Goal: Transaction & Acquisition: Purchase product/service

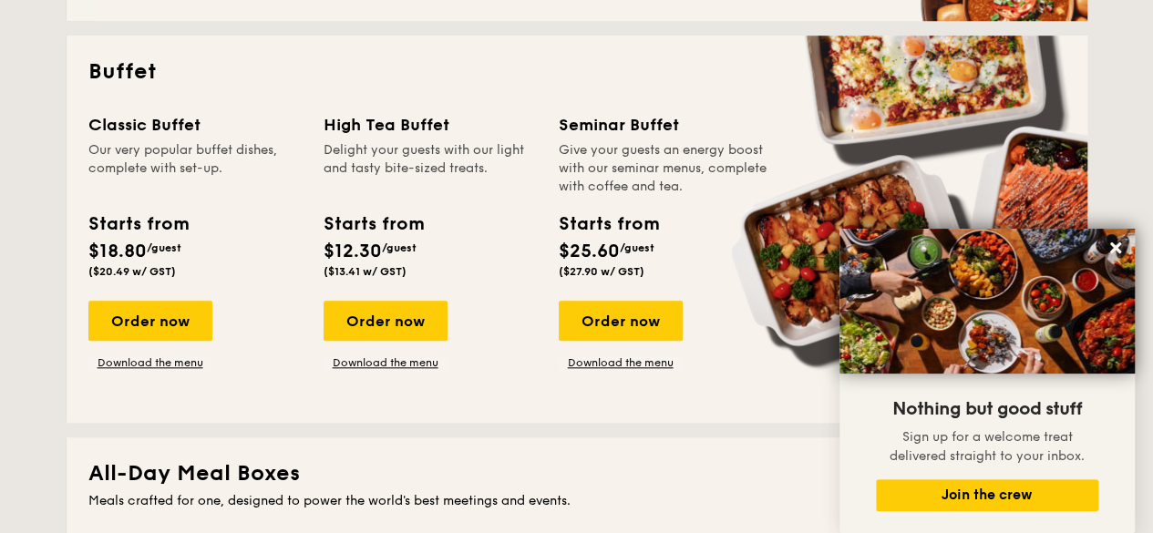
scroll to position [820, 0]
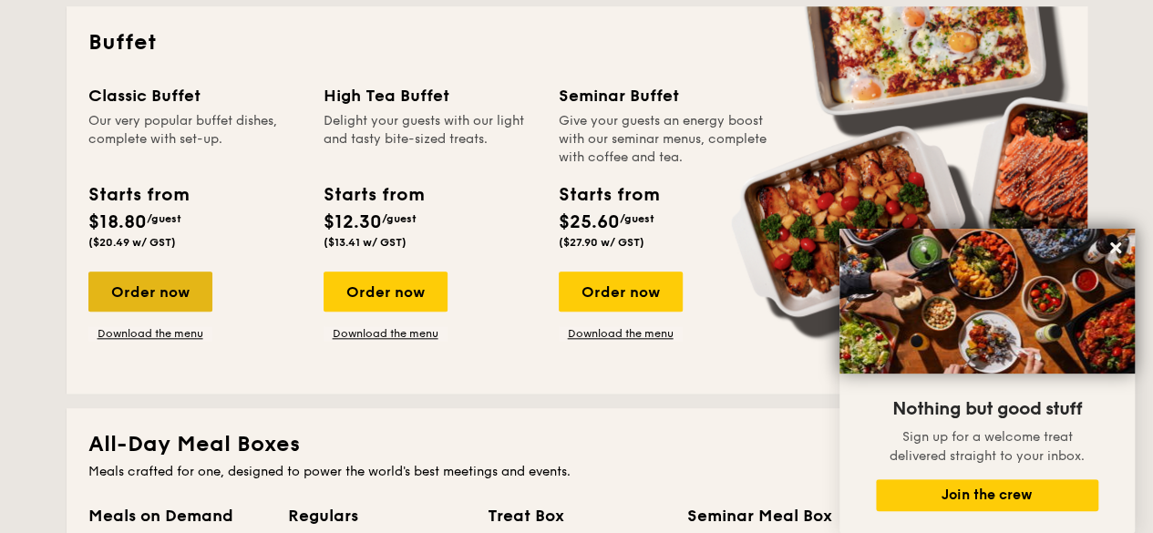
click at [133, 284] on div "Order now" at bounding box center [150, 291] width 124 height 40
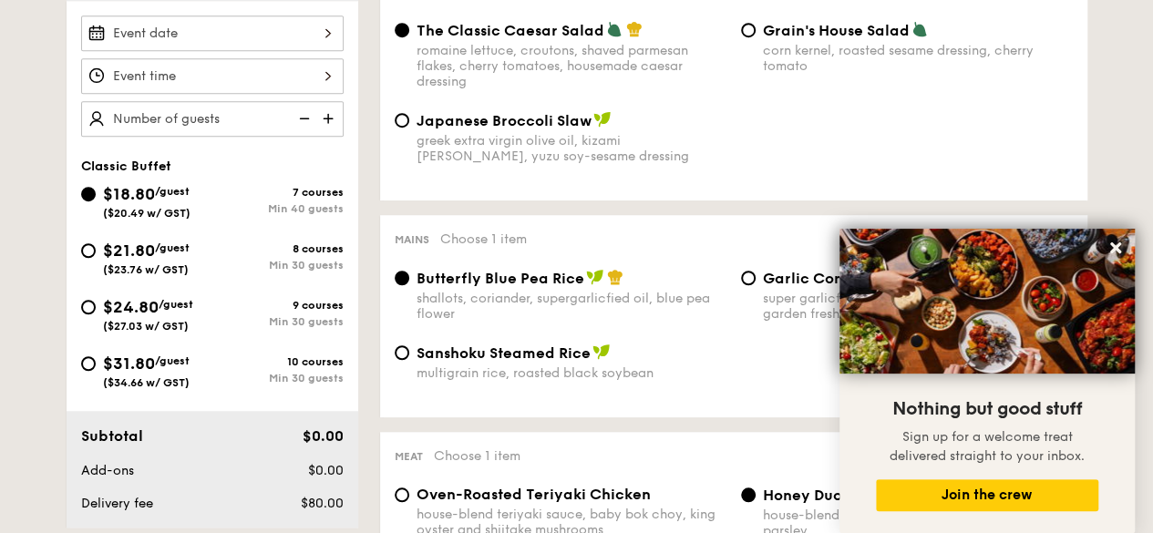
scroll to position [638, 0]
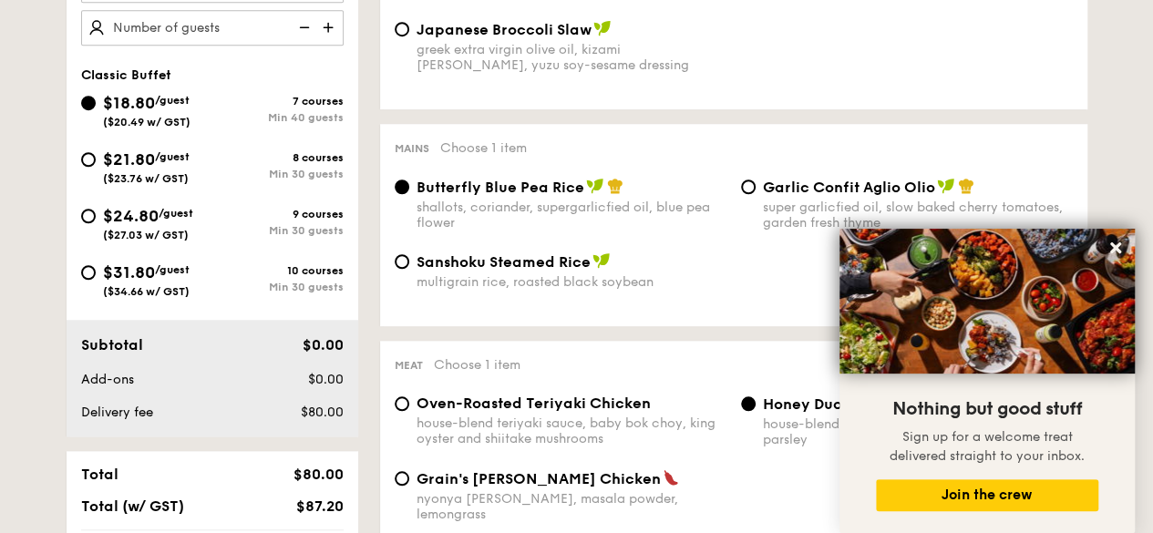
click at [88, 281] on div "$31.80 /guest ($34.66 w/ GST)" at bounding box center [146, 279] width 131 height 38
click at [88, 280] on input "$31.80 /guest ($34.66 w/ GST) 10 courses Min 30 guests" at bounding box center [88, 272] width 15 height 15
radio input "true"
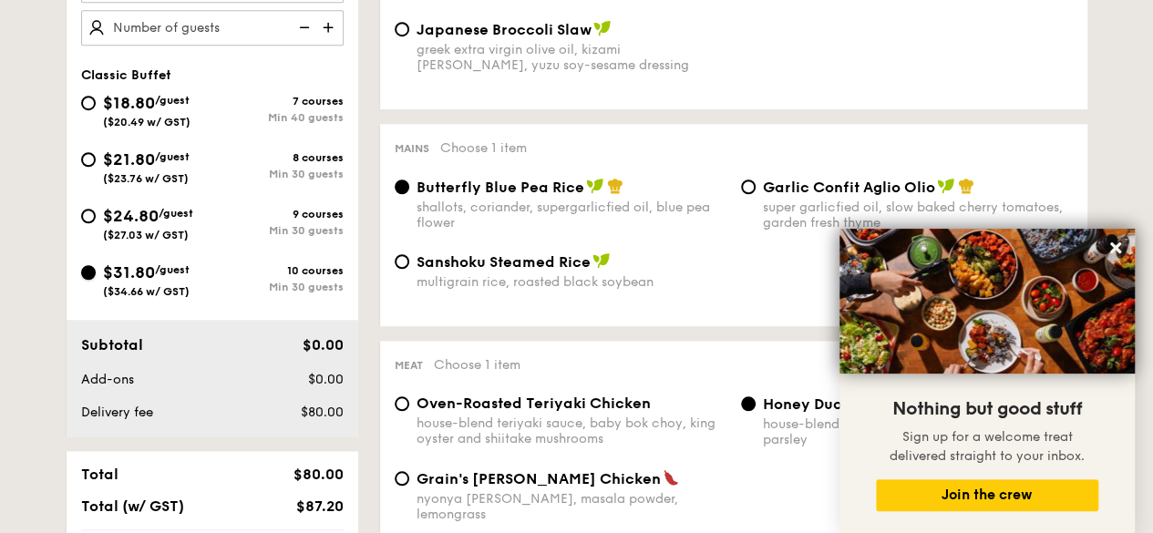
radio input "true"
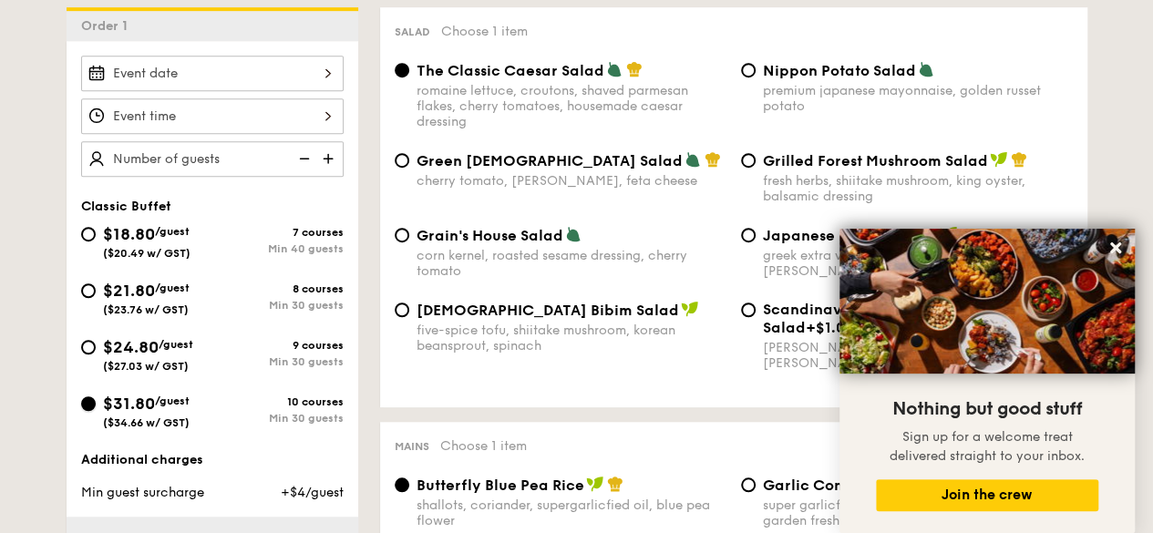
scroll to position [547, 0]
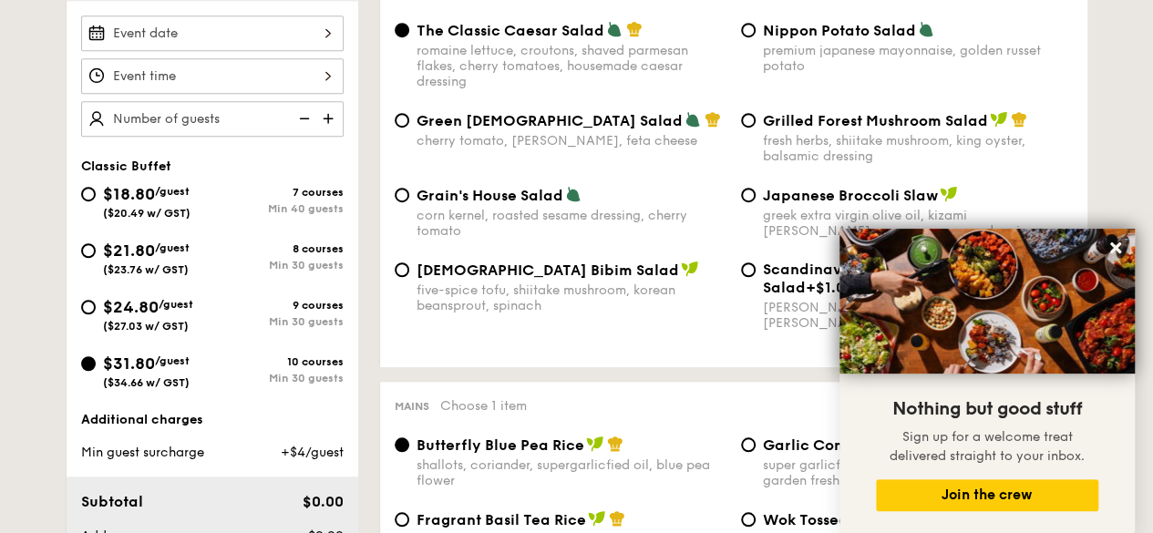
click at [92, 294] on div "$24.80 /guest ($27.03 w/ GST)" at bounding box center [146, 313] width 131 height 38
click at [92, 300] on input "$24.80 /guest ($27.03 w/ GST) 9 courses Min 30 guests" at bounding box center [88, 307] width 15 height 15
radio input "true"
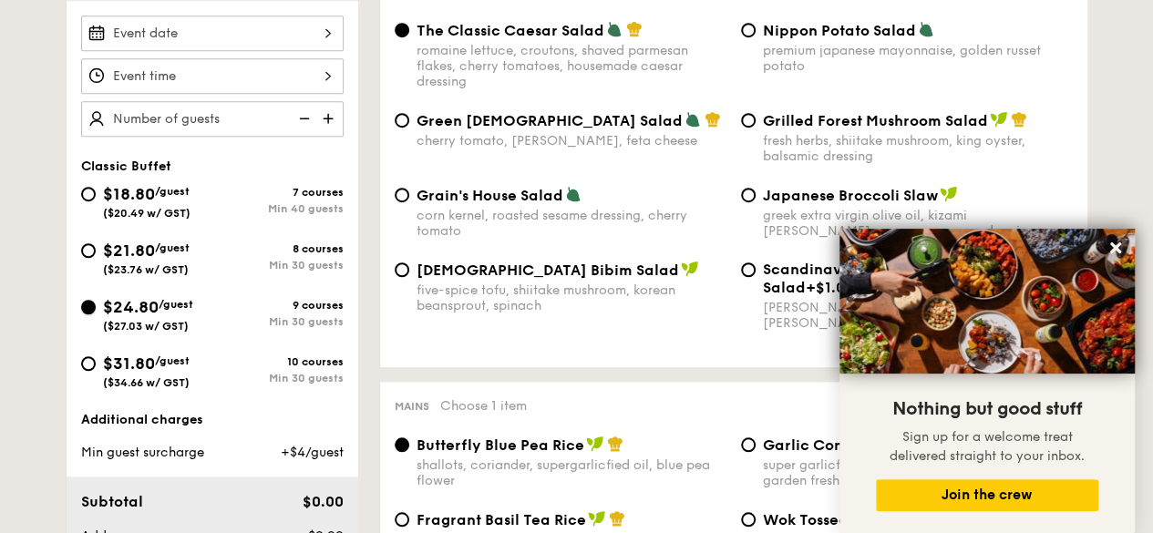
radio input "true"
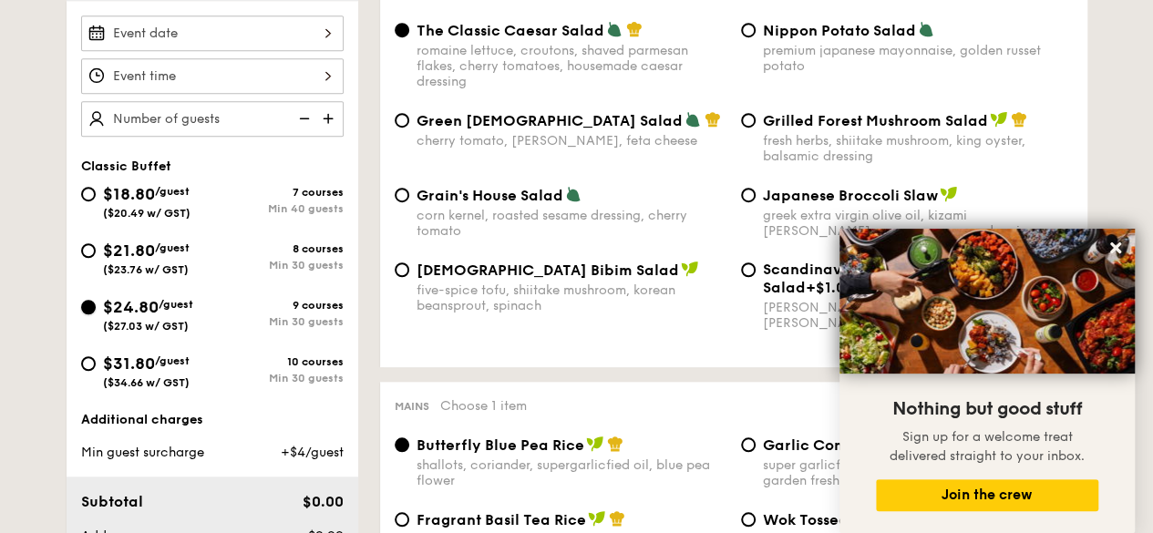
radio input "true"
click at [89, 249] on input "$21.80 /guest ($23.76 w/ GST) 8 courses Min 30 guests" at bounding box center [88, 250] width 15 height 15
radio input "true"
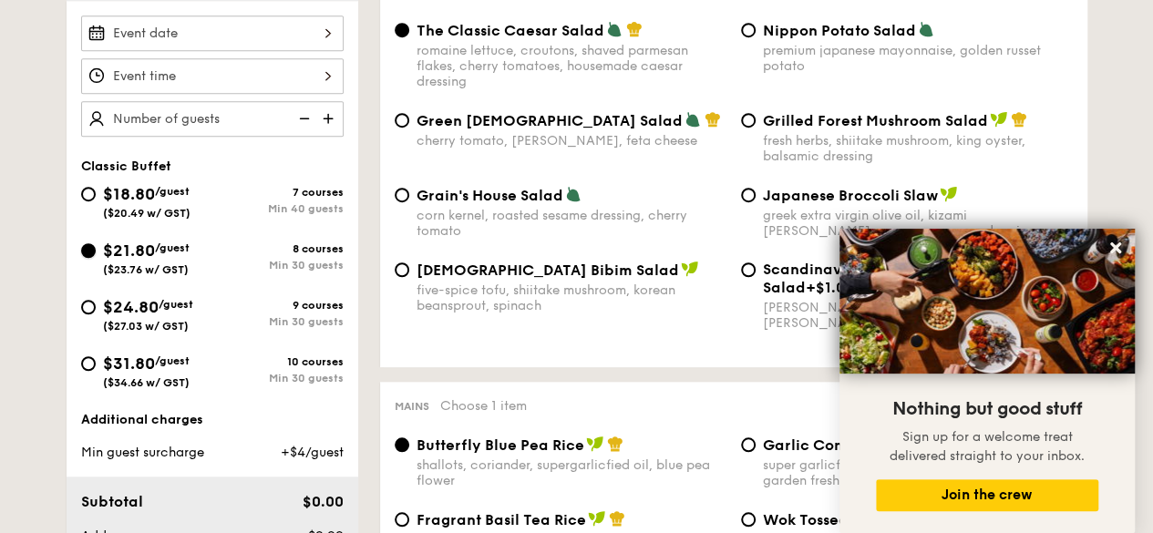
radio input "true"
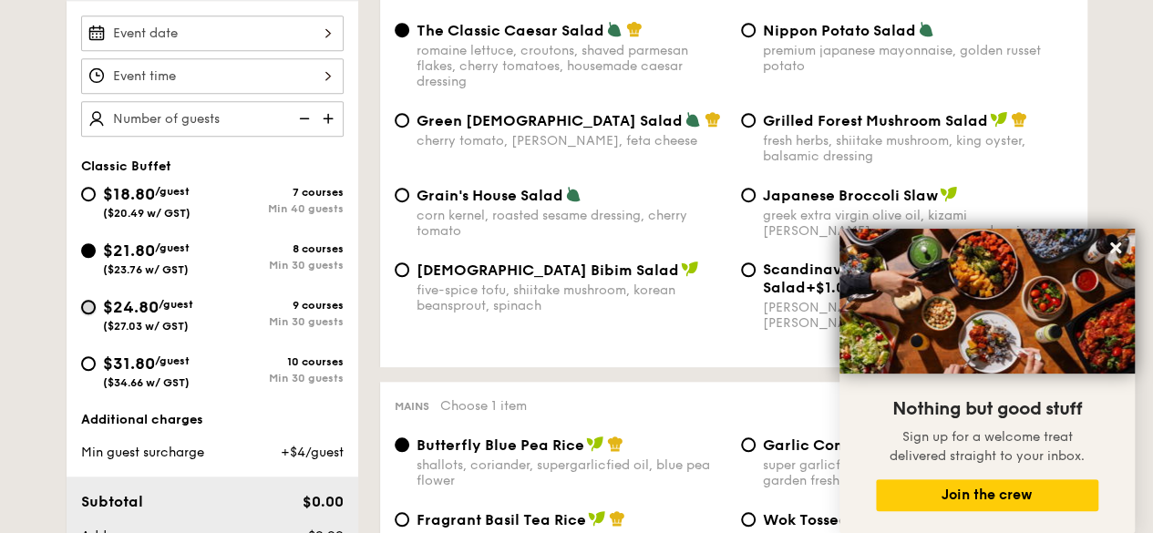
click at [92, 300] on input "$24.80 /guest ($27.03 w/ GST) 9 courses Min 30 guests" at bounding box center [88, 307] width 15 height 15
radio input "true"
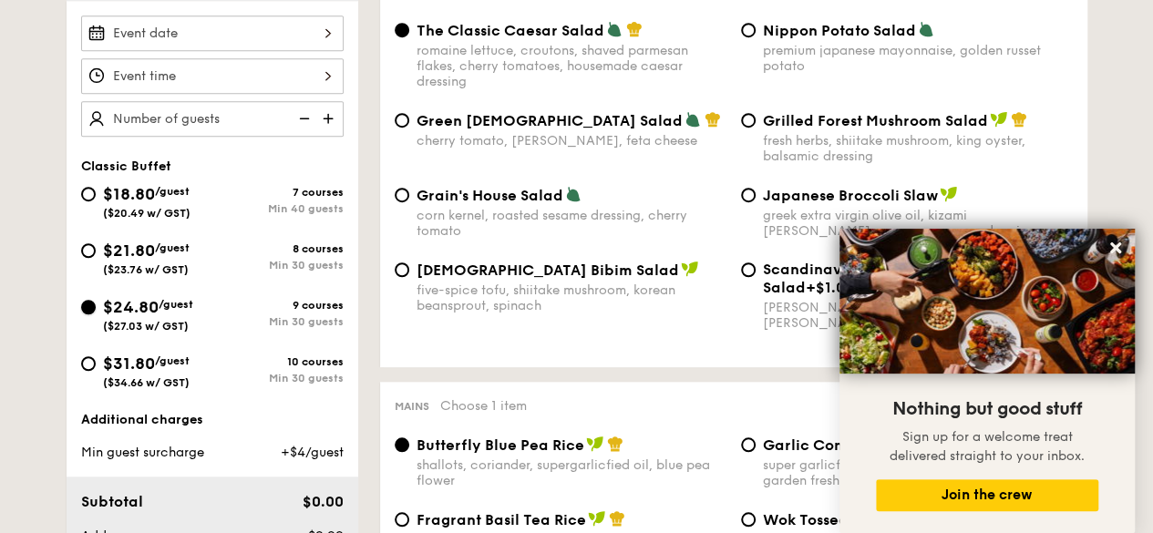
radio input "true"
click at [89, 360] on input "$31.80 /guest ($34.66 w/ GST) 10 courses Min 30 guests" at bounding box center [88, 363] width 15 height 15
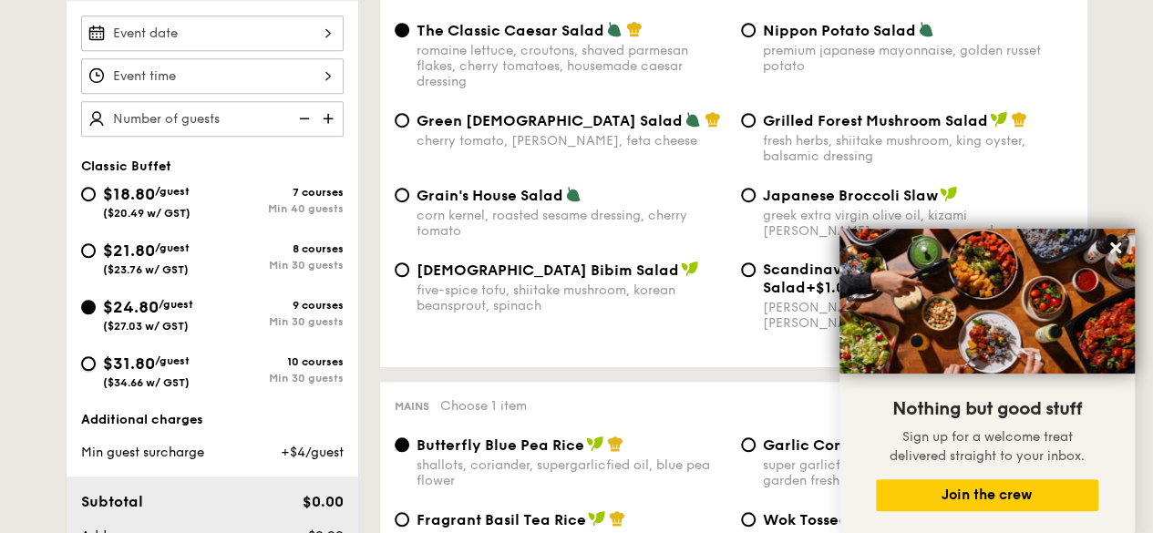
radio input "true"
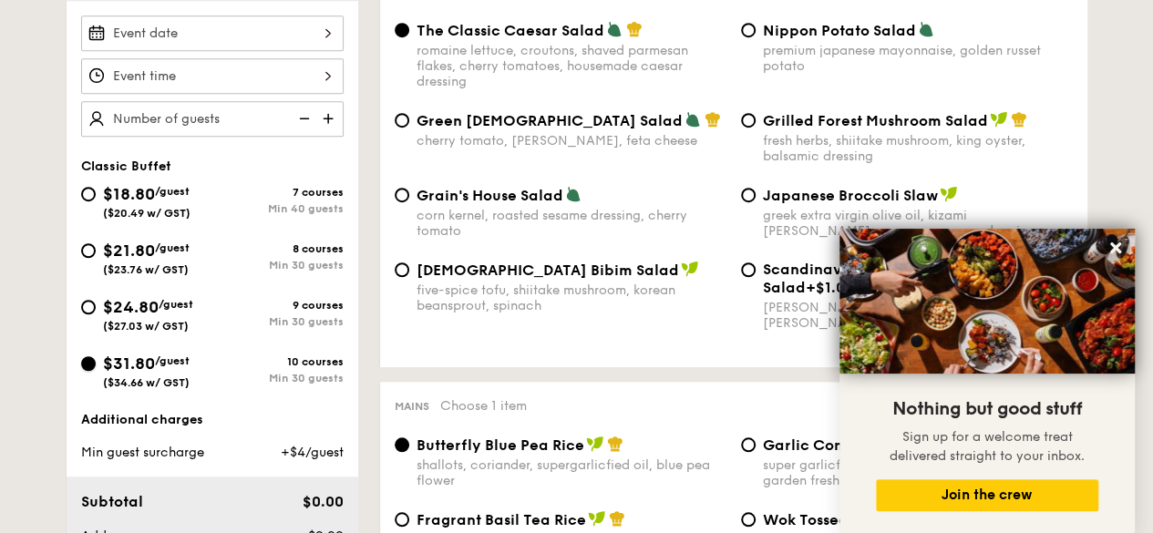
radio input "true"
click at [1116, 243] on icon at bounding box center [1115, 248] width 16 height 16
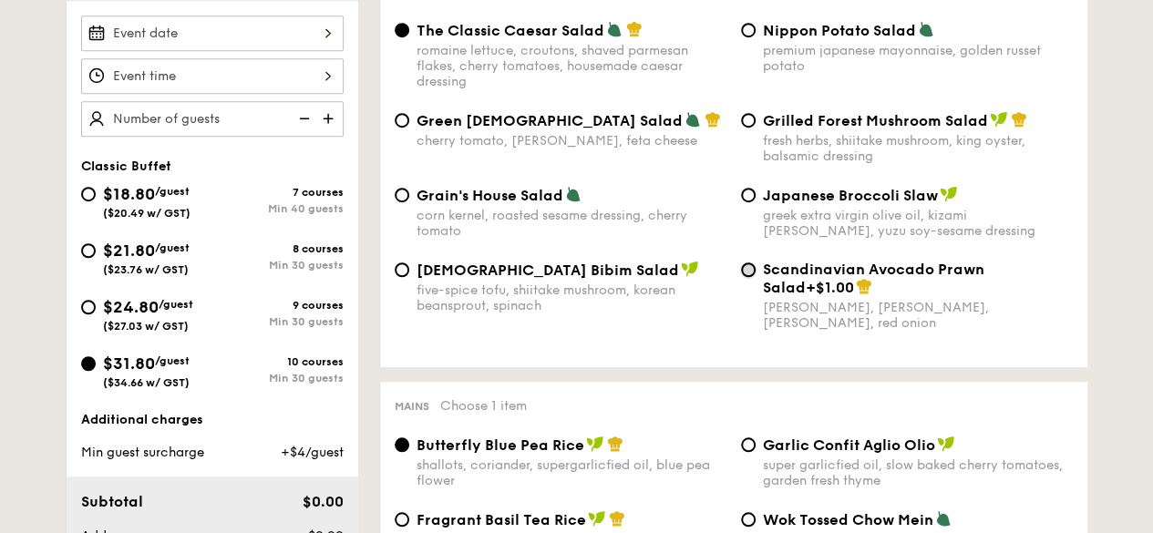
click at [751, 267] on input "Scandinavian Avocado Prawn Salad +$1.00 virgin [PERSON_NAME] dressing, dijon mu…" at bounding box center [748, 269] width 15 height 15
radio input "true"
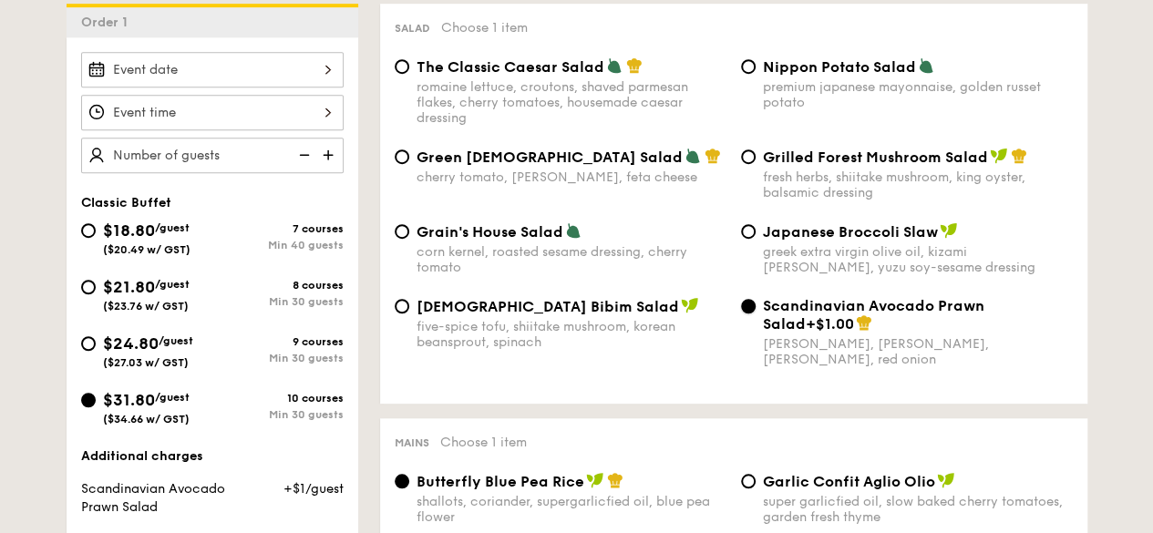
scroll to position [456, 0]
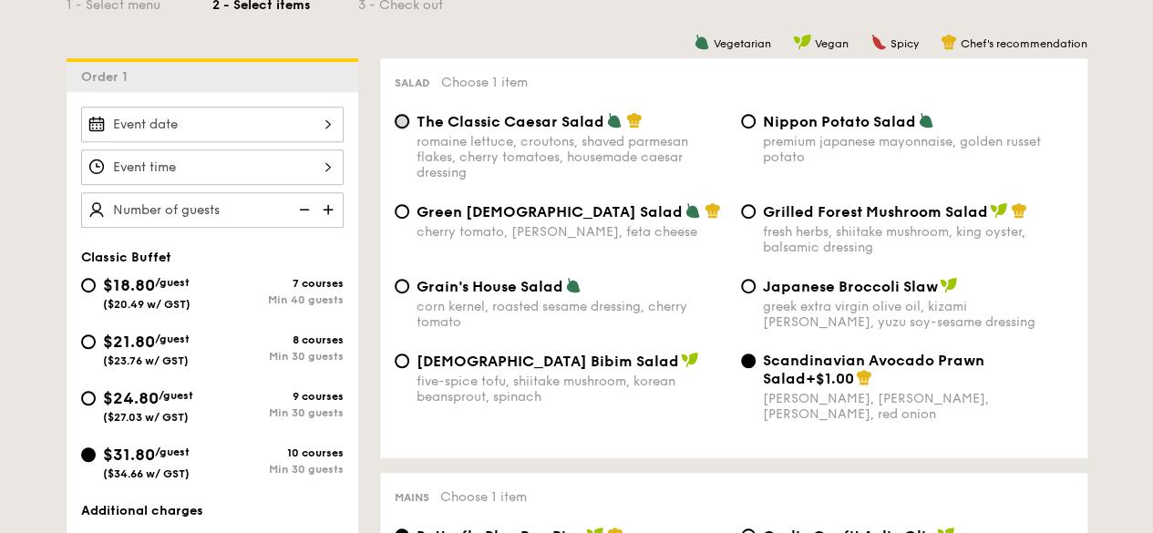
click at [406, 123] on input "The Classic Caesar Salad romaine lettuce, croutons, shaved parmesan flakes, che…" at bounding box center [401, 121] width 15 height 15
radio input "true"
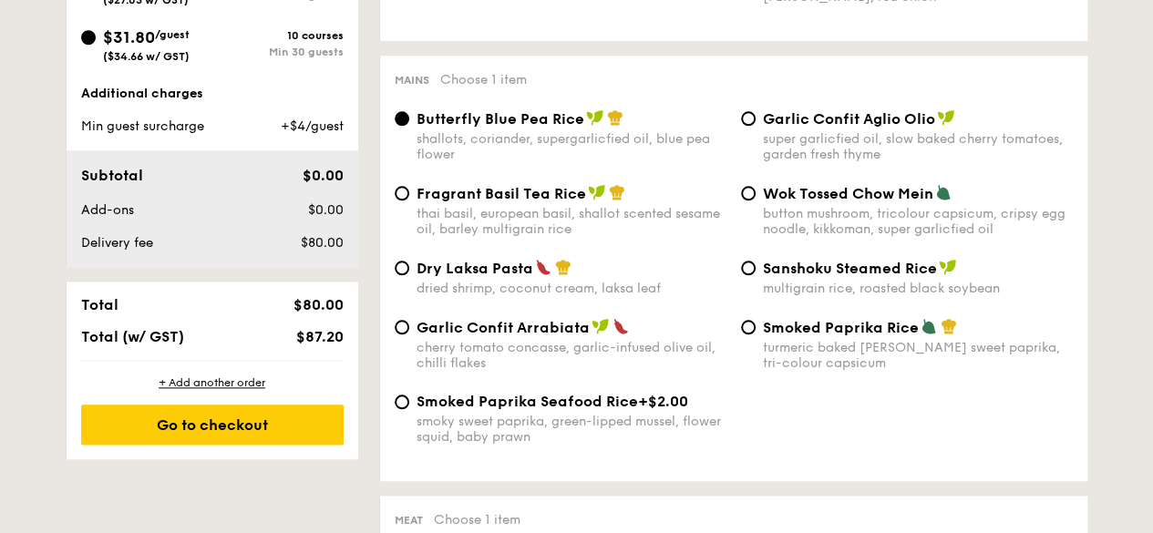
scroll to position [911, 0]
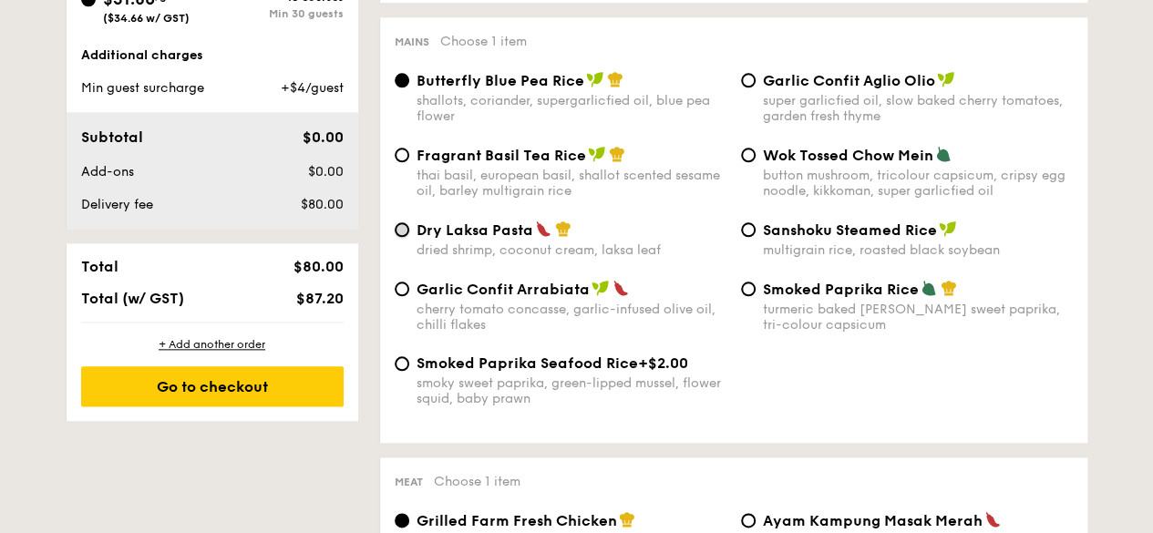
click at [405, 232] on input "Dry Laksa Pasta dried shrimp, coconut cream, laksa leaf" at bounding box center [401, 229] width 15 height 15
radio input "true"
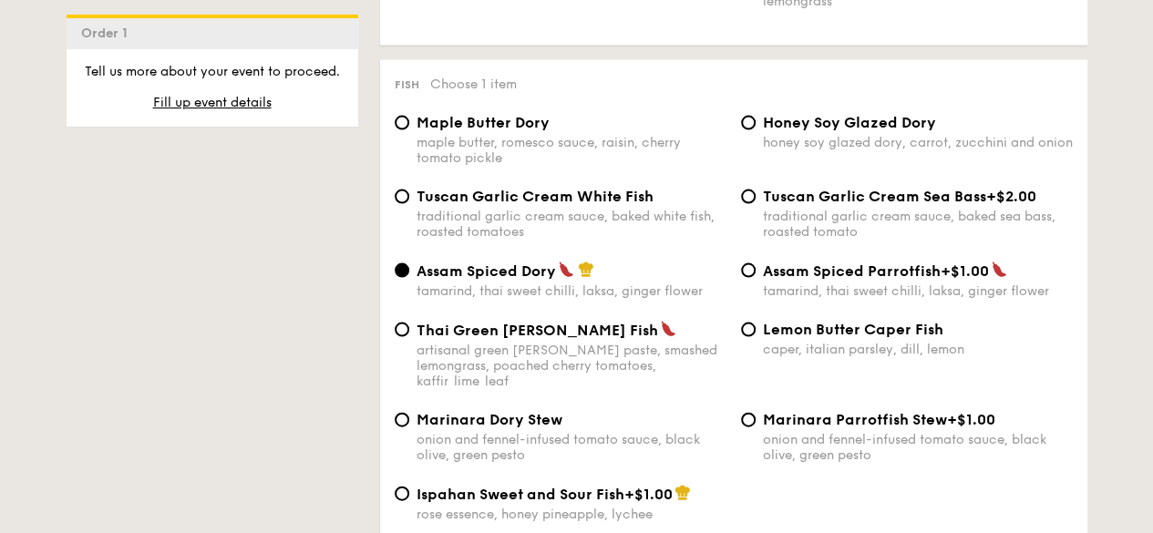
scroll to position [1822, 0]
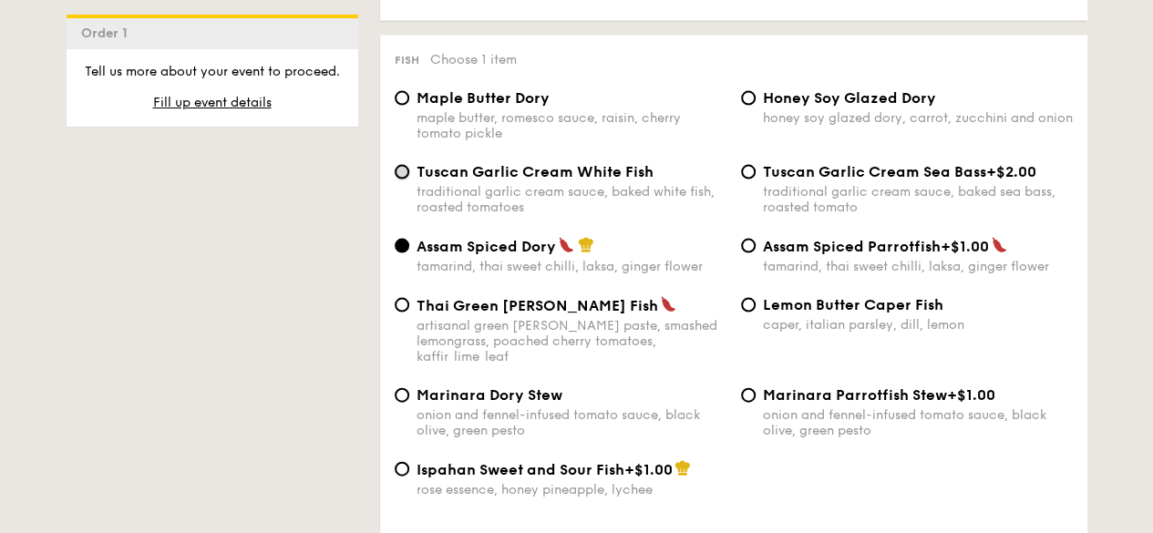
click at [398, 165] on input "Tuscan Garlic Cream White Fish traditional garlic cream sauce, baked white fish…" at bounding box center [401, 172] width 15 height 15
radio input "true"
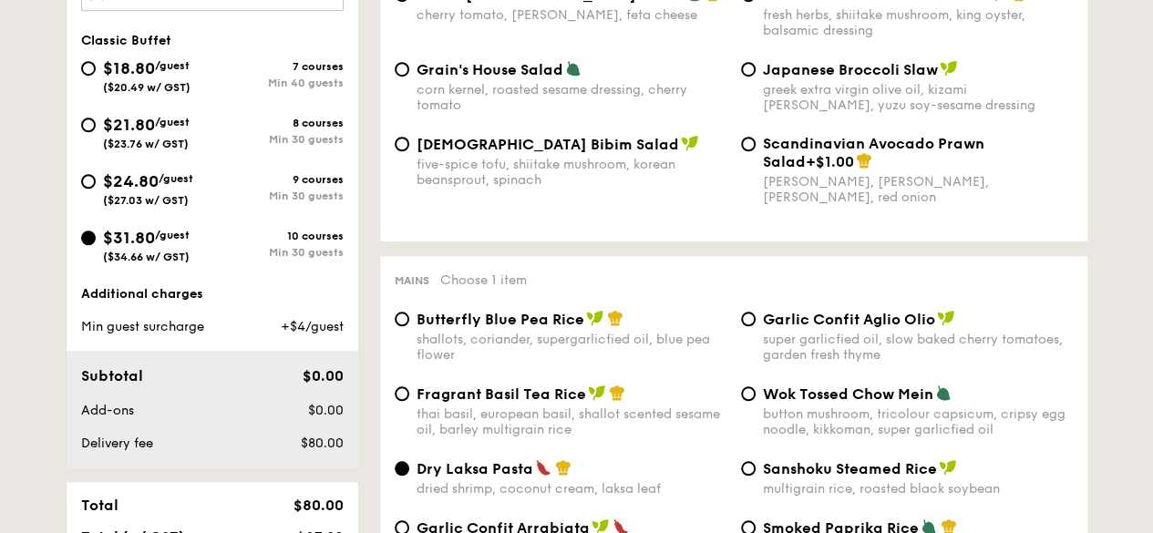
scroll to position [547, 0]
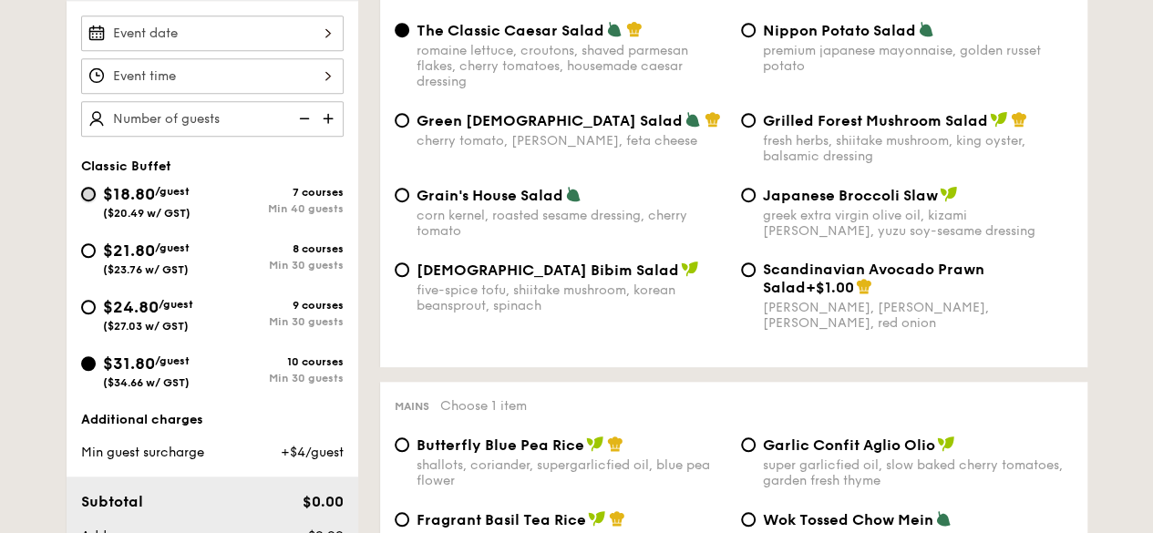
click at [87, 190] on input "$18.80 /guest ($20.49 w/ GST) 7 courses Min 40 guests" at bounding box center [88, 194] width 15 height 15
radio input "true"
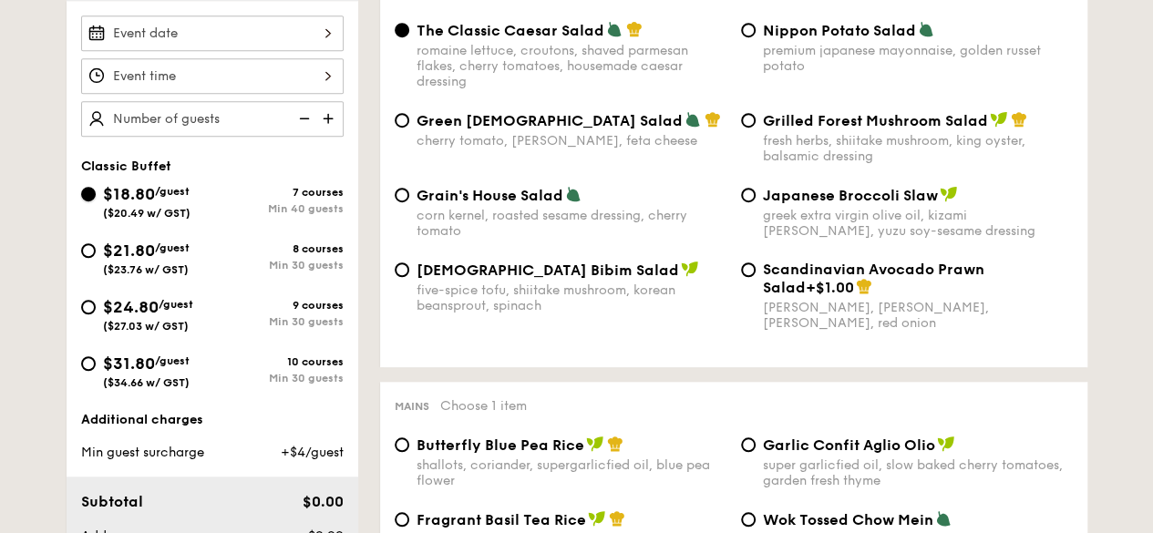
radio input "true"
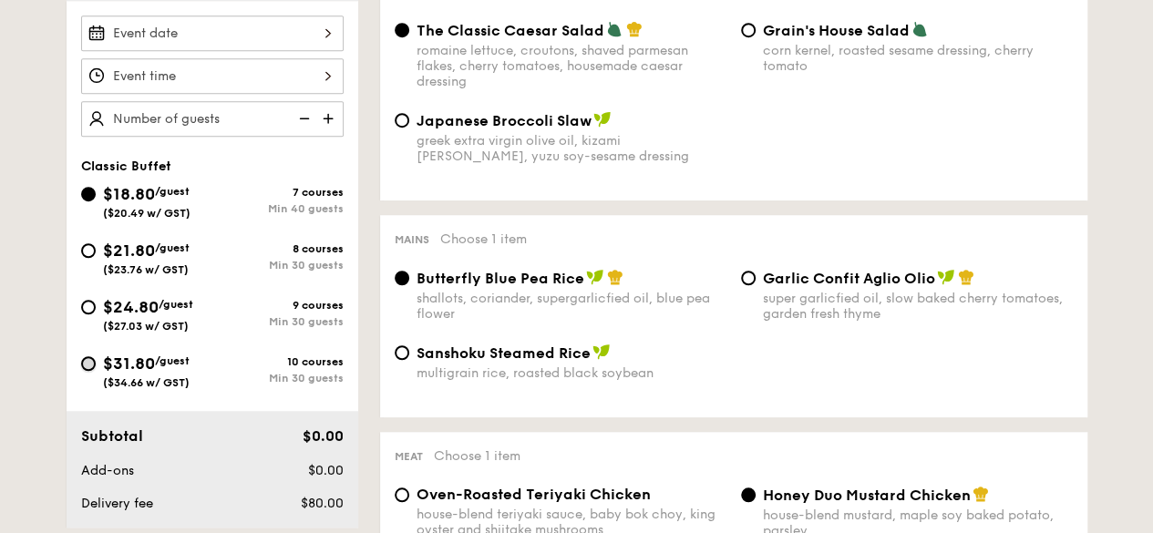
click at [89, 365] on input "$31.80 /guest ($34.66 w/ GST) 10 courses Min 30 guests" at bounding box center [88, 363] width 15 height 15
radio input "true"
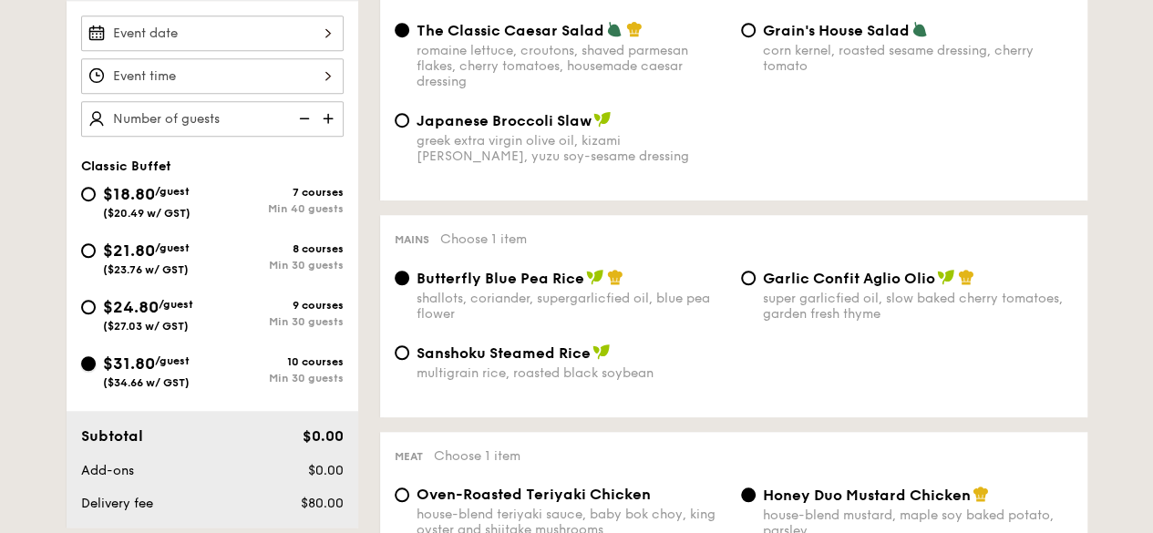
radio input "true"
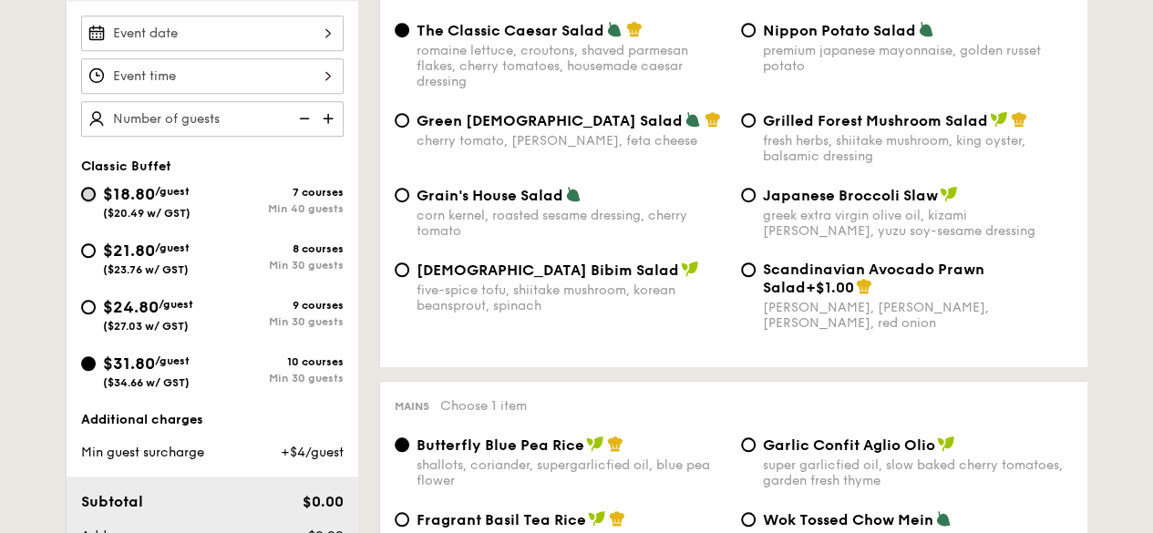
click at [90, 192] on input "$18.80 /guest ($20.49 w/ GST) 7 courses Min 40 guests" at bounding box center [88, 194] width 15 height 15
radio input "true"
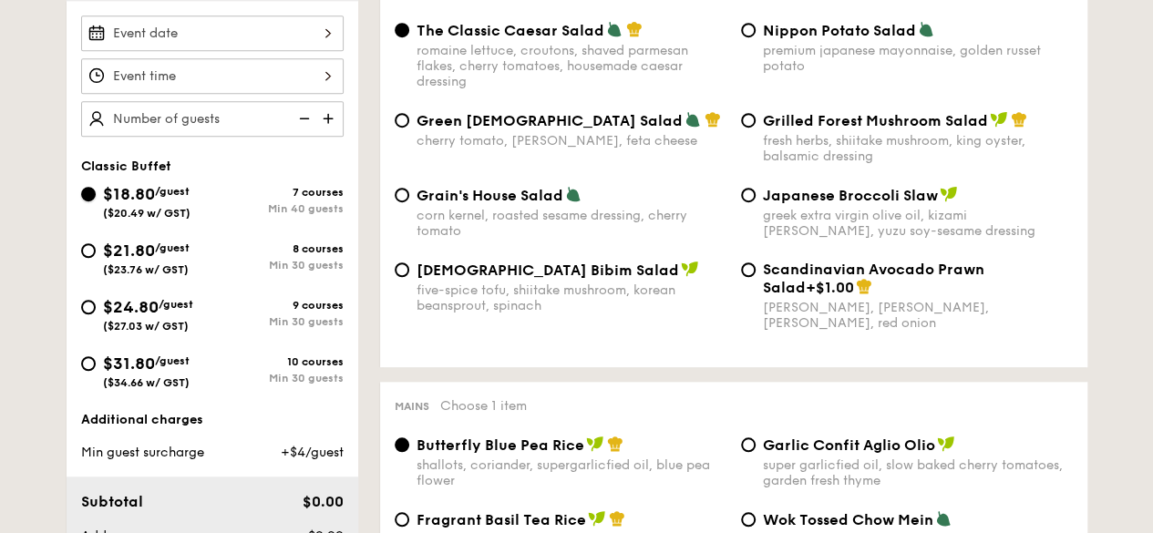
radio input "true"
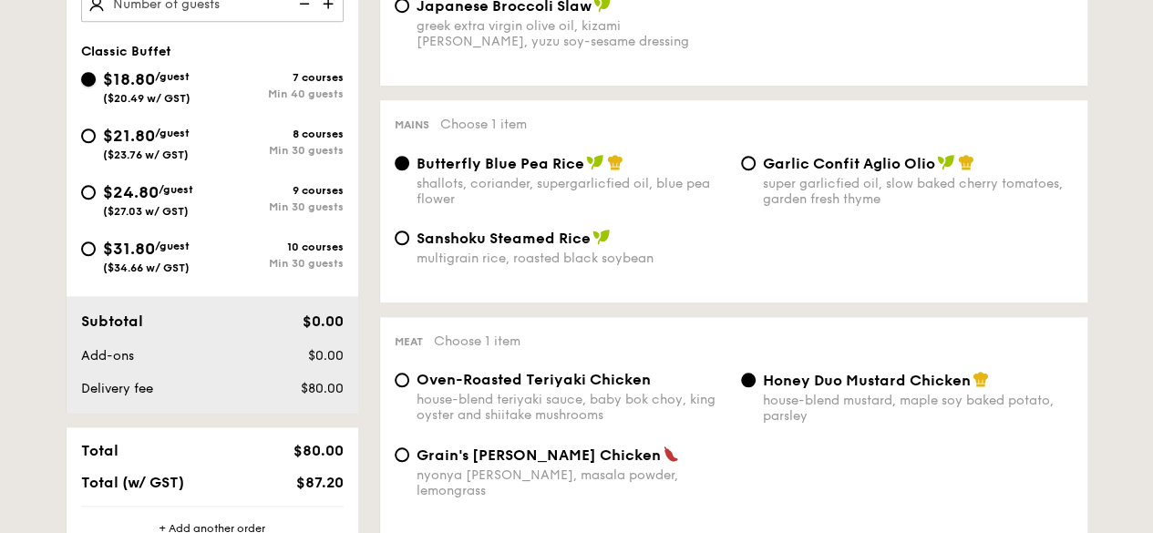
scroll to position [638, 0]
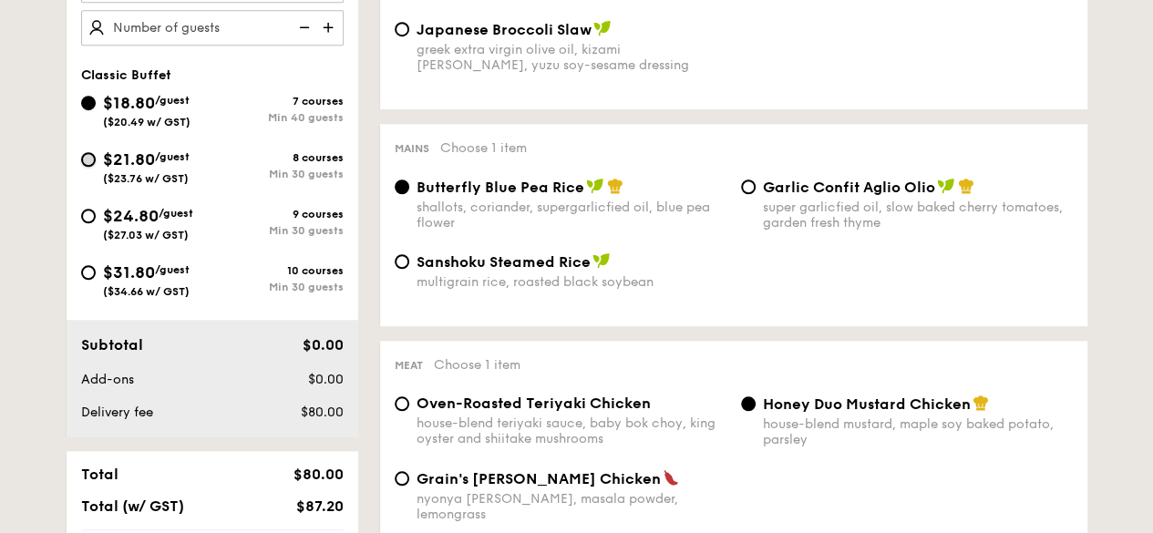
click at [91, 154] on input "$21.80 /guest ($23.76 w/ GST) 8 courses Min 30 guests" at bounding box center [88, 159] width 15 height 15
radio input "true"
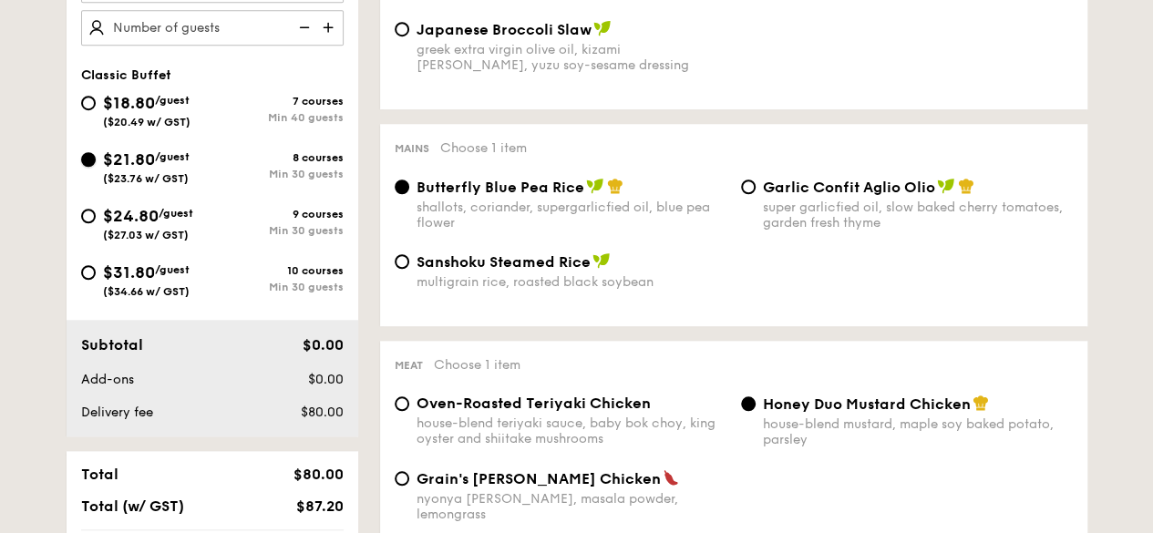
radio input "true"
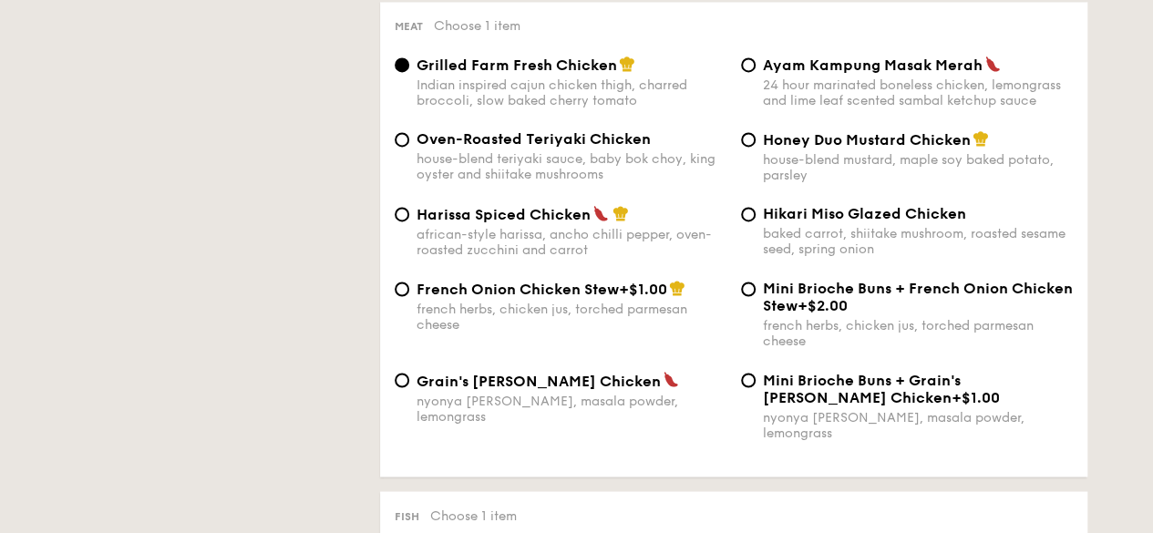
scroll to position [820, 0]
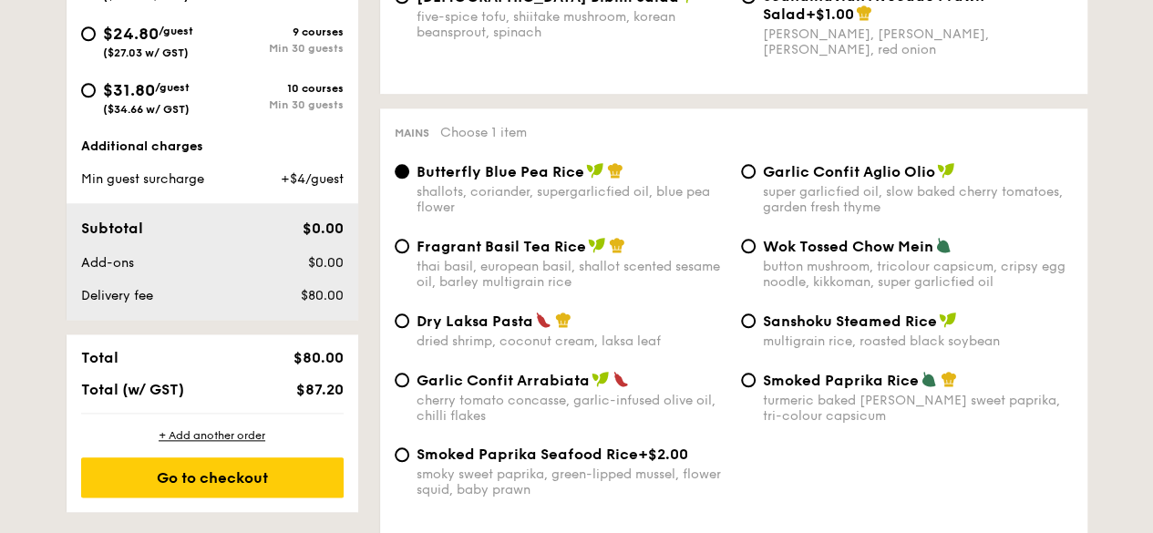
drag, startPoint x: 86, startPoint y: 39, endPoint x: 199, endPoint y: 63, distance: 115.4
click at [84, 39] on div "$24.80 /guest ($27.03 w/ GST)" at bounding box center [146, 40] width 131 height 38
click at [84, 39] on input "$24.80 /guest ($27.03 w/ GST) 9 courses Min 30 guests" at bounding box center [88, 33] width 15 height 15
radio input "true"
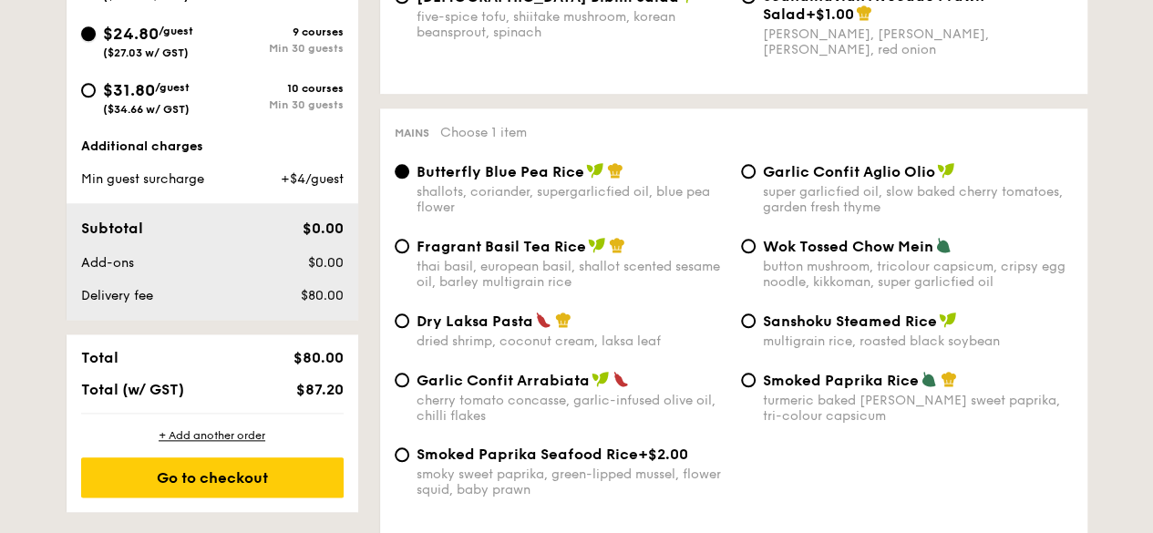
radio input "true"
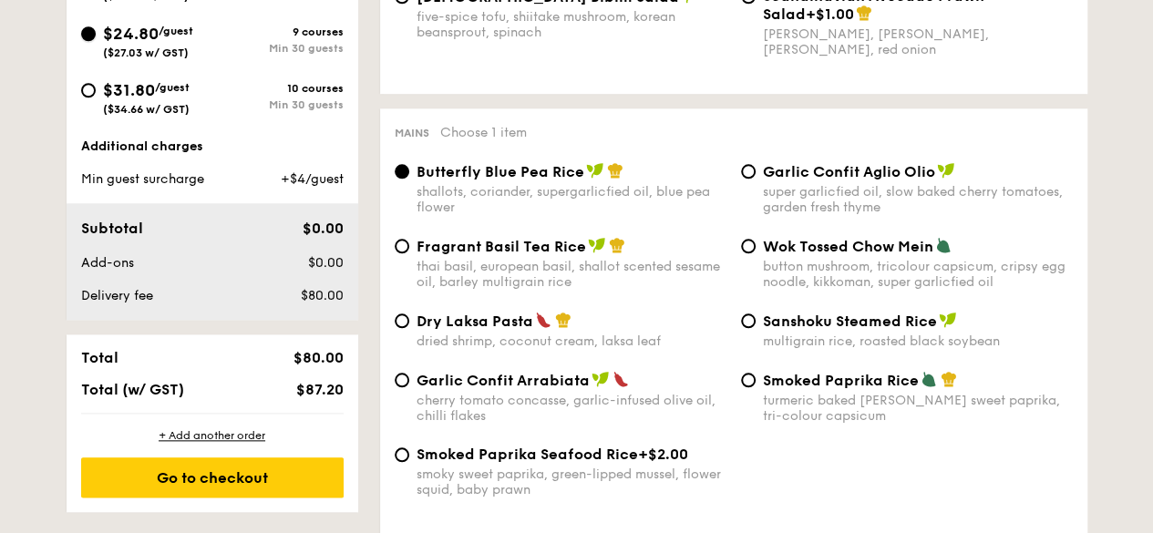
radio input "true"
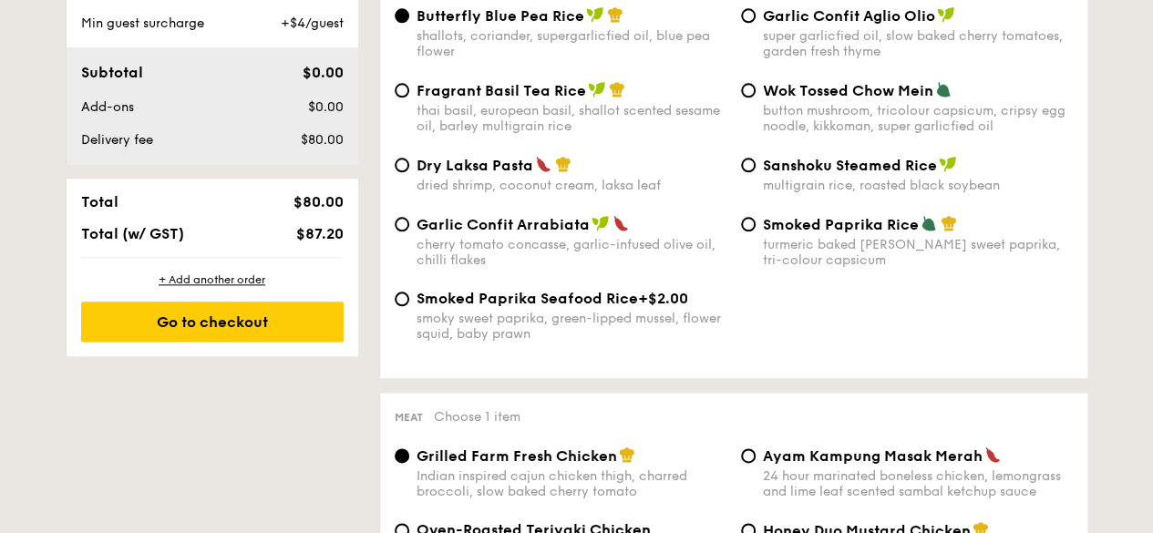
scroll to position [729, 0]
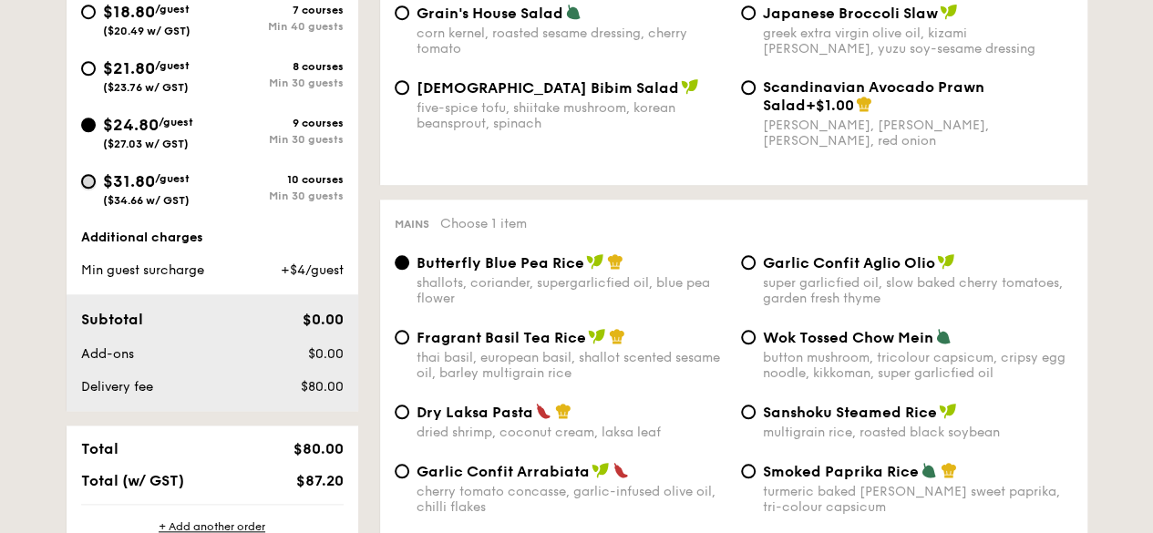
click at [93, 183] on input "$31.80 /guest ($34.66 w/ GST) 10 courses Min 30 guests" at bounding box center [88, 181] width 15 height 15
radio input "true"
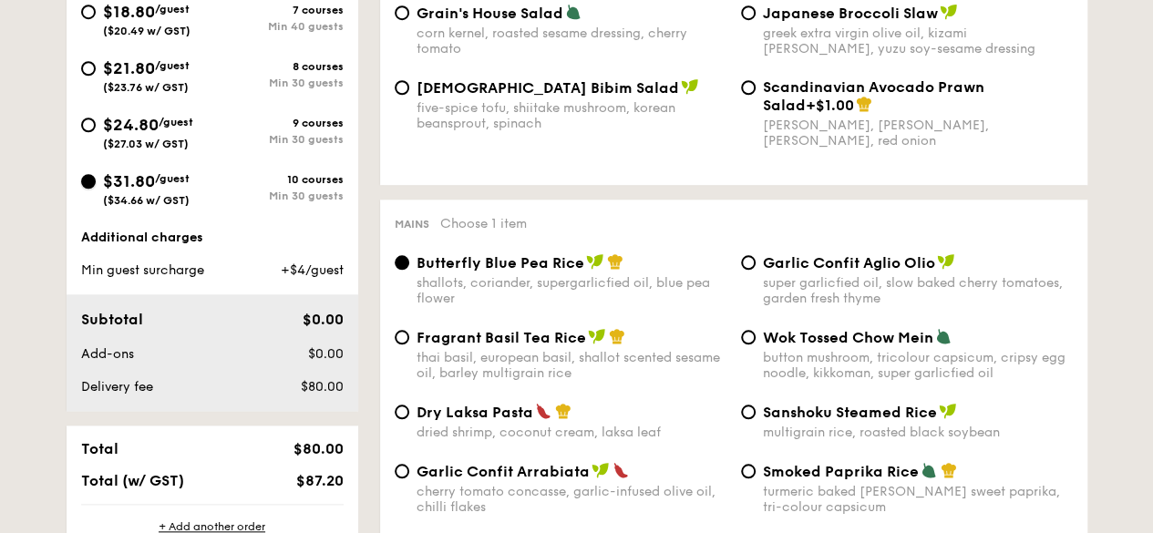
radio input "true"
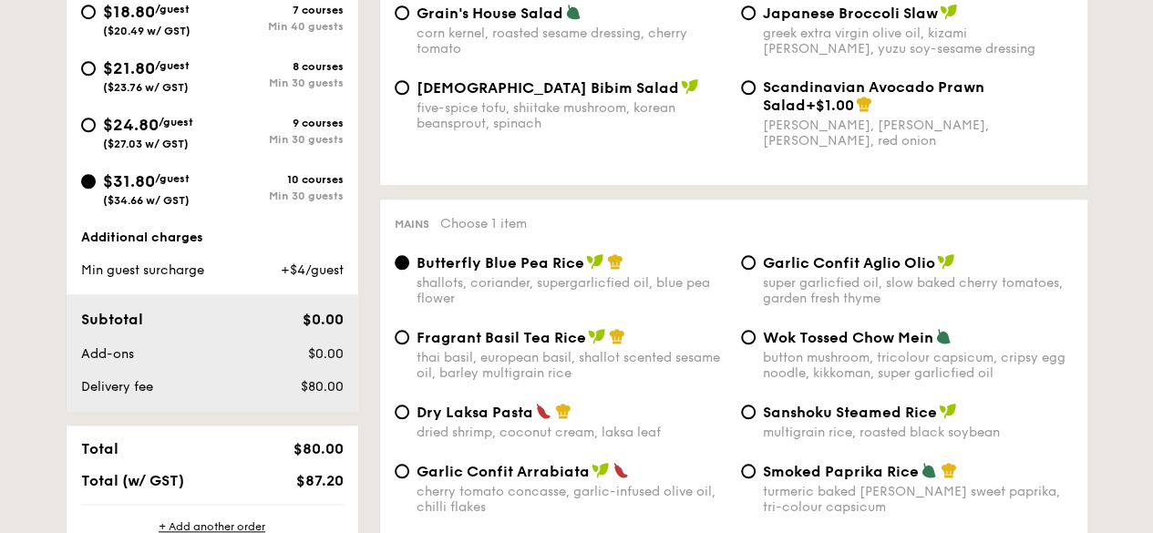
click at [228, 117] on div "9 courses" at bounding box center [277, 123] width 131 height 13
click at [96, 118] on input "$24.80 /guest ($27.03 w/ GST) 9 courses Min 30 guests" at bounding box center [88, 125] width 15 height 15
radio input "true"
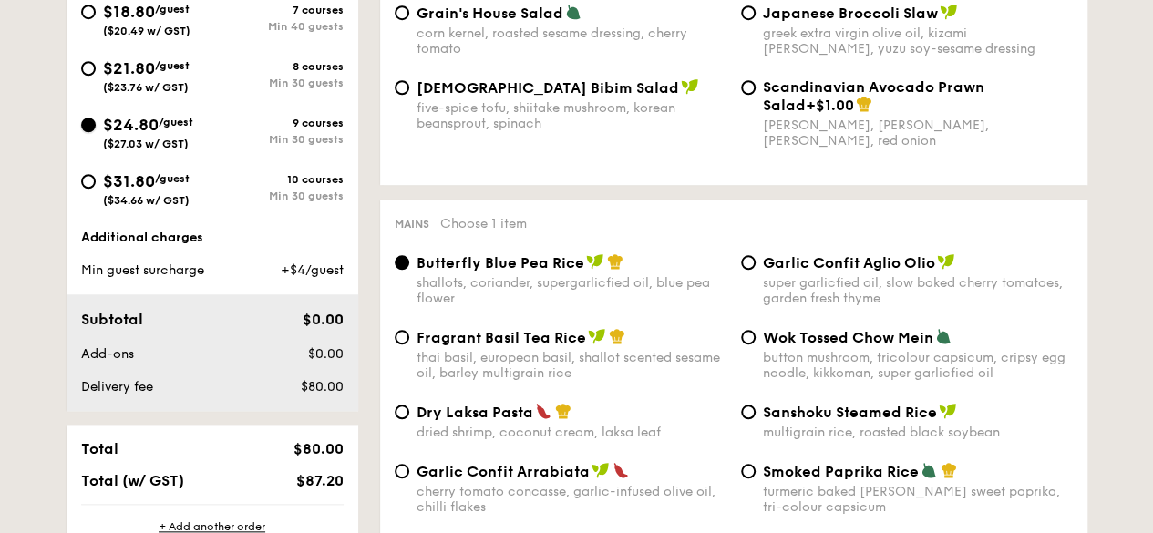
radio input "true"
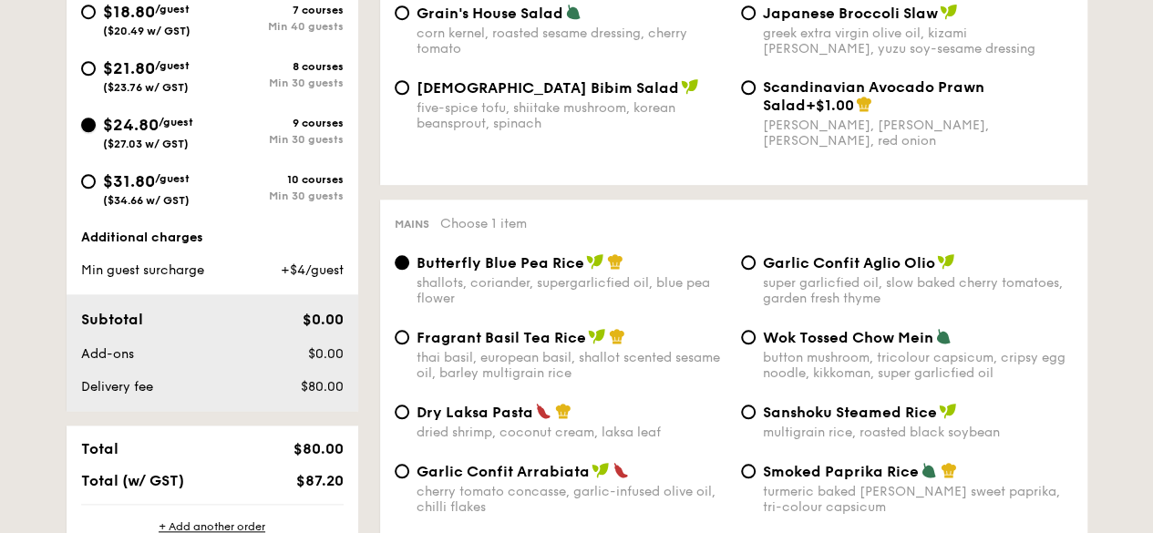
radio input "true"
click at [121, 67] on span "$21.80" at bounding box center [129, 68] width 52 height 20
click at [96, 67] on input "$21.80 /guest ($23.76 w/ GST) 8 courses Min 30 guests" at bounding box center [88, 68] width 15 height 15
radio input "true"
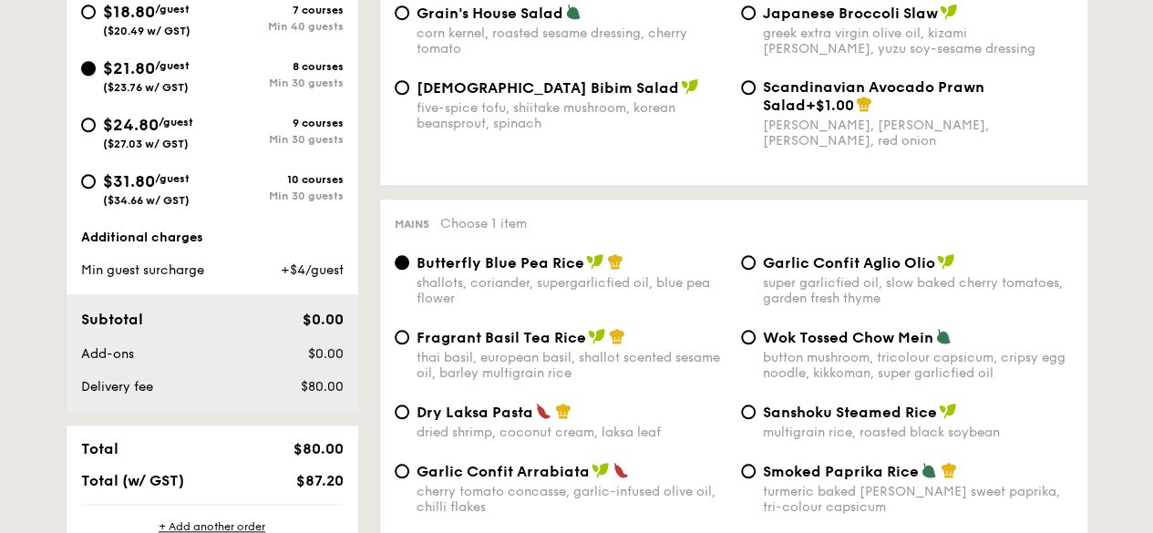
radio input "true"
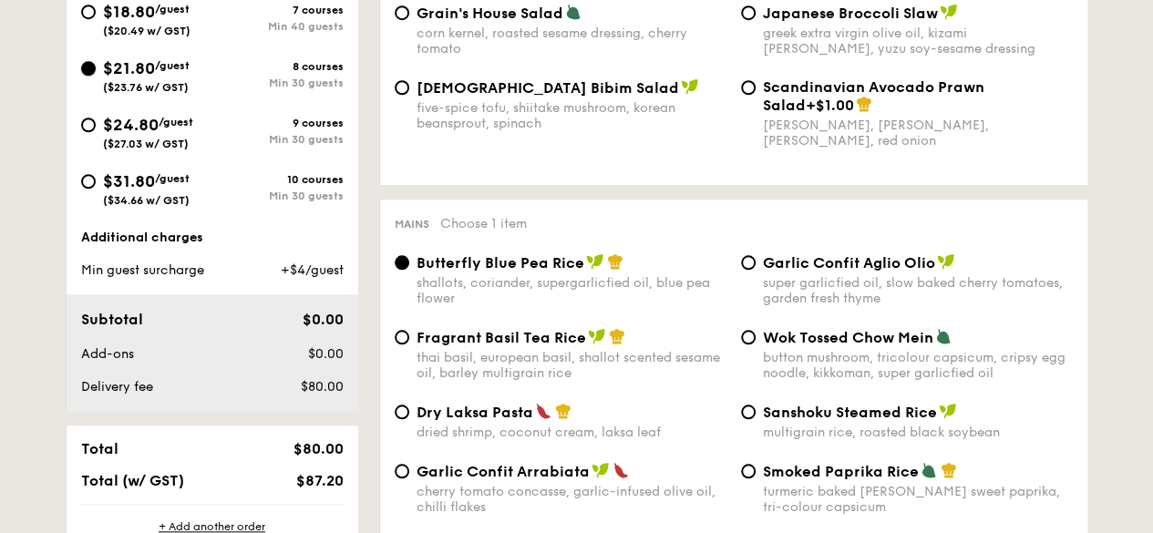
radio input "true"
click at [166, 118] on span "/guest" at bounding box center [176, 122] width 35 height 13
click at [96, 118] on input "$24.80 /guest ($27.03 w/ GST) 9 courses Min 30 guests" at bounding box center [88, 125] width 15 height 15
radio input "true"
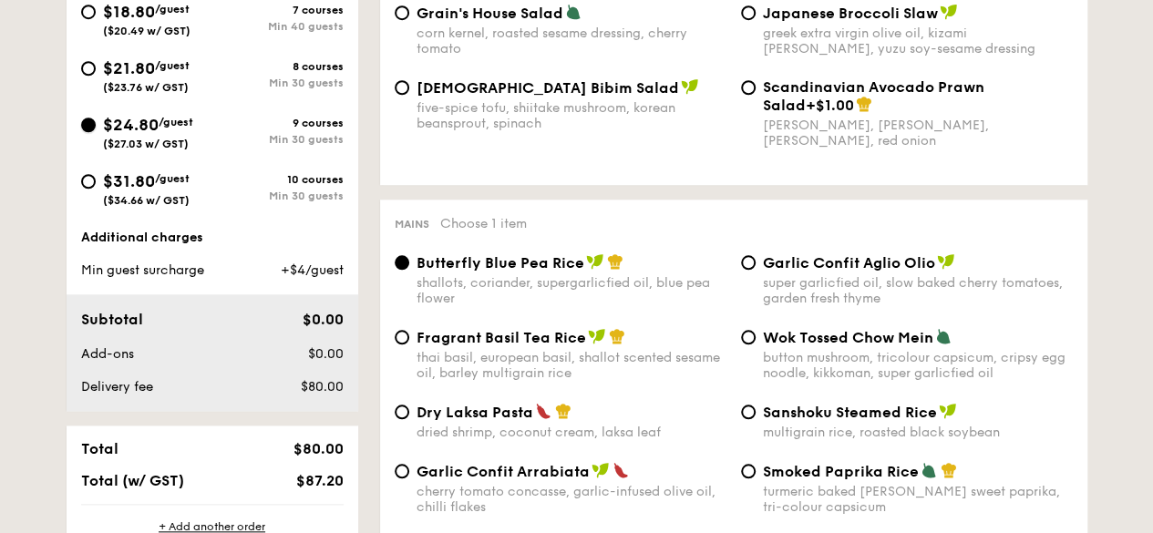
radio input "true"
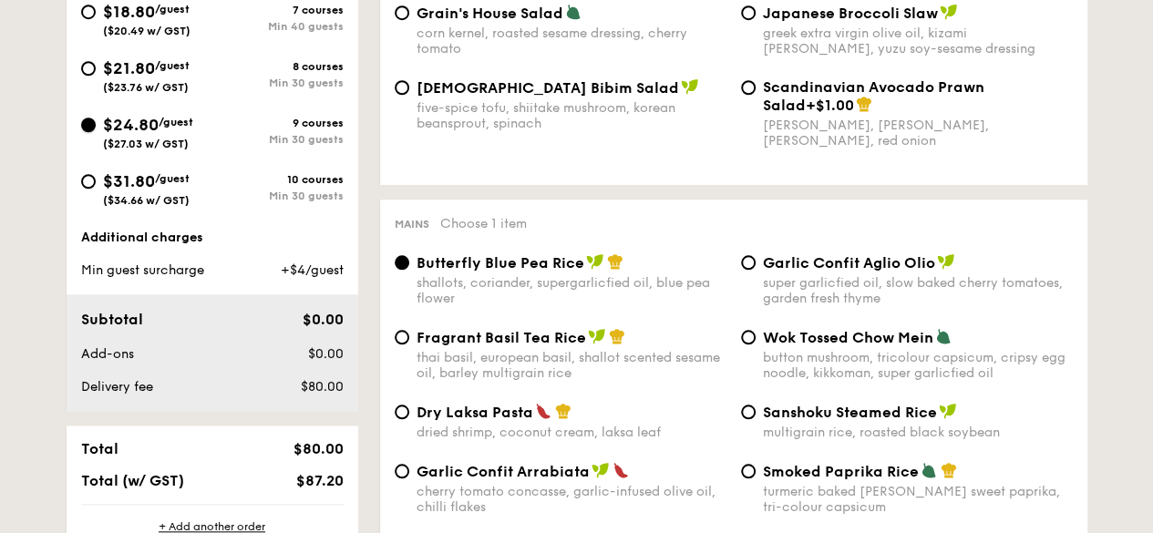
radio input "true"
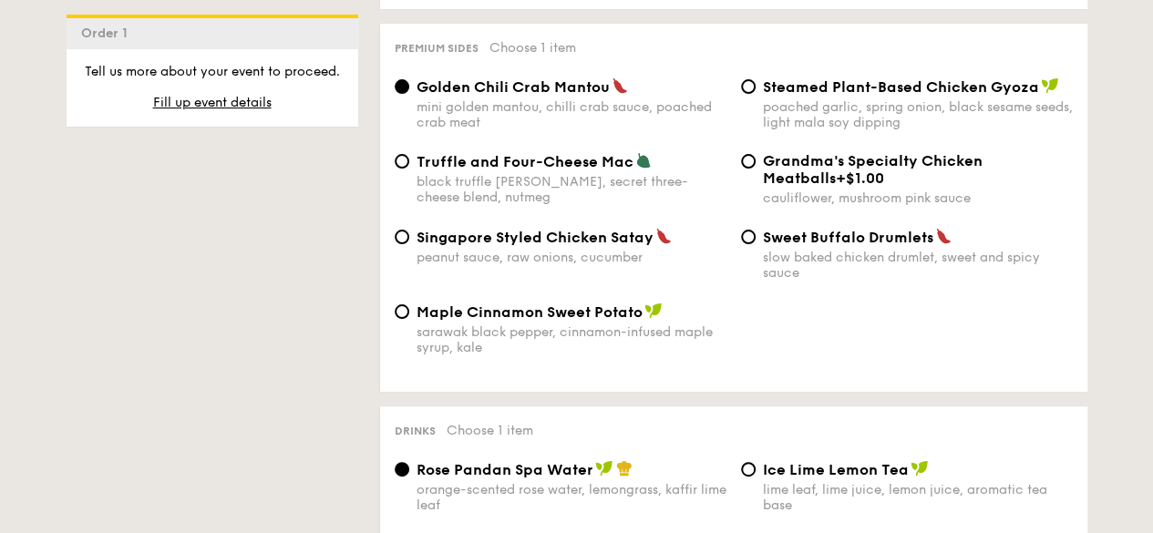
scroll to position [3462, 0]
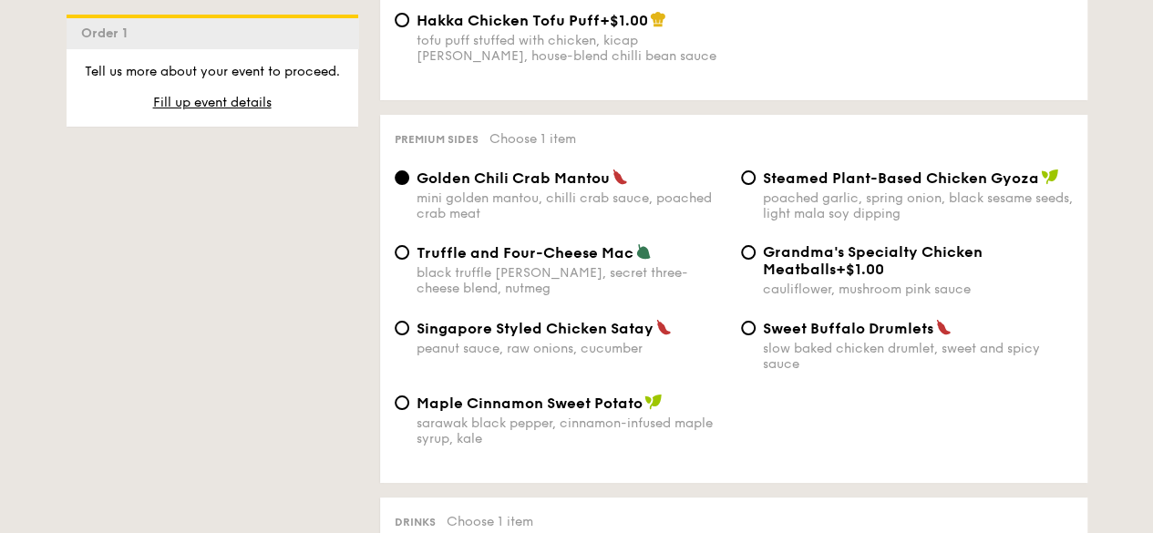
click at [409, 245] on div "Truffle and Four-Cheese Mac black truffle [PERSON_NAME], secret three-cheese bl…" at bounding box center [560, 269] width 346 height 53
click at [736, 319] on div "Sweet Buffalo Drumlets slow baked chicken drumlet, sweet and spicy sauce" at bounding box center [906, 345] width 346 height 53
click at [744, 323] on input "Sweet Buffalo Drumlets slow baked chicken drumlet, sweet and spicy sauce" at bounding box center [748, 328] width 15 height 15
radio input "true"
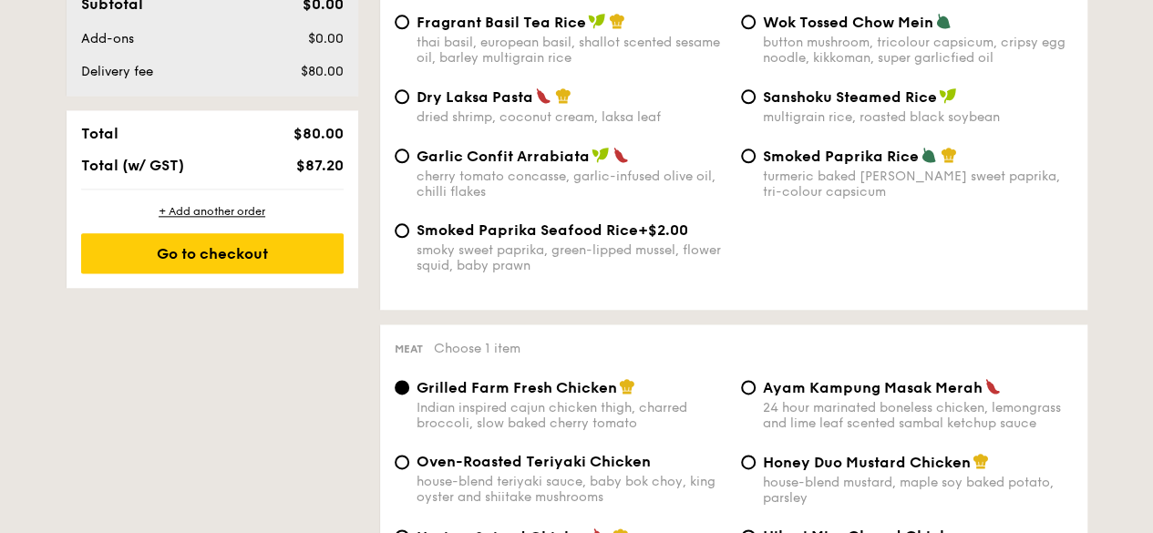
scroll to position [820, 0]
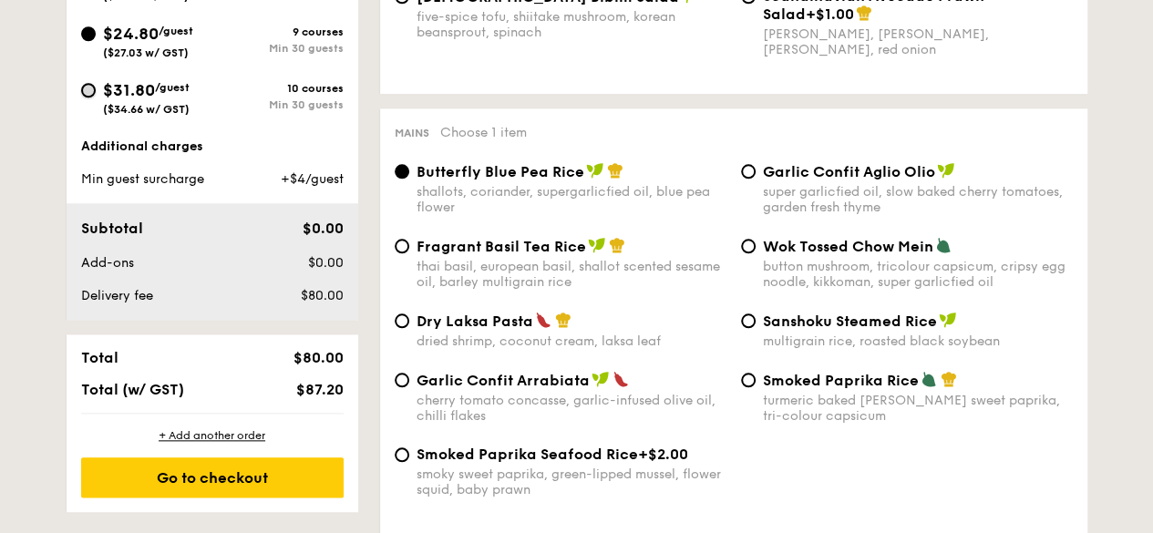
click at [84, 95] on input "$31.80 /guest ($34.66 w/ GST) 10 courses Min 30 guests" at bounding box center [88, 90] width 15 height 15
radio input "true"
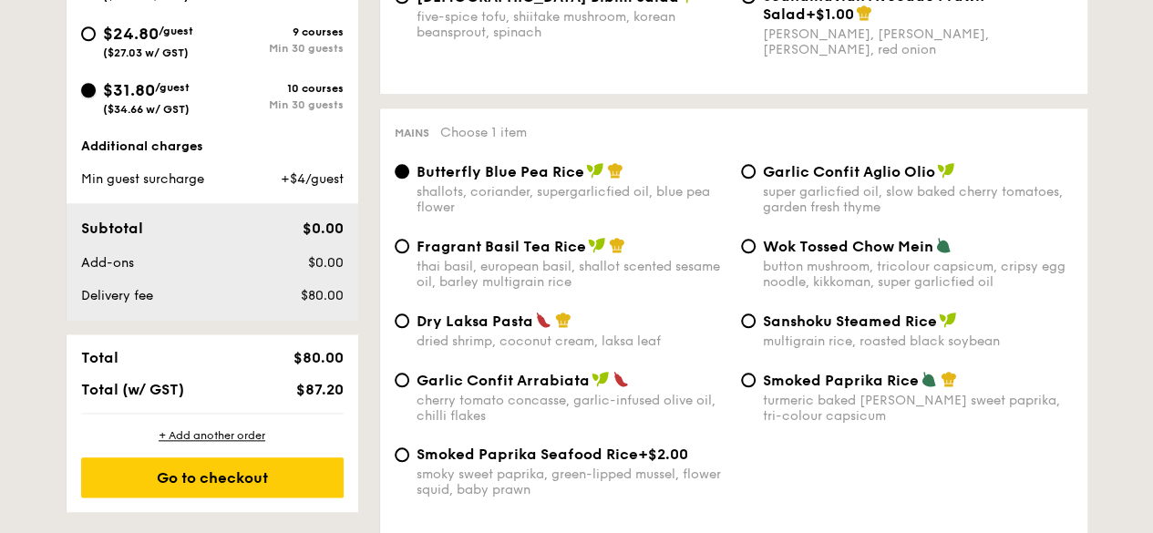
radio input "true"
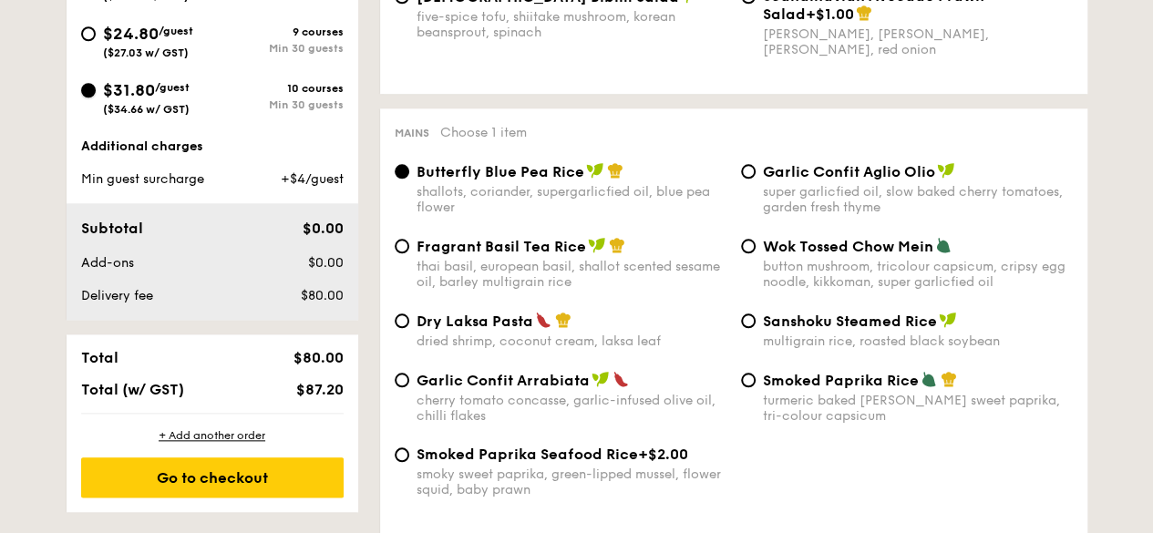
scroll to position [456, 0]
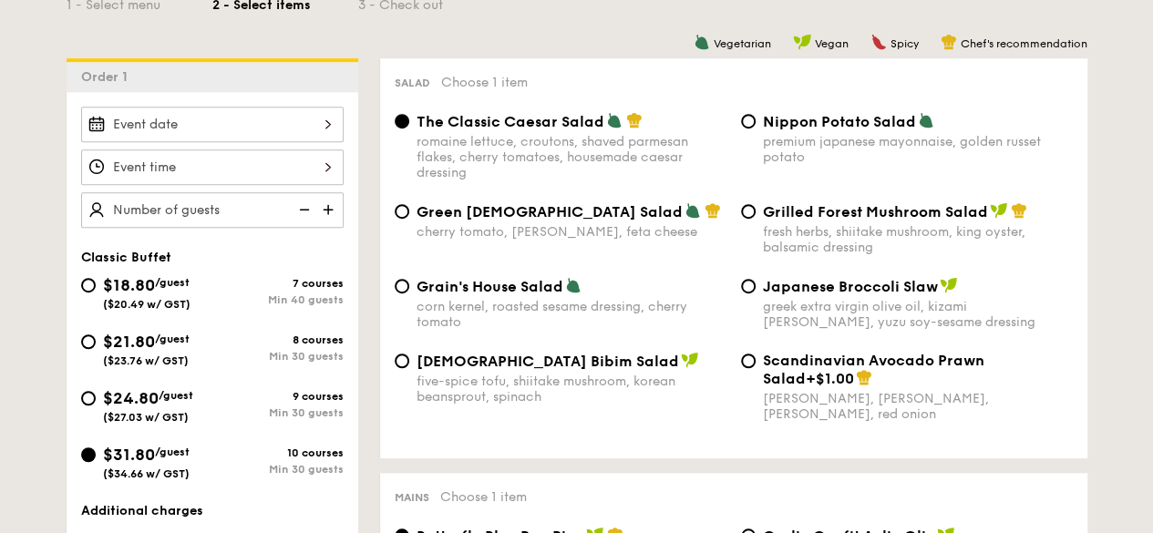
click at [86, 385] on div "$24.80 /guest ($27.03 w/ GST)" at bounding box center [146, 404] width 131 height 38
click at [86, 391] on input "$24.80 /guest ($27.03 w/ GST) 9 courses Min 30 guests" at bounding box center [88, 398] width 15 height 15
radio input "true"
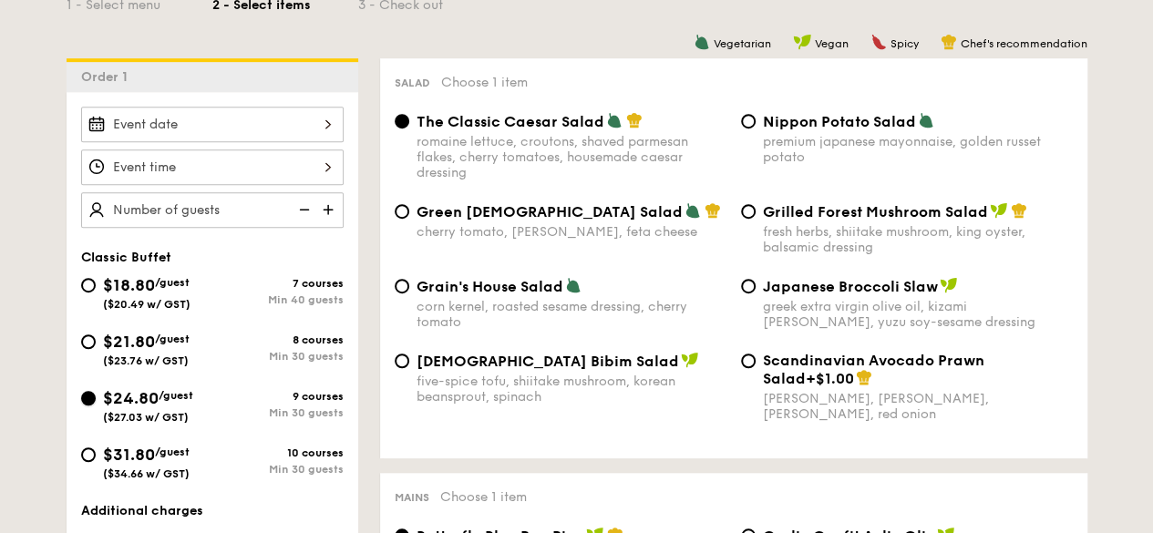
radio input "true"
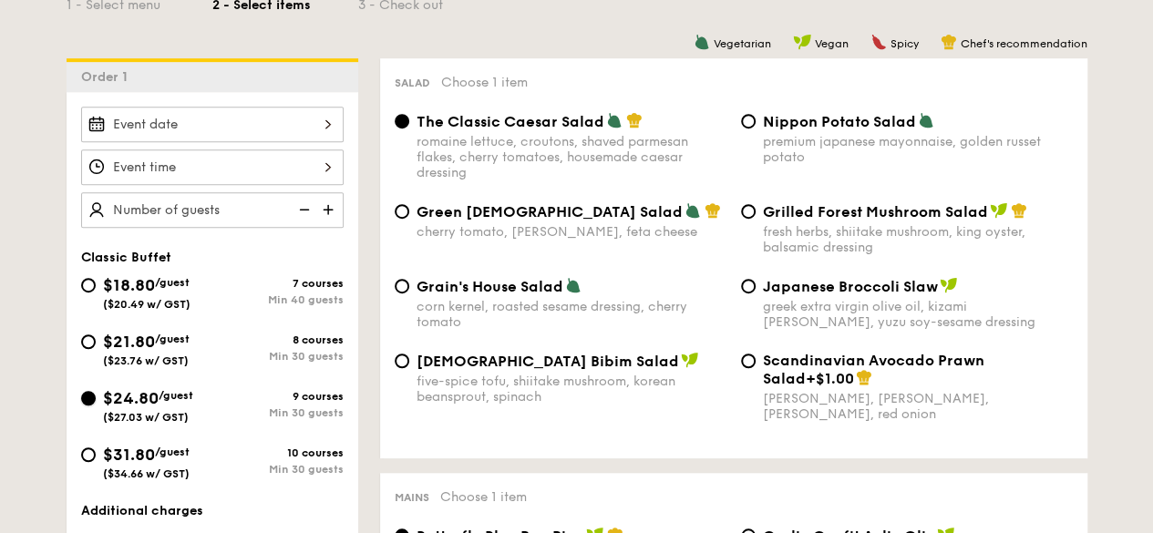
radio input "true"
click at [85, 447] on input "$31.80 /guest ($34.66 w/ GST) 10 courses Min 30 guests" at bounding box center [88, 454] width 15 height 15
radio input "true"
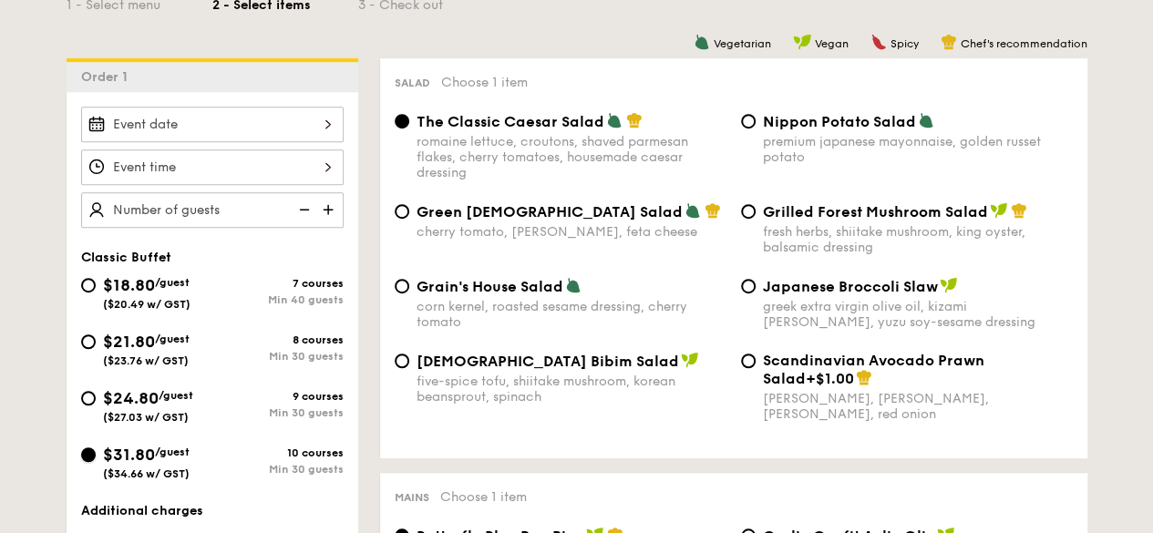
radio input "true"
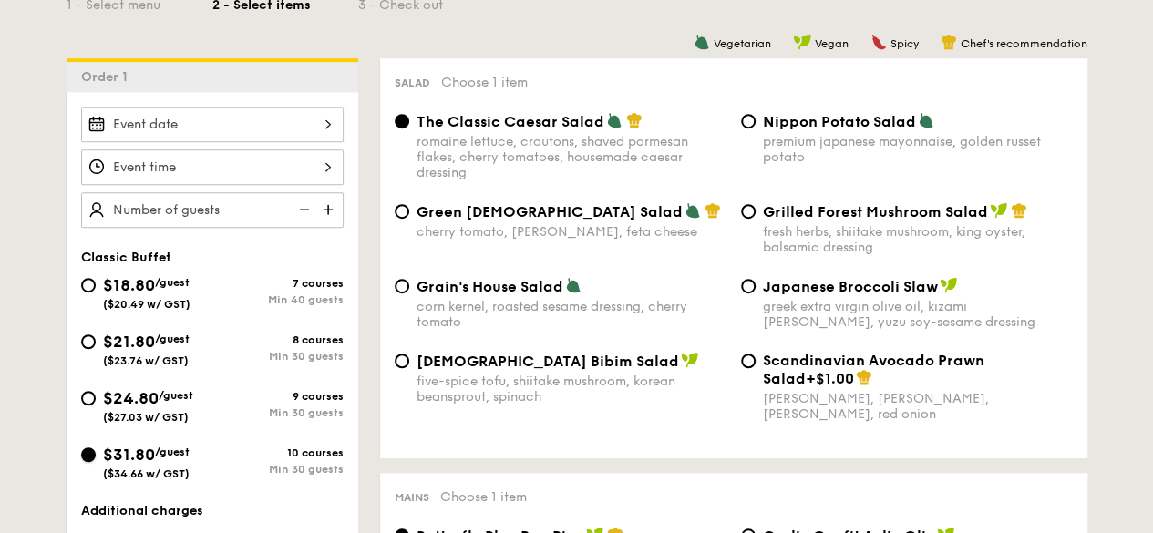
radio input "true"
click at [180, 333] on span "/guest" at bounding box center [172, 339] width 35 height 13
click at [96, 334] on input "$21.80 /guest ($23.76 w/ GST) 8 courses Min 30 guests" at bounding box center [88, 341] width 15 height 15
radio input "true"
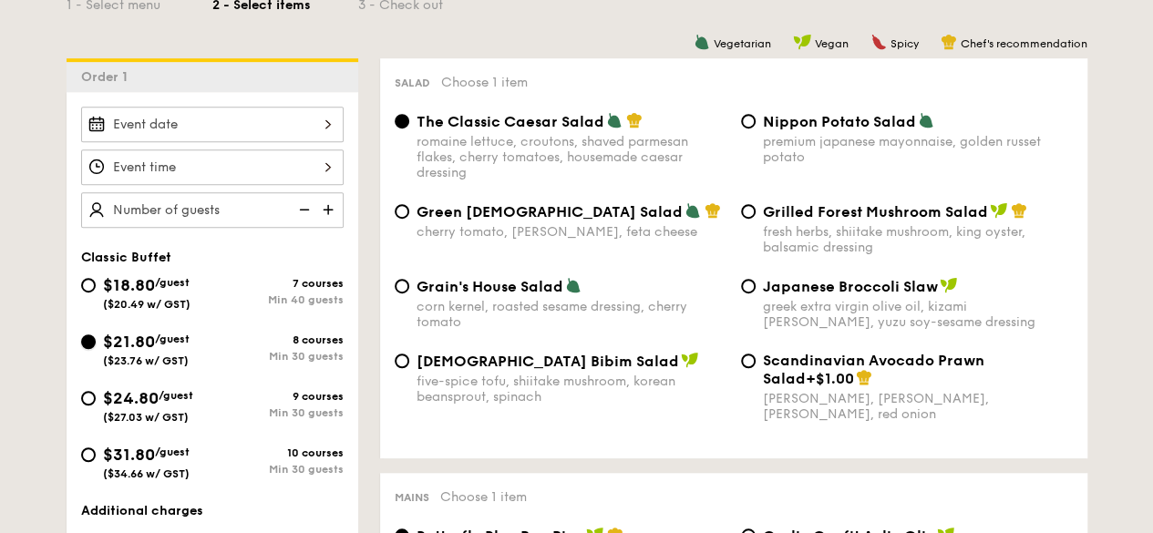
radio input "true"
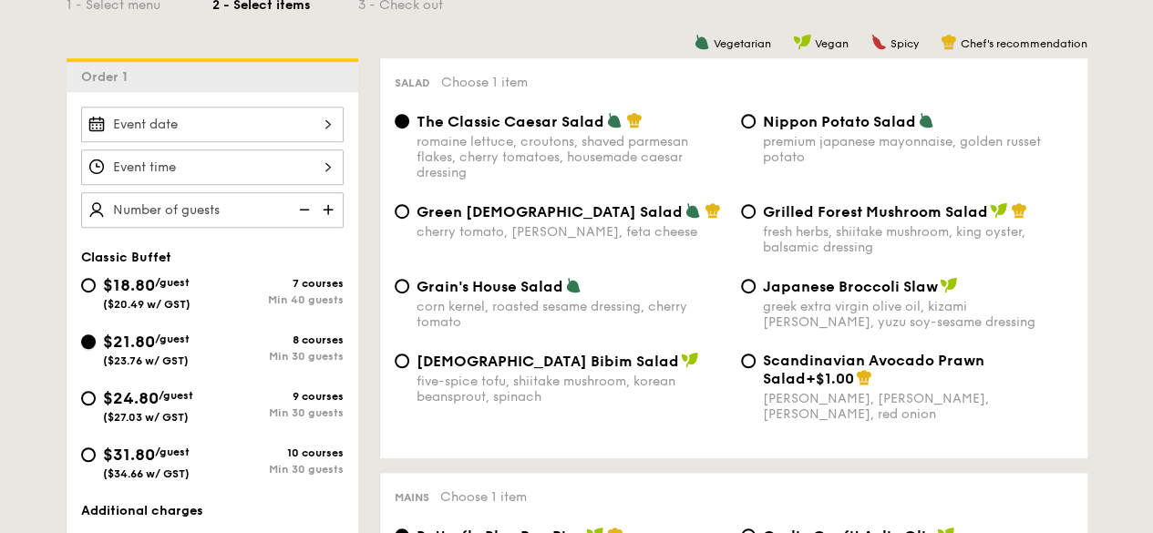
radio input "true"
click at [128, 389] on span "$24.80" at bounding box center [131, 398] width 56 height 20
click at [96, 391] on input "$24.80 /guest ($27.03 w/ GST) 9 courses Min 30 guests" at bounding box center [88, 398] width 15 height 15
radio input "true"
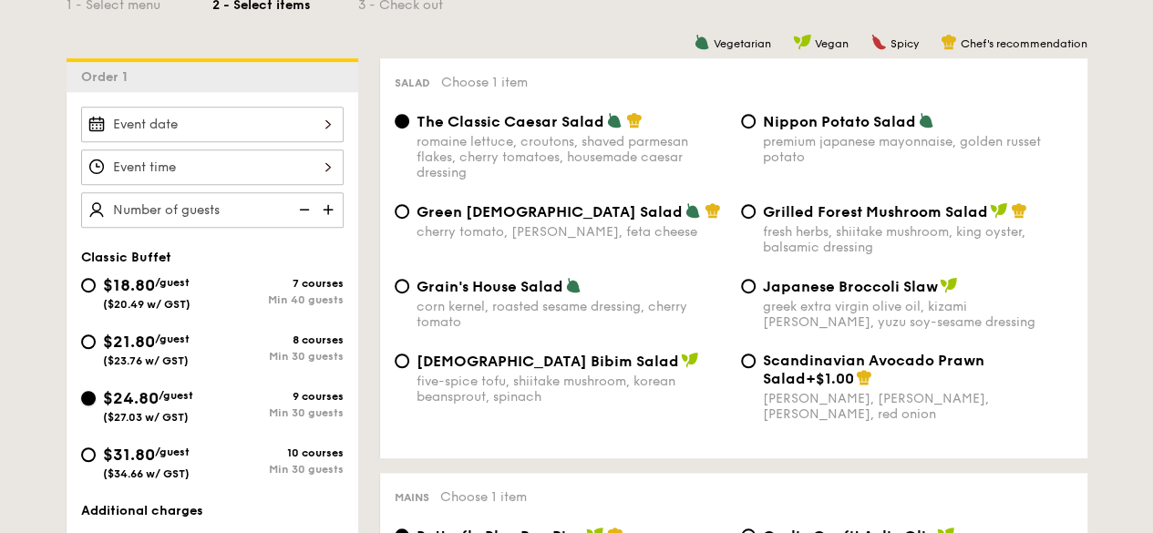
radio input "true"
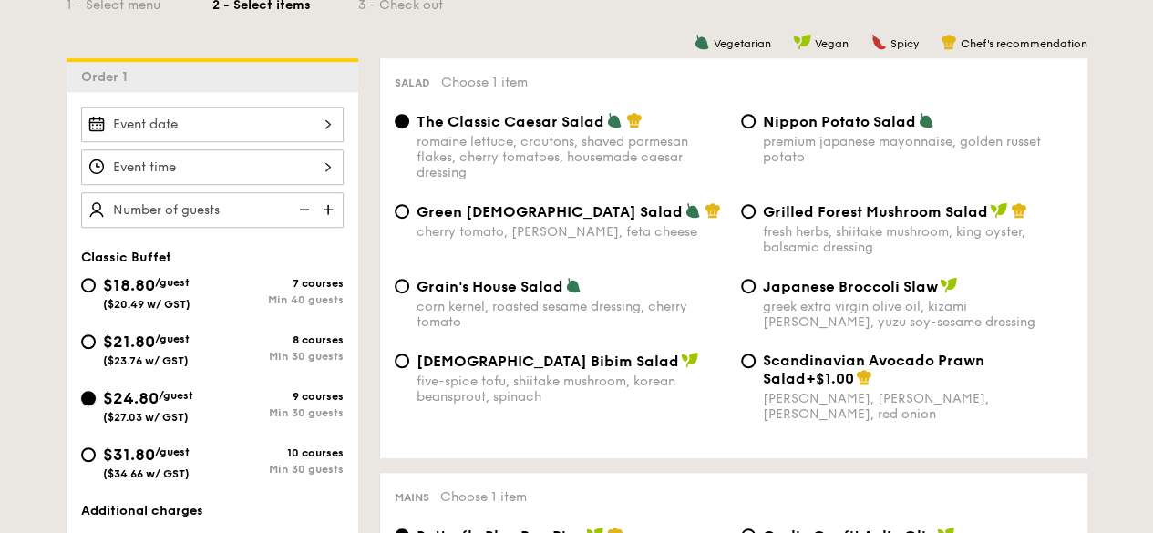
radio input "true"
click at [145, 449] on span "$31.80" at bounding box center [129, 455] width 52 height 20
click at [96, 449] on input "$31.80 /guest ($34.66 w/ GST) 10 courses Min 30 guests" at bounding box center [88, 454] width 15 height 15
radio input "true"
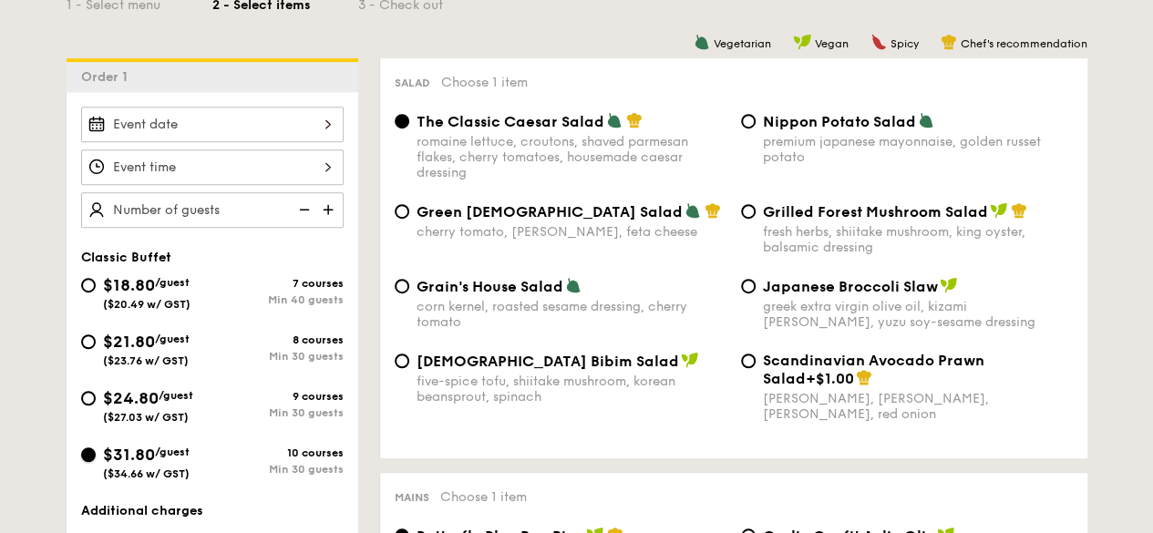
radio input "true"
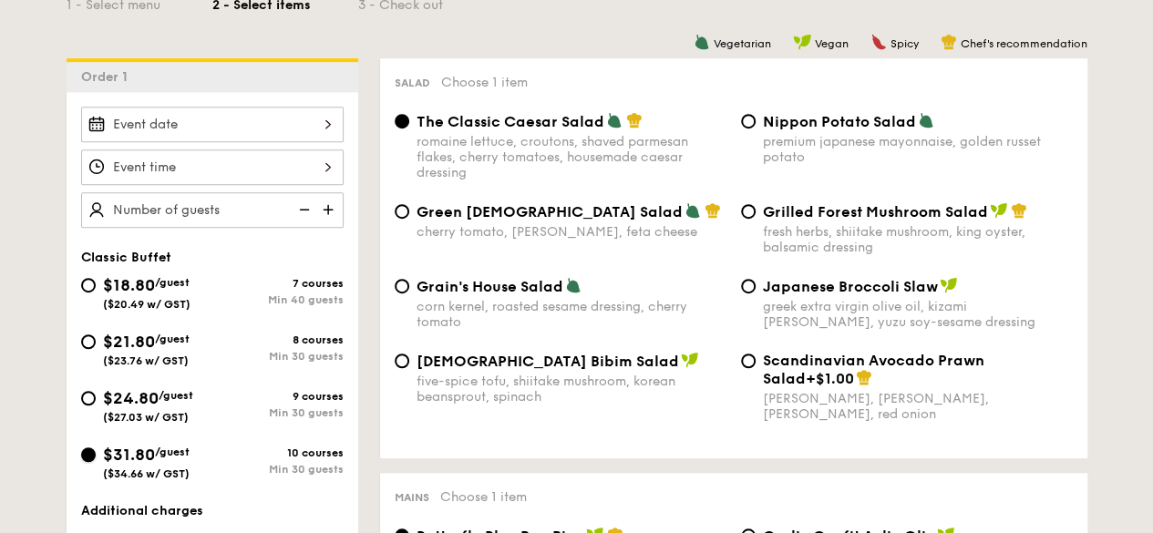
radio input "true"
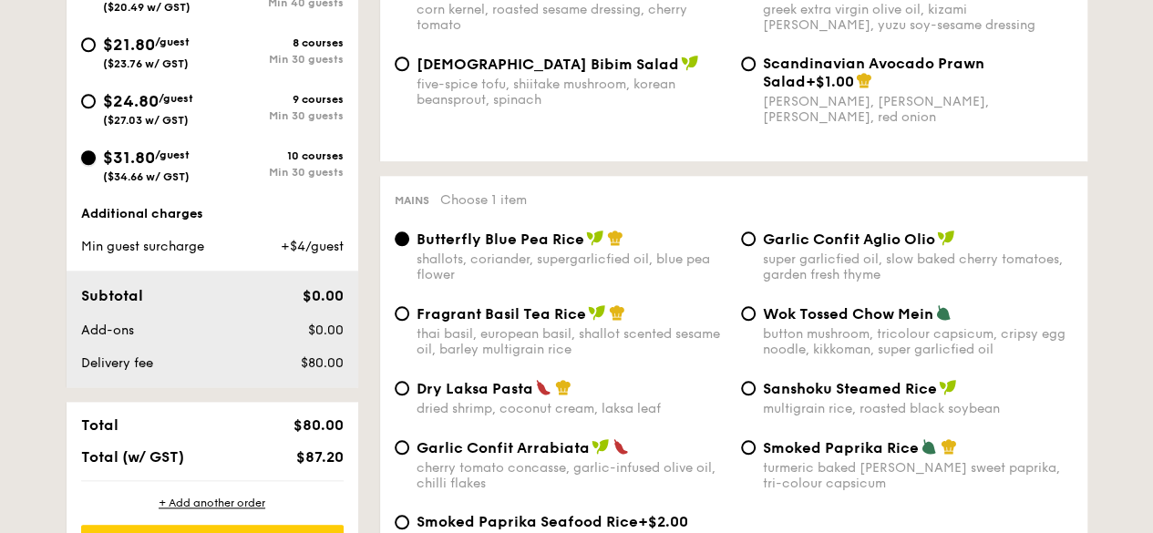
scroll to position [729, 0]
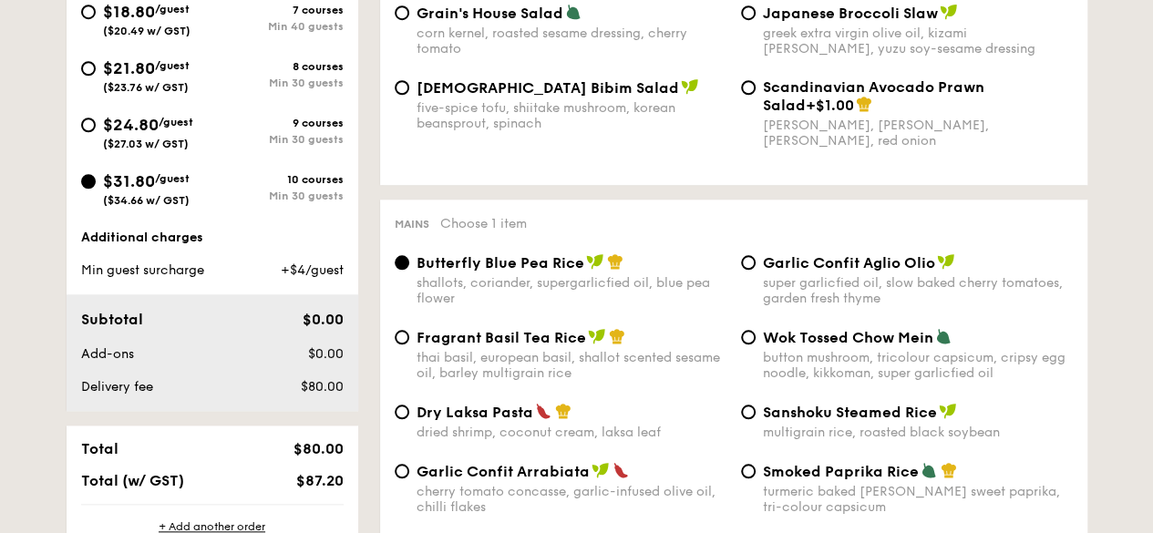
click at [81, 118] on div "$24.80 /guest ($27.03 w/ GST)" at bounding box center [146, 131] width 131 height 38
click at [81, 118] on input "$24.80 /guest ($27.03 w/ GST) 9 courses Min 30 guests" at bounding box center [88, 125] width 15 height 15
radio input "true"
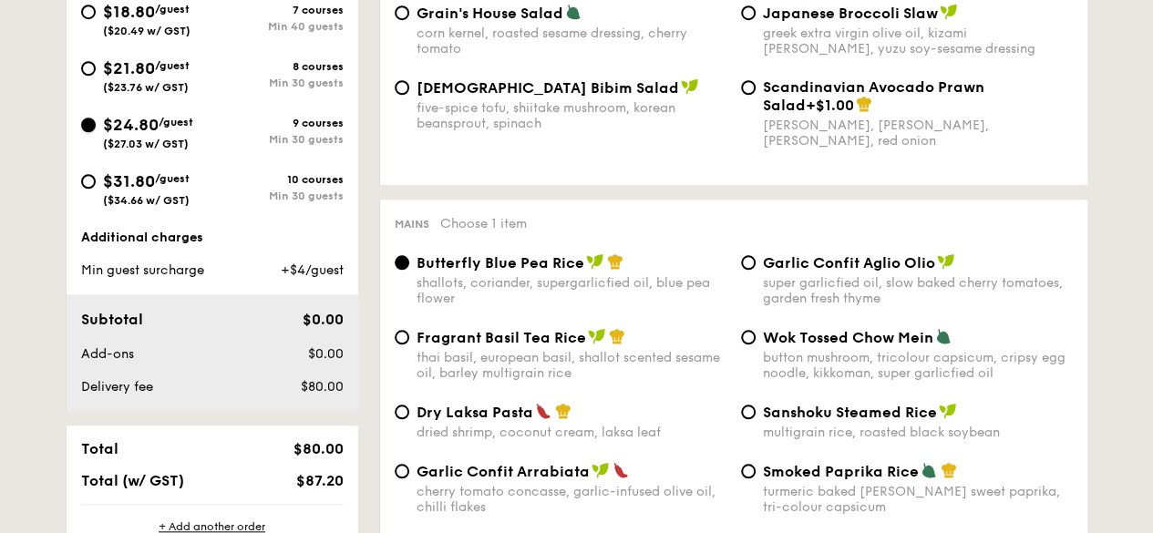
radio input "true"
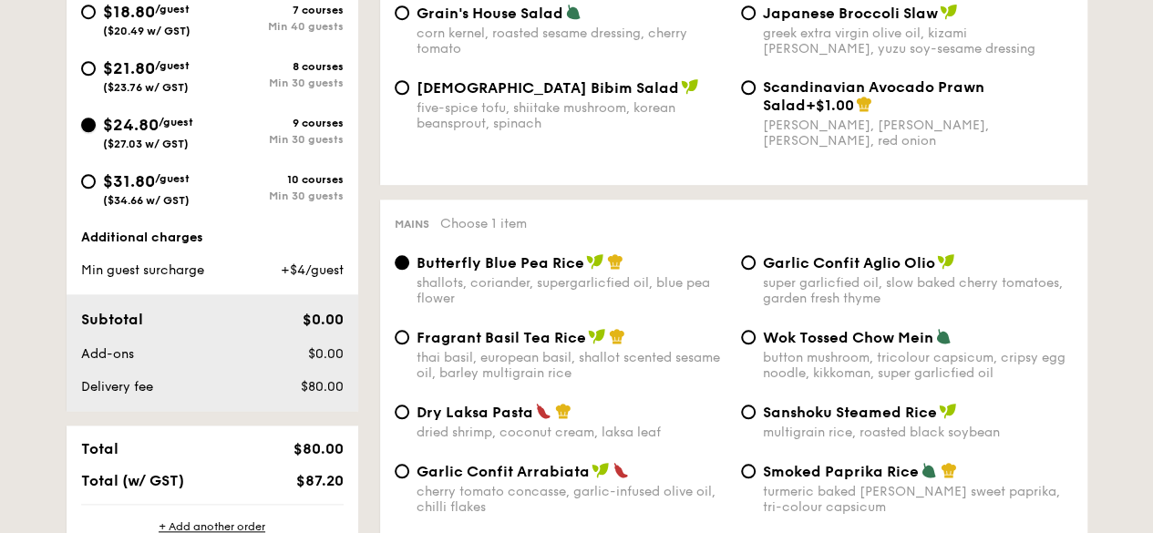
radio input "true"
click at [94, 61] on input "$21.80 /guest ($23.76 w/ GST) 8 courses Min 30 guests" at bounding box center [88, 68] width 15 height 15
radio input "true"
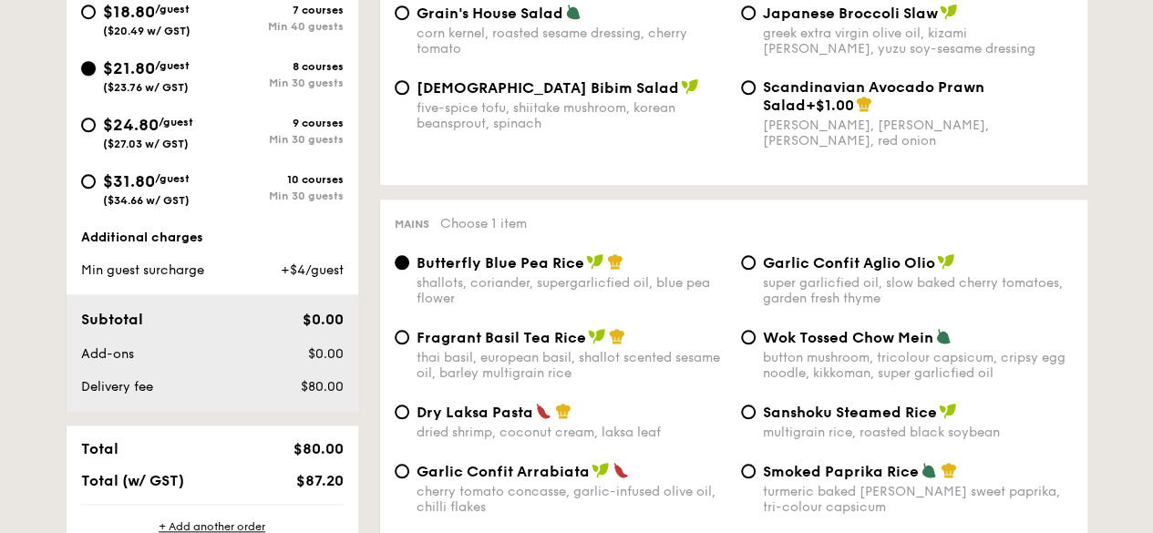
radio input "true"
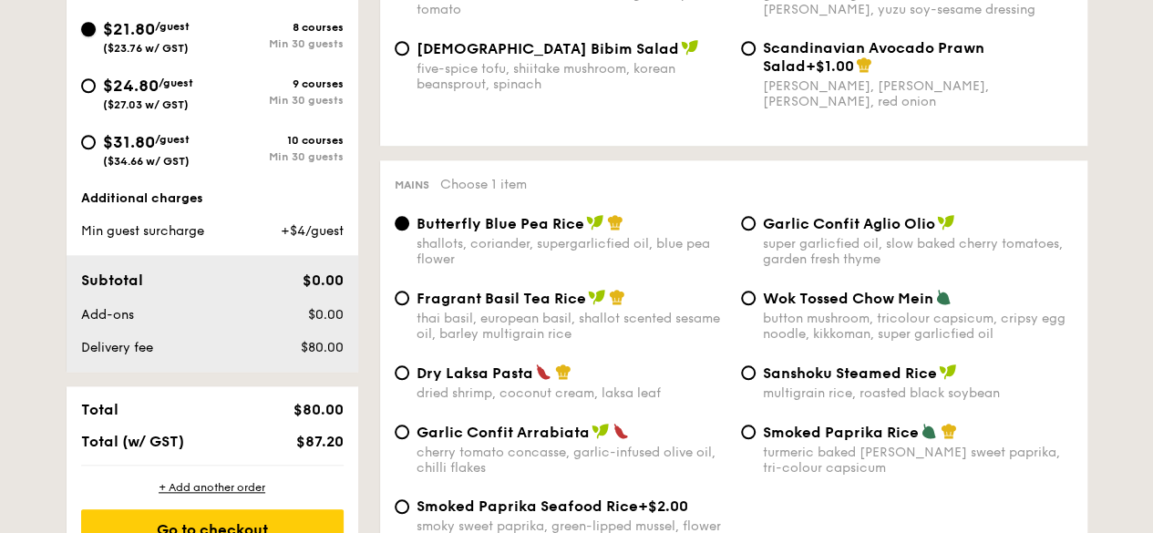
scroll to position [820, 0]
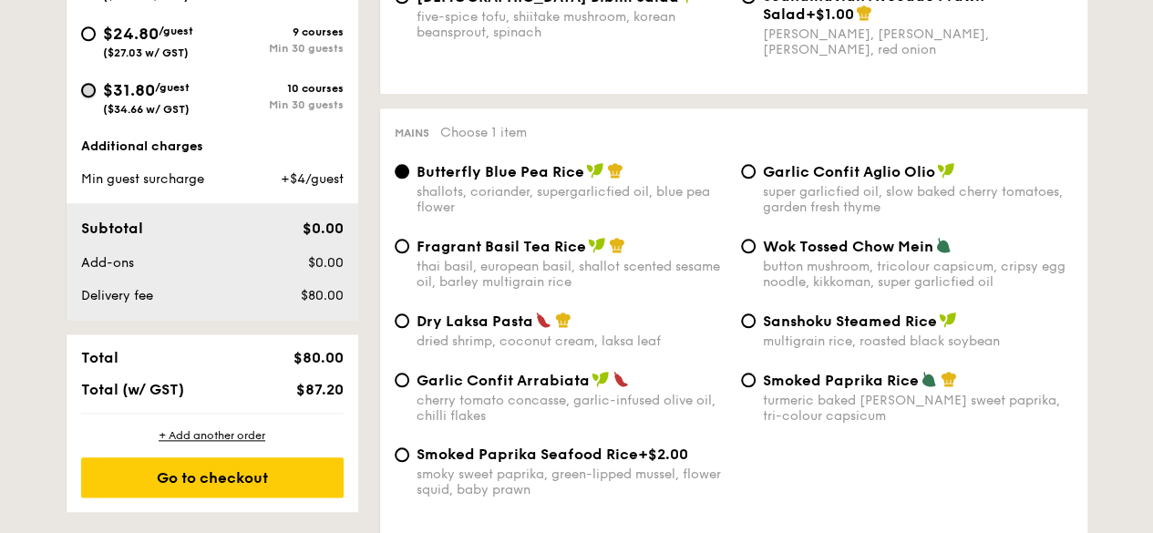
click at [86, 84] on input "$31.80 /guest ($34.66 w/ GST) 10 courses Min 30 guests" at bounding box center [88, 90] width 15 height 15
radio input "true"
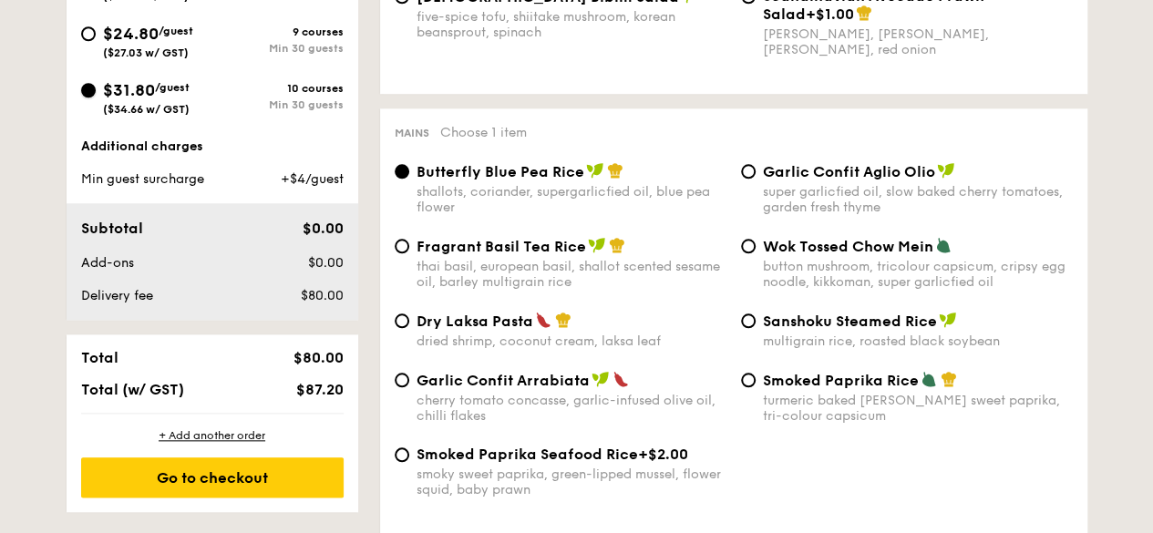
radio input "true"
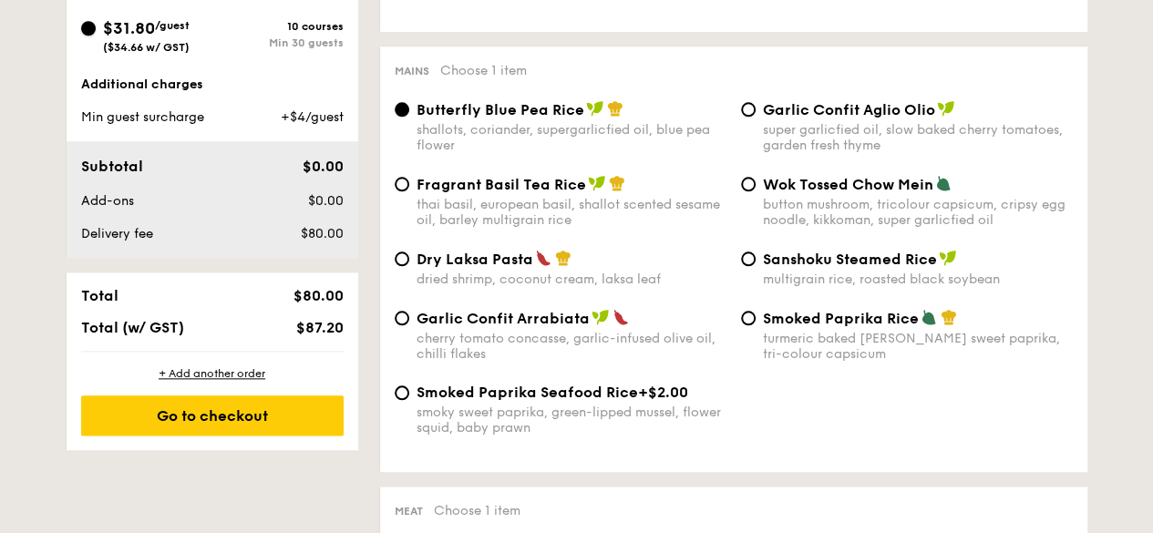
scroll to position [911, 0]
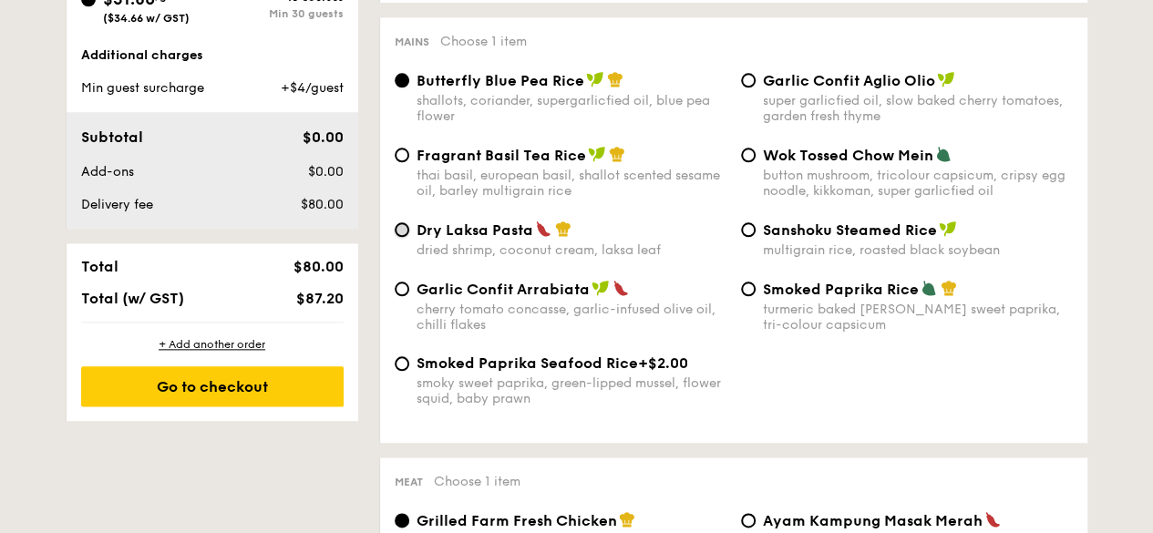
click at [405, 232] on input "Dry Laksa Pasta dried shrimp, coconut cream, laksa leaf" at bounding box center [401, 229] width 15 height 15
radio input "true"
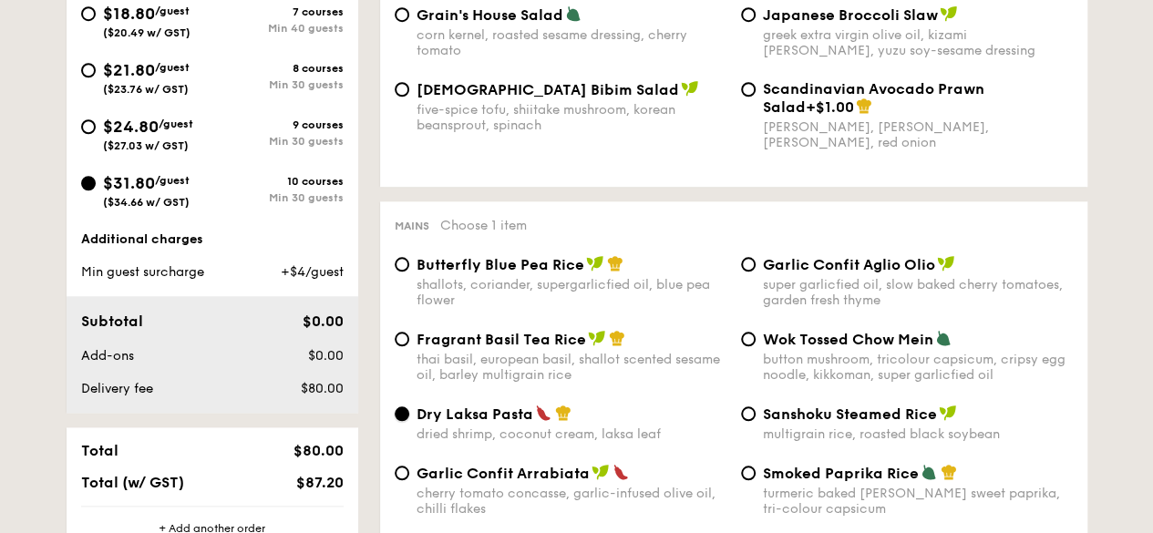
scroll to position [638, 0]
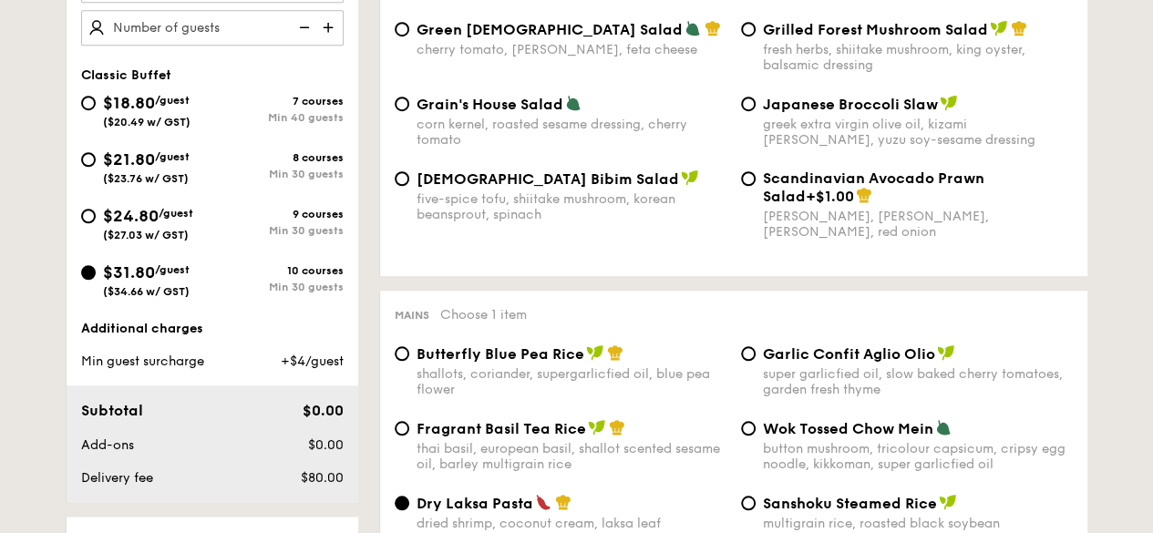
click at [171, 220] on div "$24.80 /guest ($27.03 w/ GST)" at bounding box center [148, 222] width 90 height 38
click at [96, 220] on input "$24.80 /guest ($27.03 w/ GST) 9 courses Min 30 guests" at bounding box center [88, 216] width 15 height 15
radio input "true"
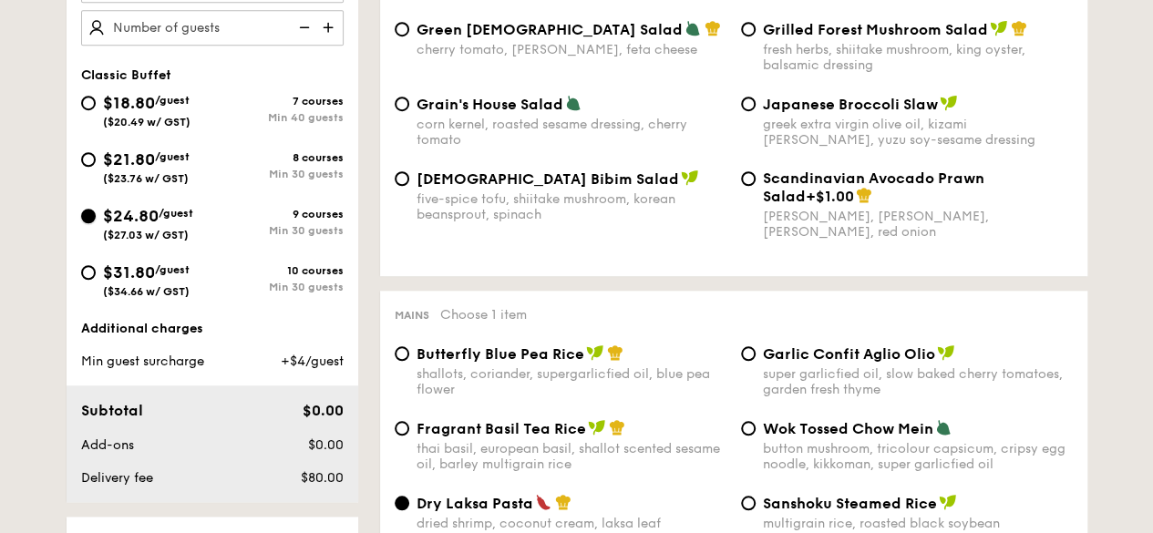
radio input "true"
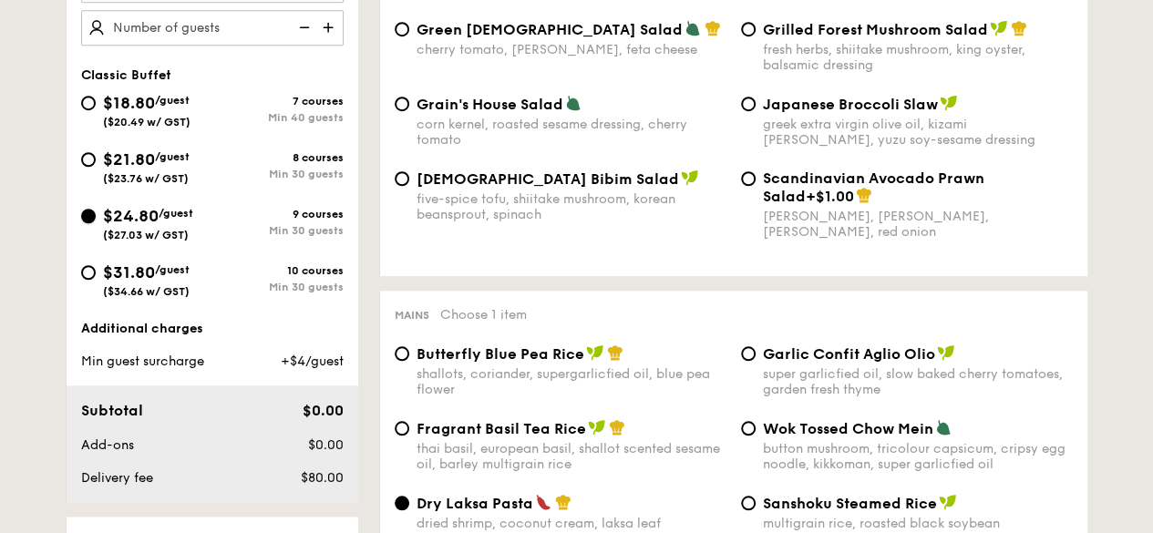
radio input "true"
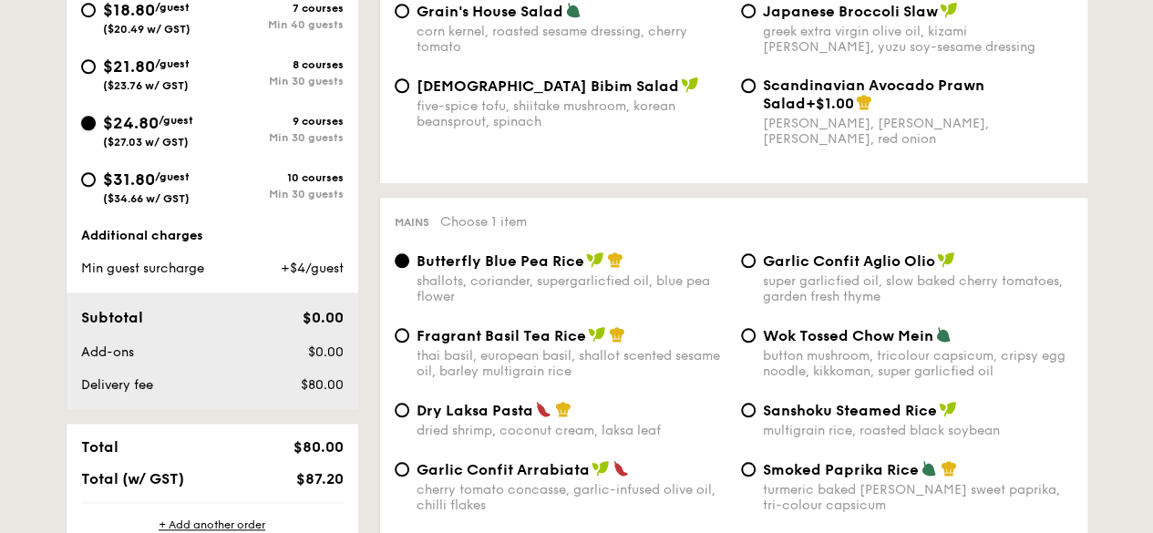
scroll to position [729, 0]
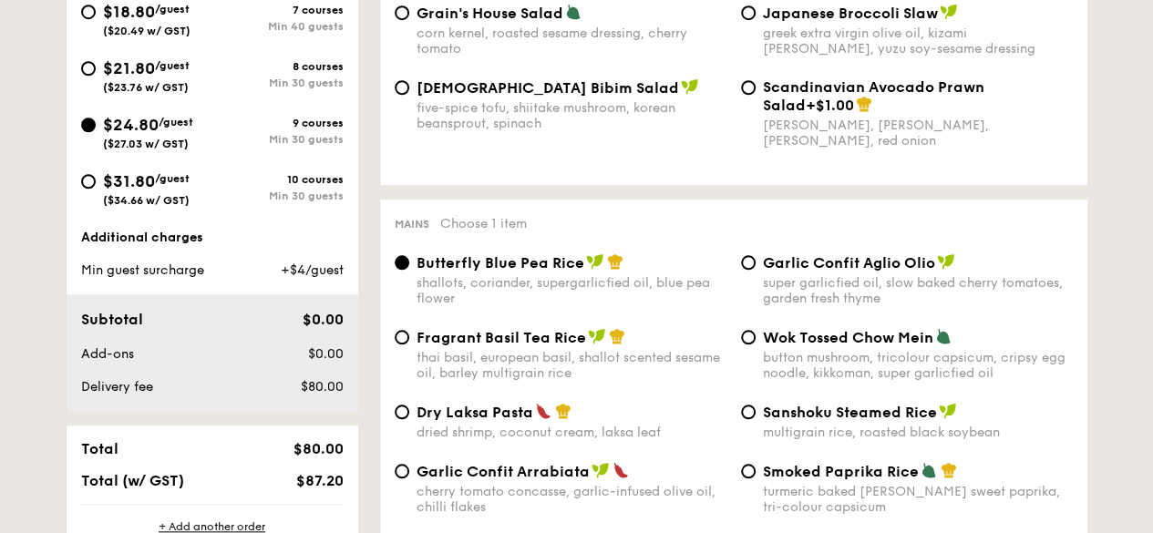
click at [139, 81] on span "($23.76 w/ GST)" at bounding box center [146, 87] width 86 height 13
click at [96, 76] on input "$21.80 /guest ($23.76 w/ GST) 8 courses Min 30 guests" at bounding box center [88, 68] width 15 height 15
radio input "true"
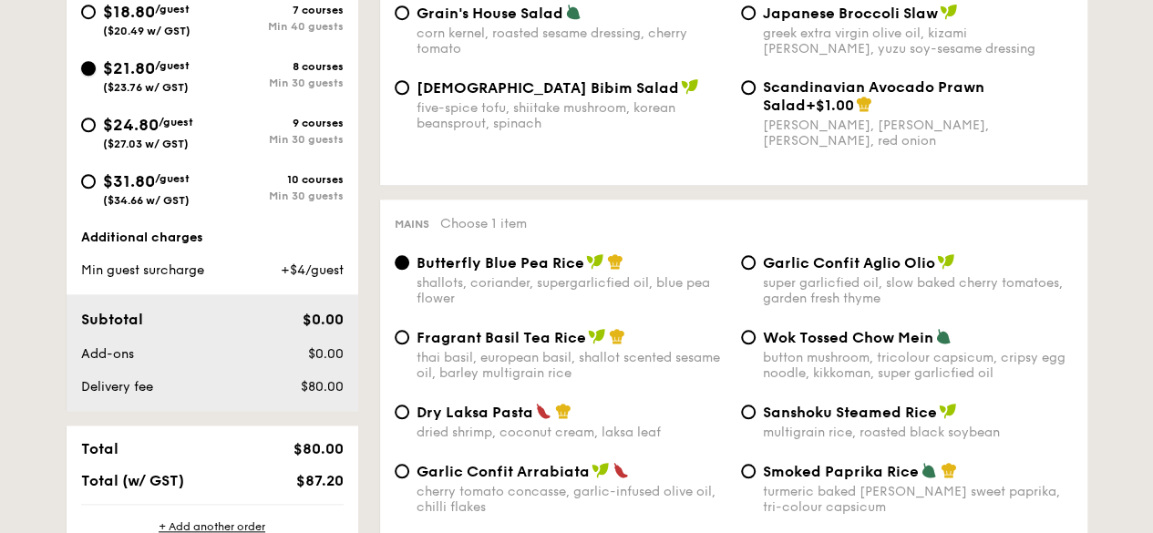
radio input "true"
click at [138, 184] on span "$31.80" at bounding box center [129, 181] width 52 height 20
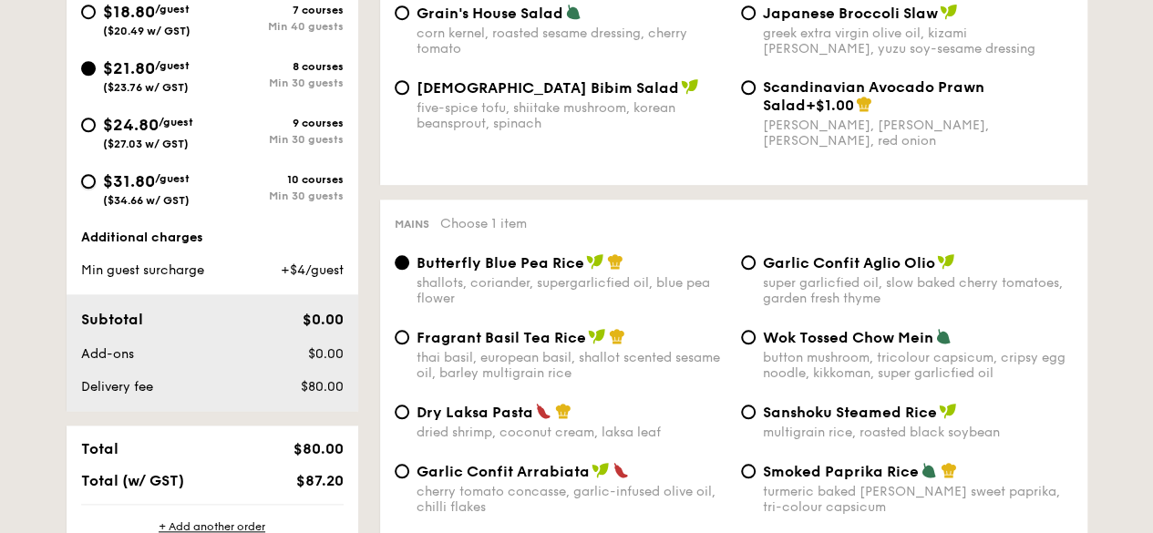
click at [96, 184] on input "$31.80 /guest ($34.66 w/ GST) 10 courses Min 30 guests" at bounding box center [88, 181] width 15 height 15
click at [146, 75] on span "$21.80" at bounding box center [129, 68] width 52 height 20
click at [96, 75] on input "$21.80 /guest ($23.76 w/ GST) 8 courses Min 30 guests" at bounding box center [88, 68] width 15 height 15
click at [141, 187] on span "$31.80" at bounding box center [129, 181] width 52 height 20
click at [96, 187] on input "$31.80 /guest ($34.66 w/ GST) 10 courses Min 30 guests" at bounding box center [88, 181] width 15 height 15
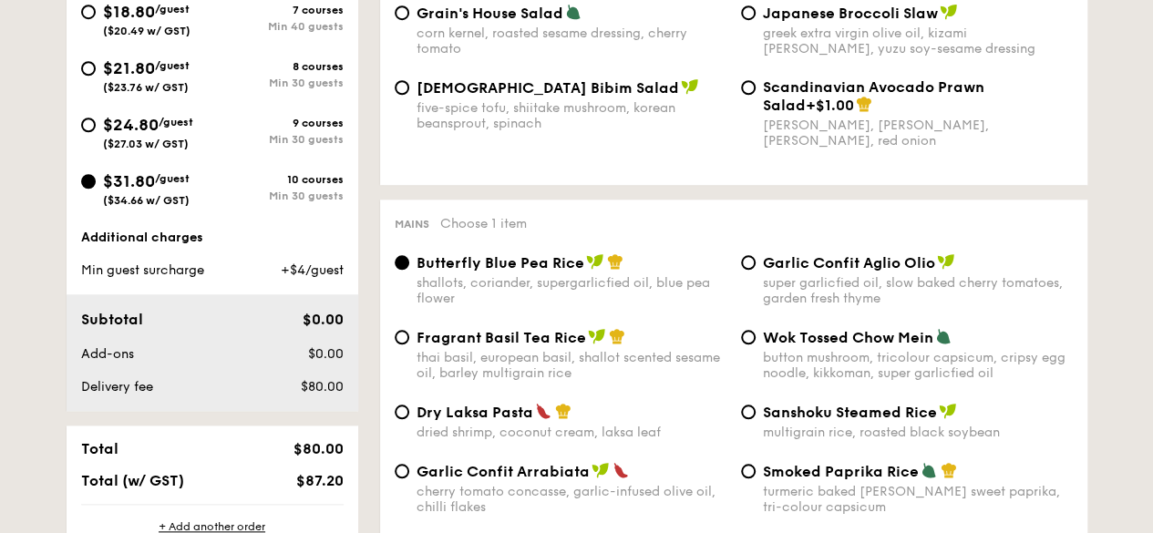
click at [120, 70] on span "$21.80" at bounding box center [129, 68] width 52 height 20
click at [96, 70] on input "$21.80 /guest ($23.76 w/ GST) 8 courses Min 30 guests" at bounding box center [88, 68] width 15 height 15
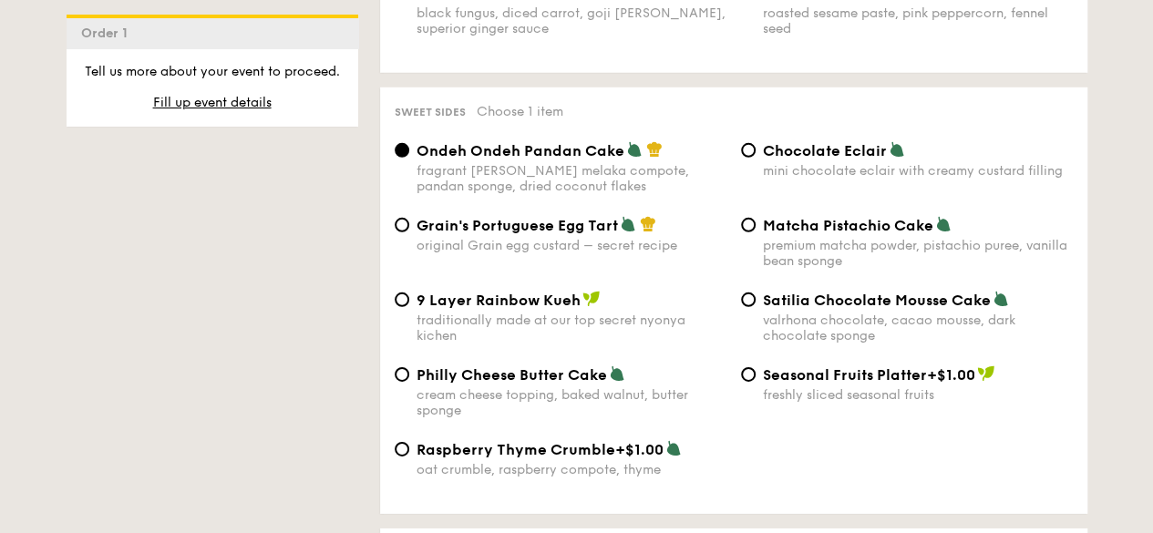
scroll to position [2733, 0]
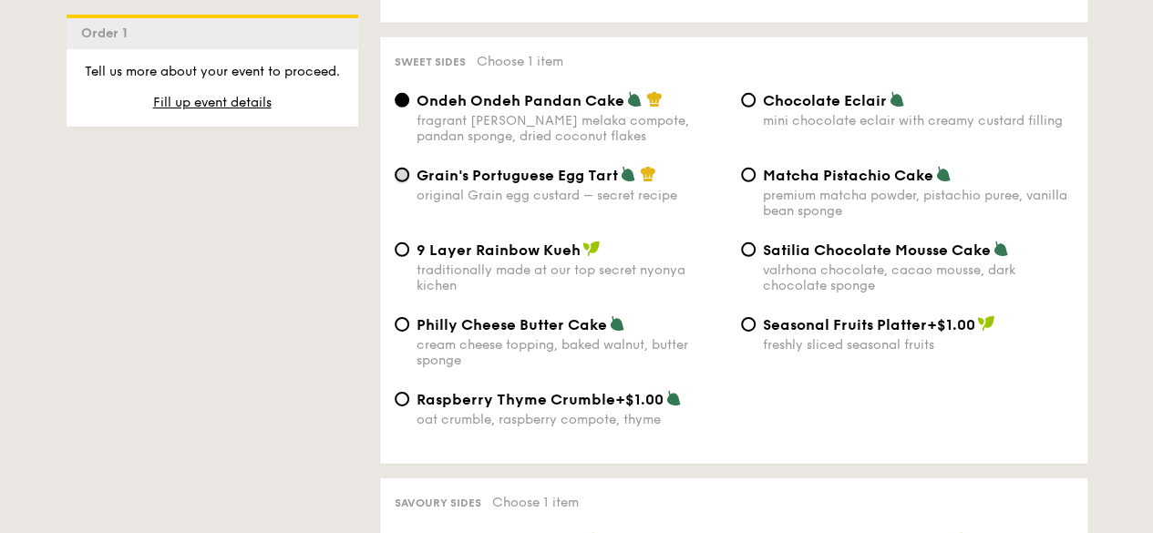
click at [399, 168] on input "Grain's Portuguese Egg Tart original Grain egg custard – secret recipe" at bounding box center [401, 175] width 15 height 15
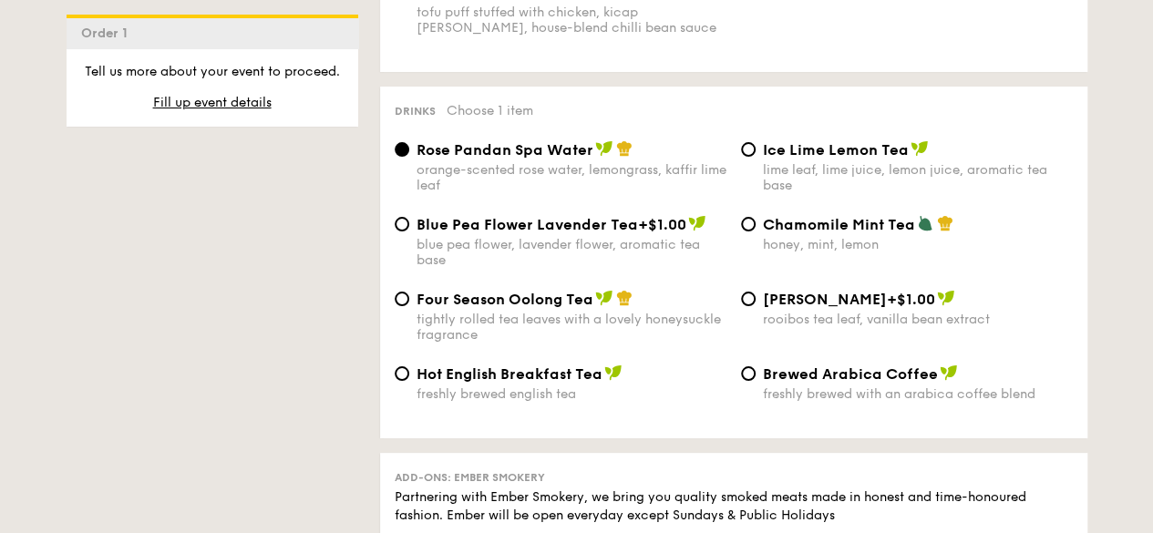
scroll to position [3462, 0]
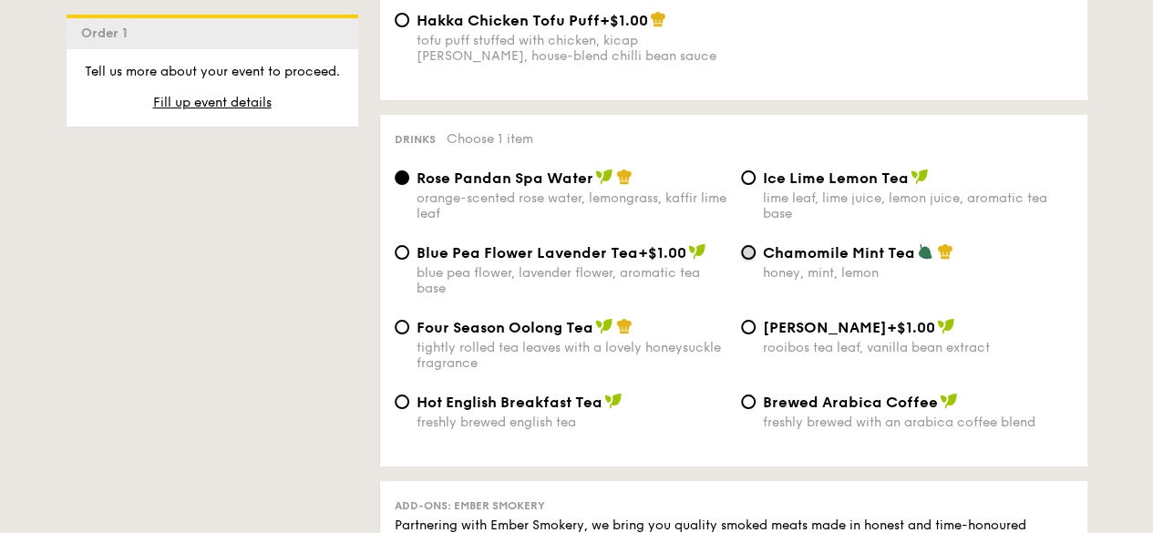
click at [747, 247] on input "Chamomile Mint Tea honey, mint, lemon" at bounding box center [748, 252] width 15 height 15
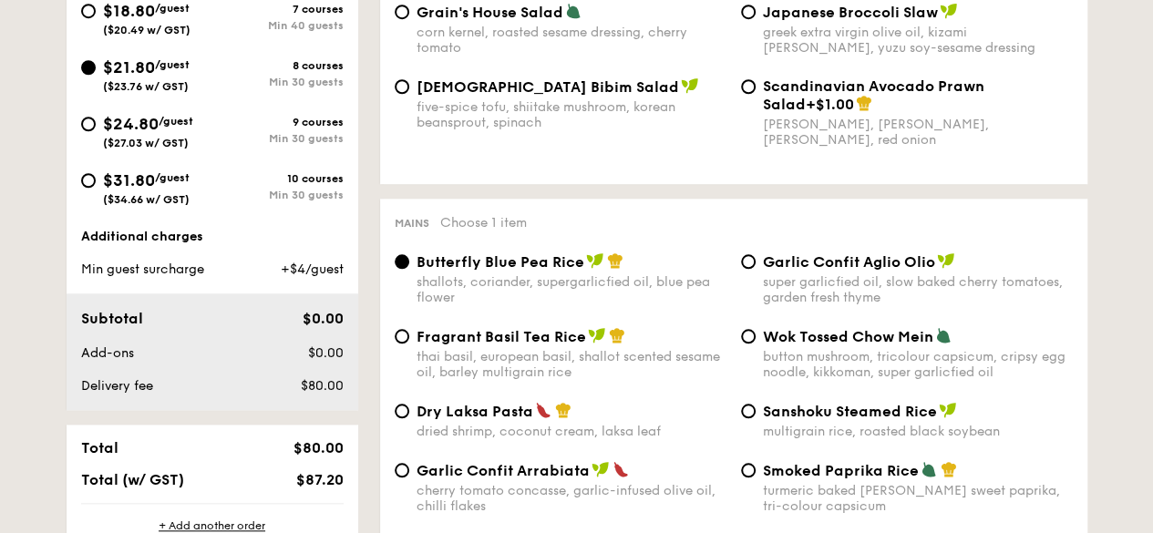
scroll to position [729, 0]
click at [131, 179] on span "$31.80" at bounding box center [129, 181] width 52 height 20
click at [96, 179] on input "$31.80 /guest ($34.66 w/ GST) 10 courses Min 30 guests" at bounding box center [88, 181] width 15 height 15
click at [132, 72] on span "$21.80" at bounding box center [129, 68] width 52 height 20
click at [96, 72] on input "$21.80 /guest ($23.76 w/ GST) 8 courses Min 30 guests" at bounding box center [88, 68] width 15 height 15
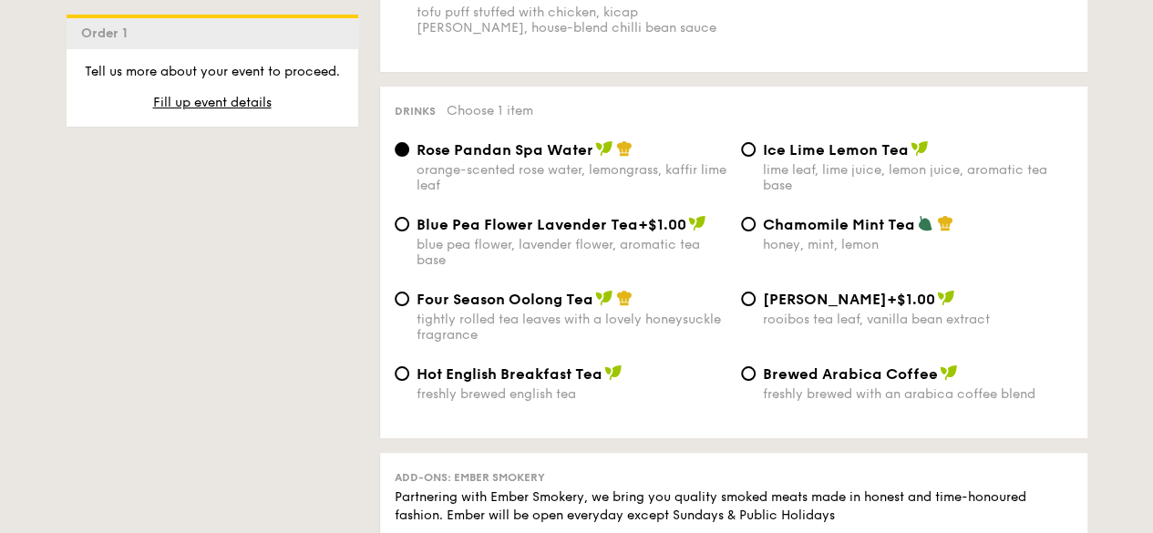
scroll to position [3462, 0]
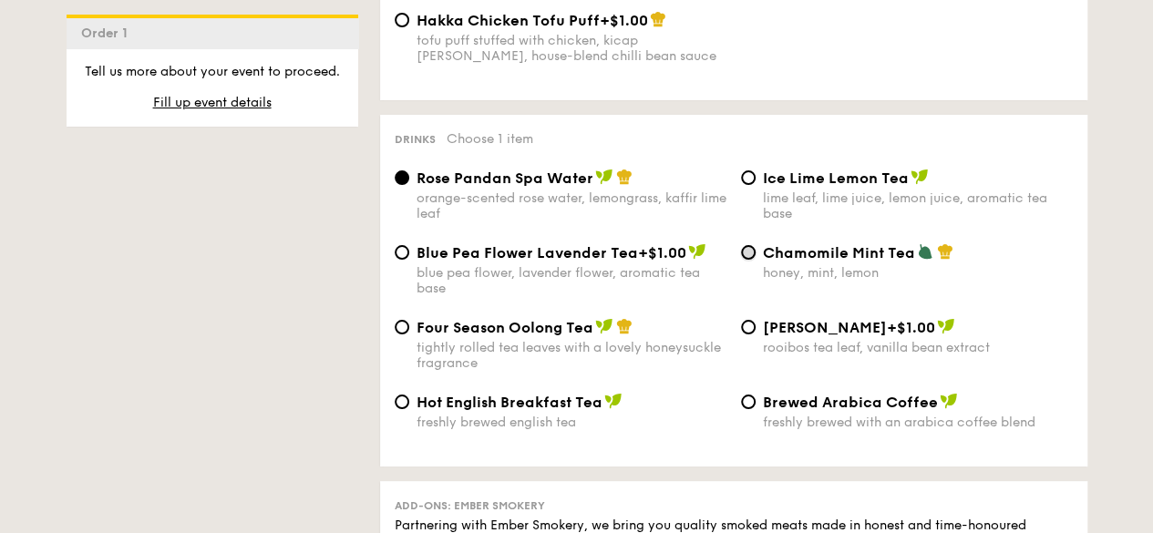
click at [747, 247] on input "Chamomile Mint Tea honey, mint, lemon" at bounding box center [748, 252] width 15 height 15
click at [425, 169] on span "Rose Pandan Spa Water" at bounding box center [504, 177] width 177 height 17
click at [409, 170] on input "Rose Pandan Spa Water orange-scented rose water, lemongrass, kaffir lime leaf" at bounding box center [401, 177] width 15 height 15
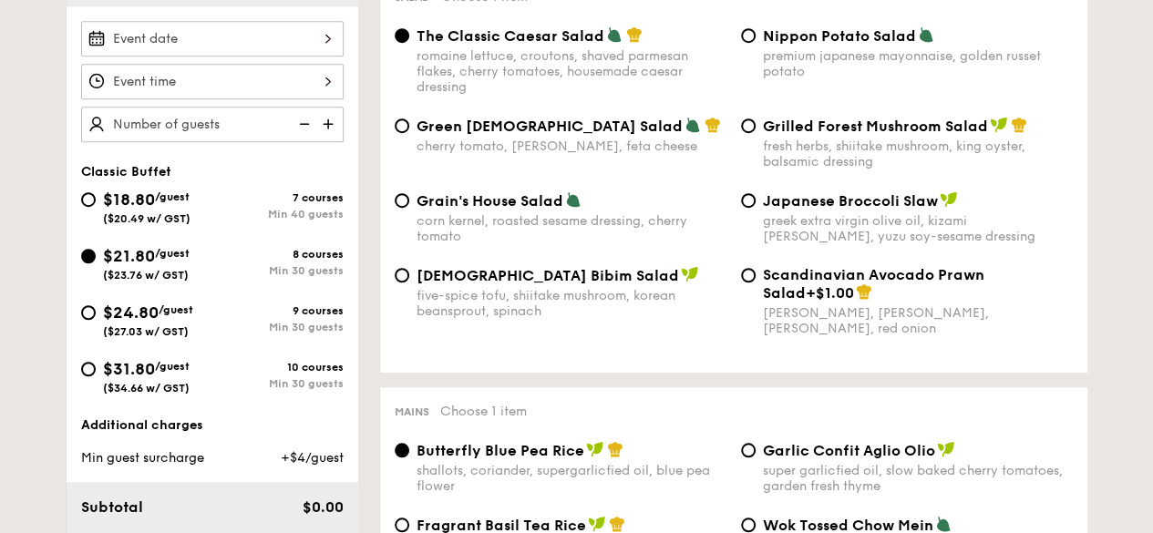
scroll to position [638, 0]
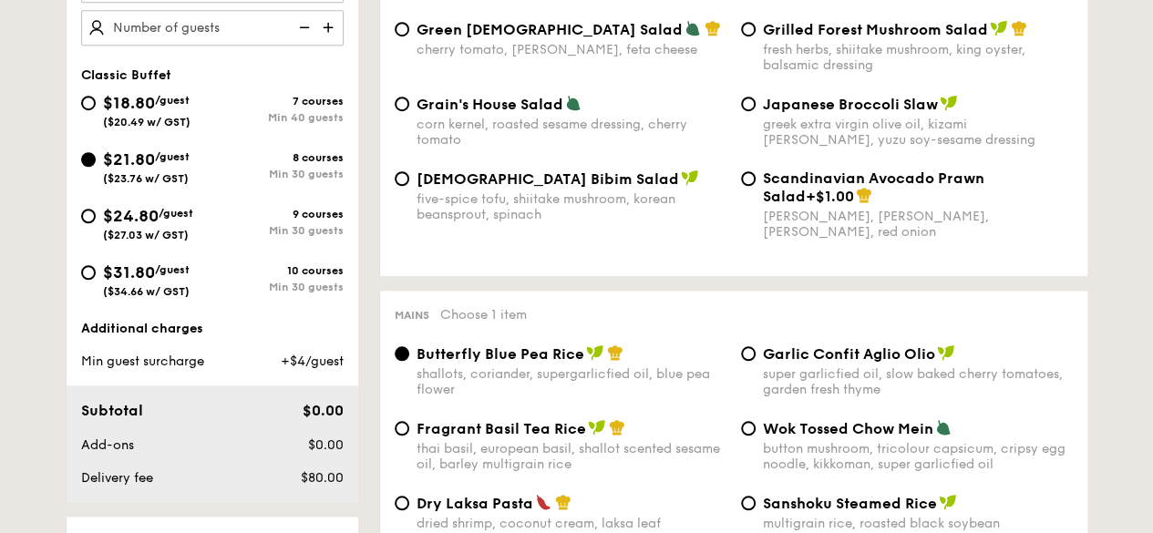
click at [179, 213] on span "/guest" at bounding box center [176, 213] width 35 height 13
click at [96, 213] on input "$24.80 /guest ($27.03 w/ GST) 9 courses Min 30 guests" at bounding box center [88, 216] width 15 height 15
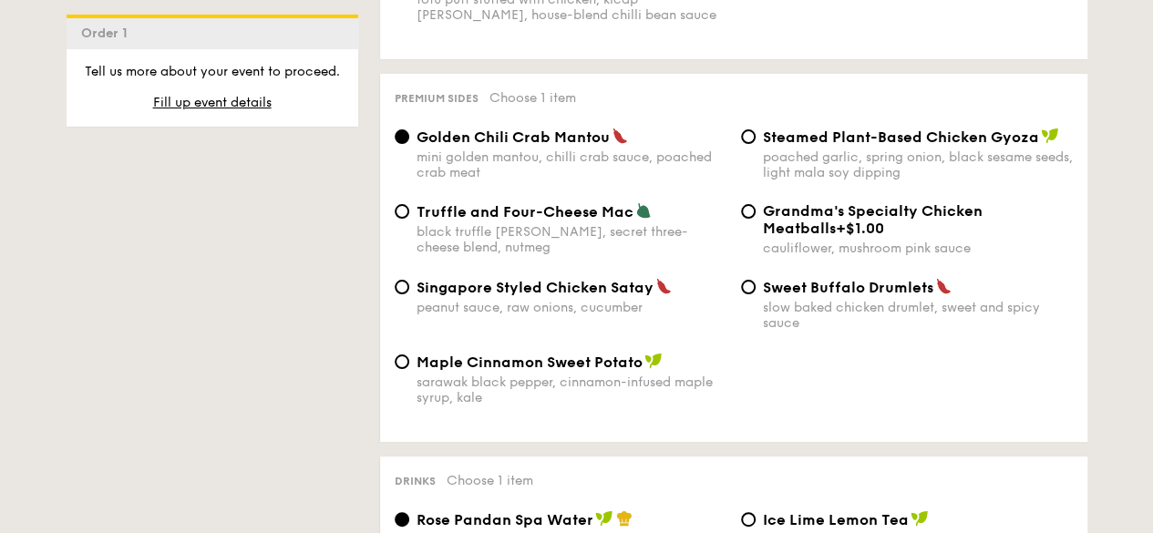
scroll to position [3462, 0]
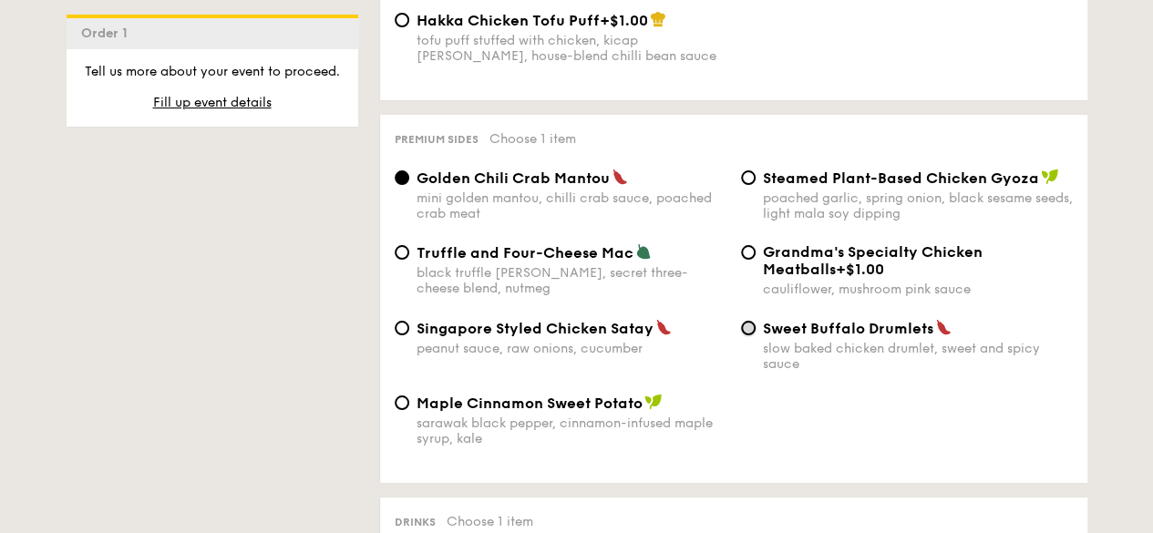
click at [749, 327] on input "Sweet Buffalo Drumlets slow baked chicken drumlet, sweet and spicy sauce" at bounding box center [748, 328] width 15 height 15
click at [406, 174] on input "Golden Chili Crab Mantou mini golden mantou, chilli crab sauce, poached crab me…" at bounding box center [401, 177] width 15 height 15
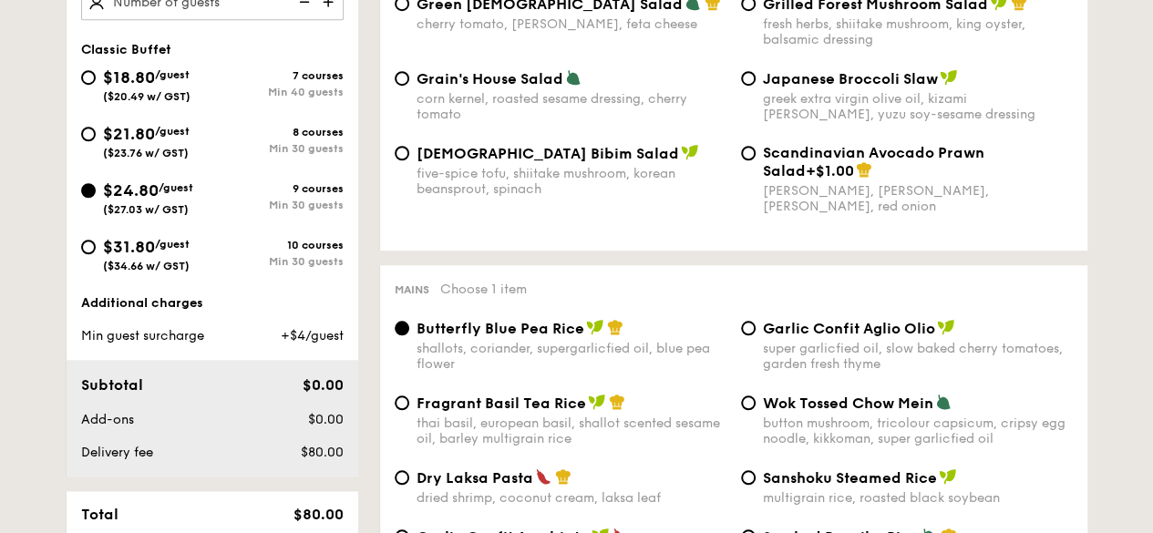
scroll to position [729, 0]
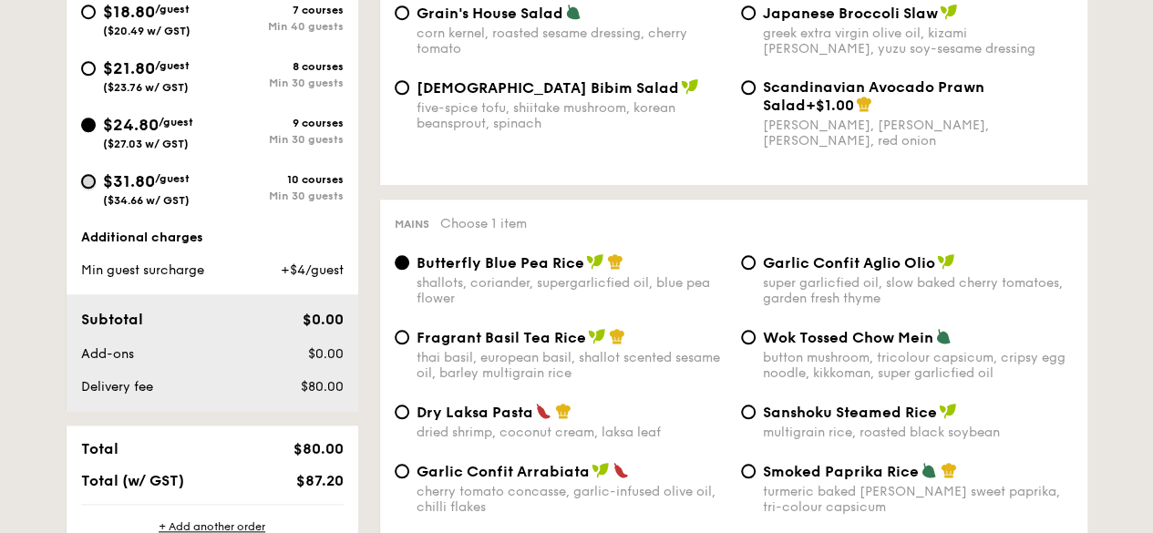
click at [92, 179] on input "$31.80 /guest ($34.66 w/ GST) 10 courses Min 30 guests" at bounding box center [88, 181] width 15 height 15
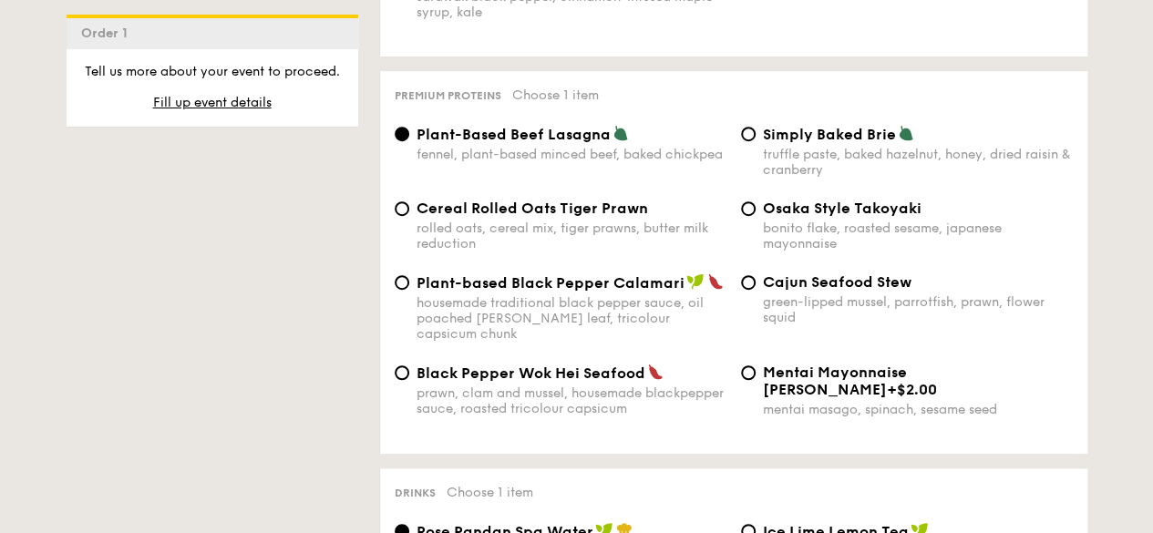
scroll to position [3918, 0]
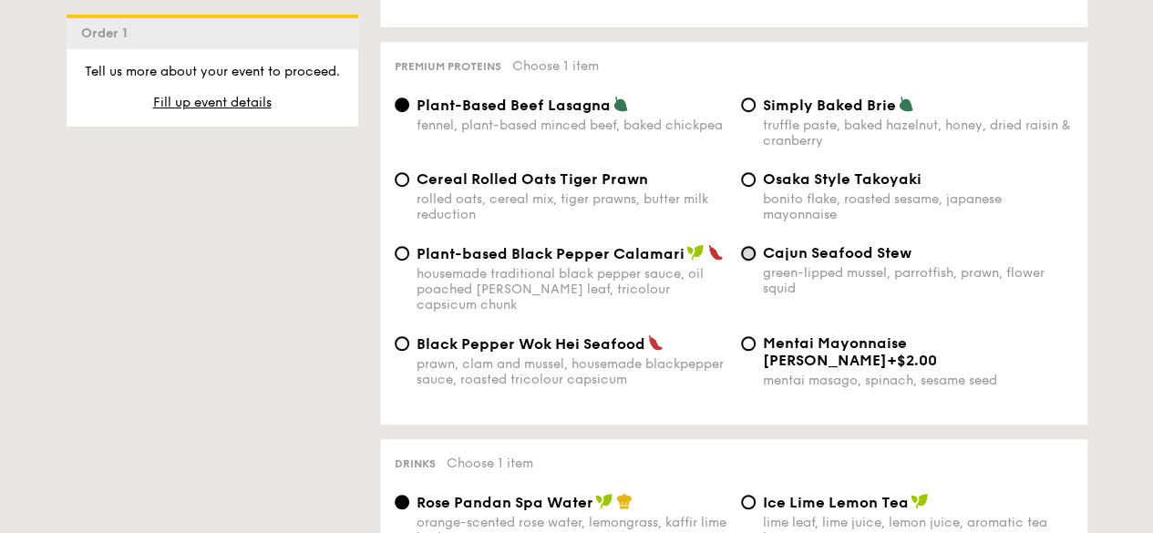
click at [753, 249] on input "Cajun Seafood Stew green-lipped mussel, parrotfish, prawn, flower squid" at bounding box center [748, 253] width 15 height 15
click at [407, 175] on input "Cereal Rolled Oats Tiger Prawn rolled oats, cereal mix, tiger prawns, butter mi…" at bounding box center [401, 179] width 15 height 15
click at [748, 255] on input "Cajun Seafood Stew green-lipped mussel, parrotfish, prawn, flower squid" at bounding box center [748, 253] width 15 height 15
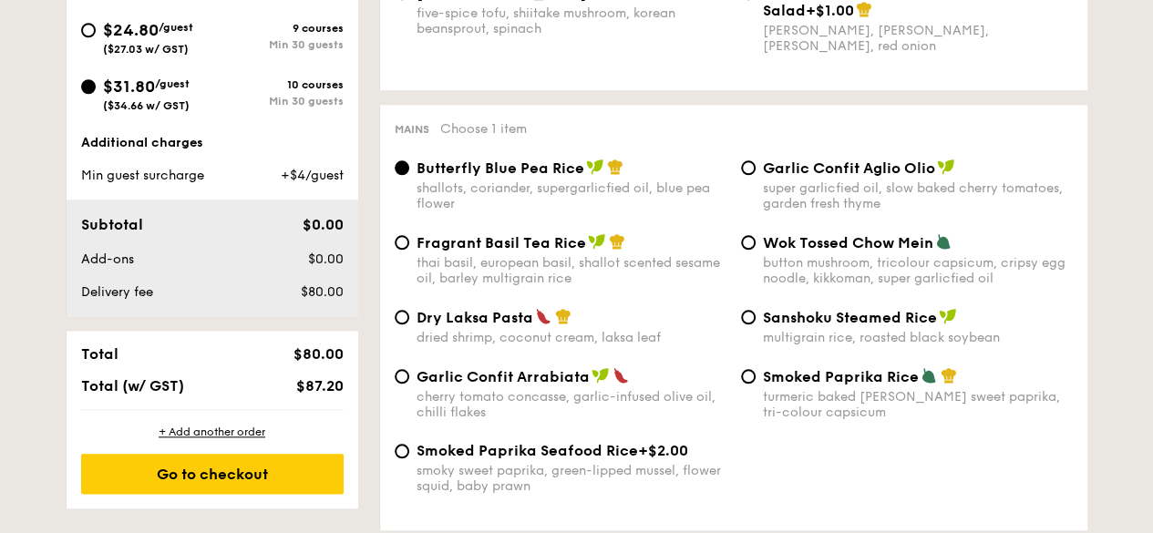
scroll to position [733, 0]
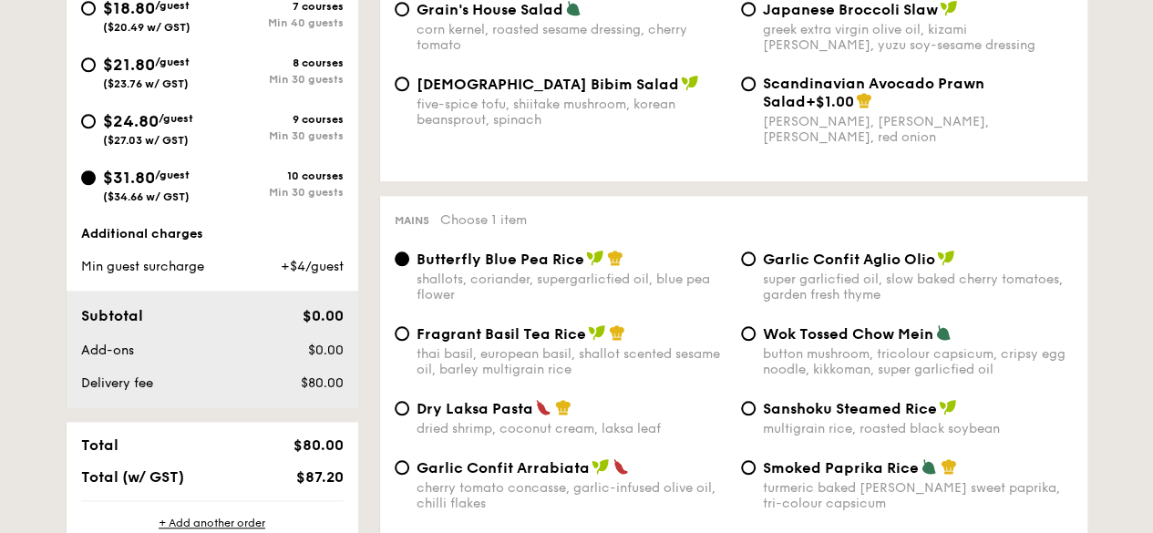
click at [95, 112] on div "$24.80 /guest ($27.03 w/ GST)" at bounding box center [146, 127] width 131 height 38
click at [95, 114] on input "$24.80 /guest ($27.03 w/ GST) 9 courses Min 30 guests" at bounding box center [88, 121] width 15 height 15
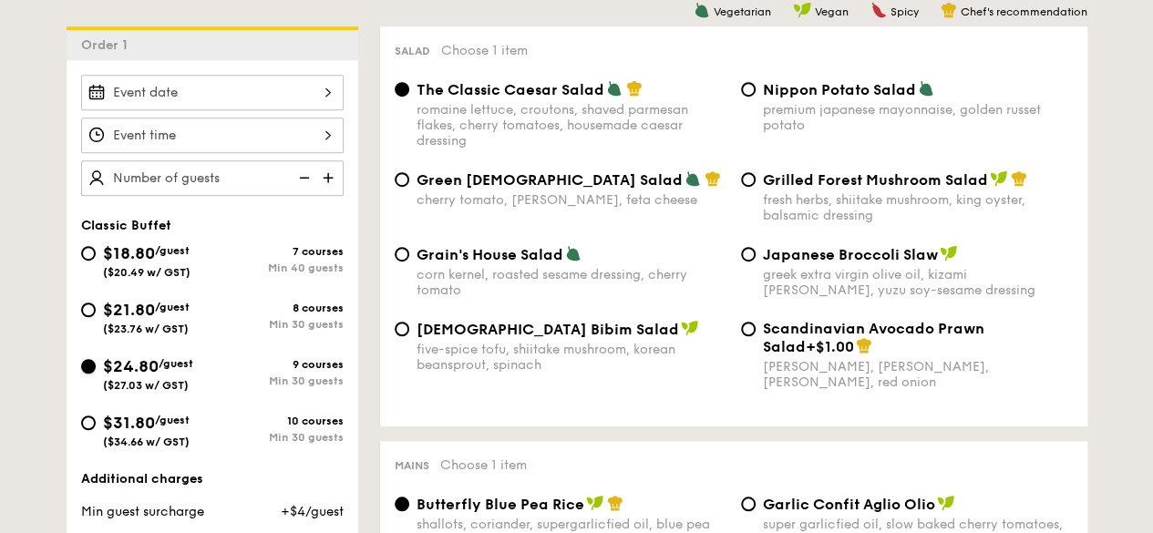
scroll to position [459, 0]
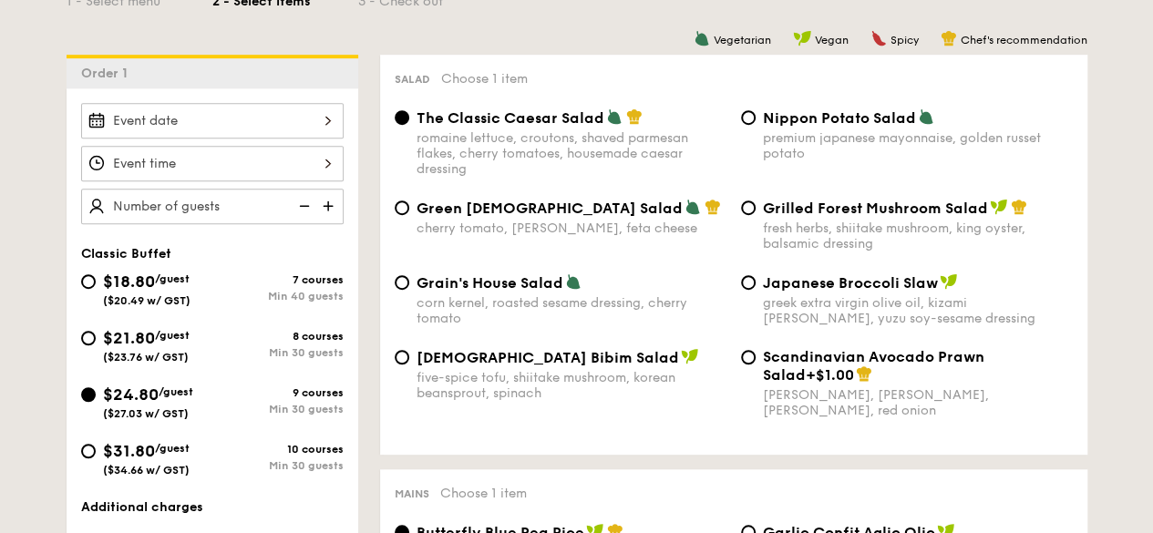
click at [327, 121] on div at bounding box center [212, 121] width 262 height 36
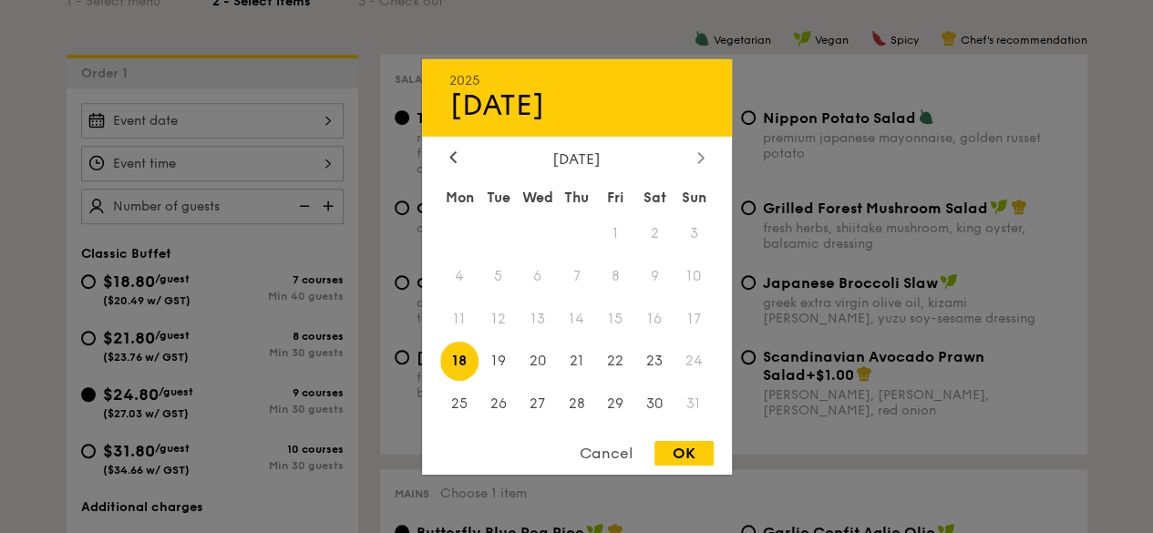
click at [697, 158] on icon at bounding box center [700, 157] width 7 height 12
click at [615, 220] on span "3" at bounding box center [615, 232] width 39 height 39
click at [668, 453] on div "OK" at bounding box center [683, 453] width 59 height 25
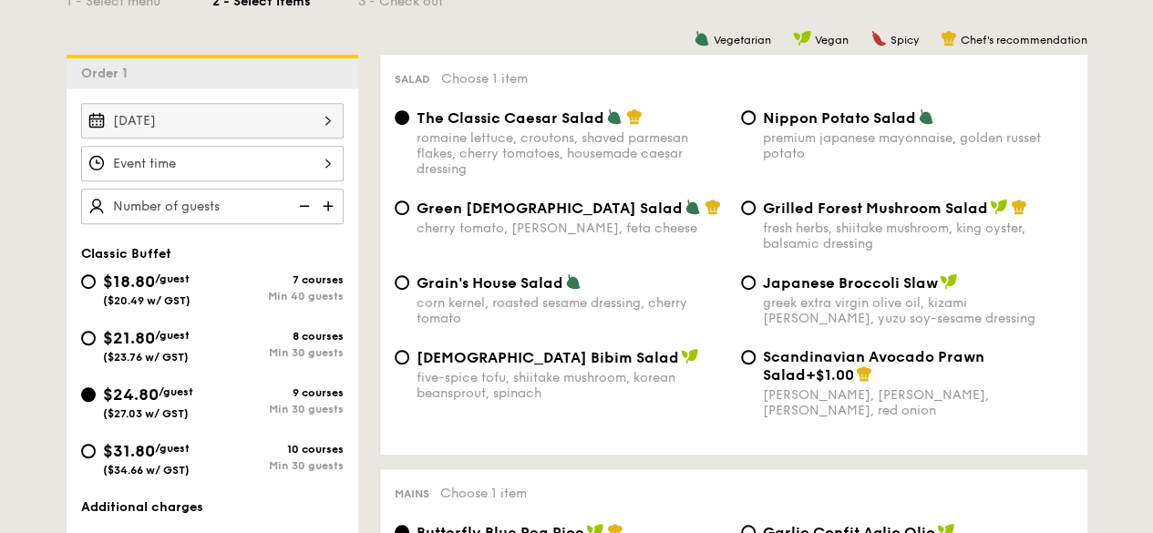
click at [315, 158] on div at bounding box center [212, 164] width 262 height 36
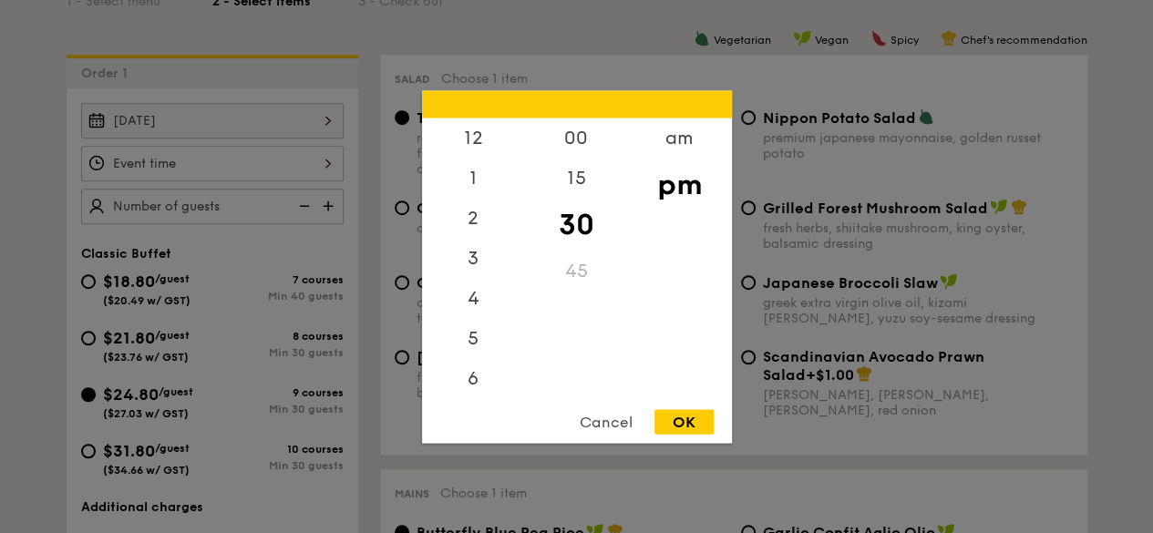
scroll to position [80, 0]
click at [475, 344] on div "7" at bounding box center [473, 344] width 103 height 53
click at [570, 139] on div "00" at bounding box center [576, 144] width 103 height 53
click at [687, 418] on div "OK" at bounding box center [683, 421] width 59 height 25
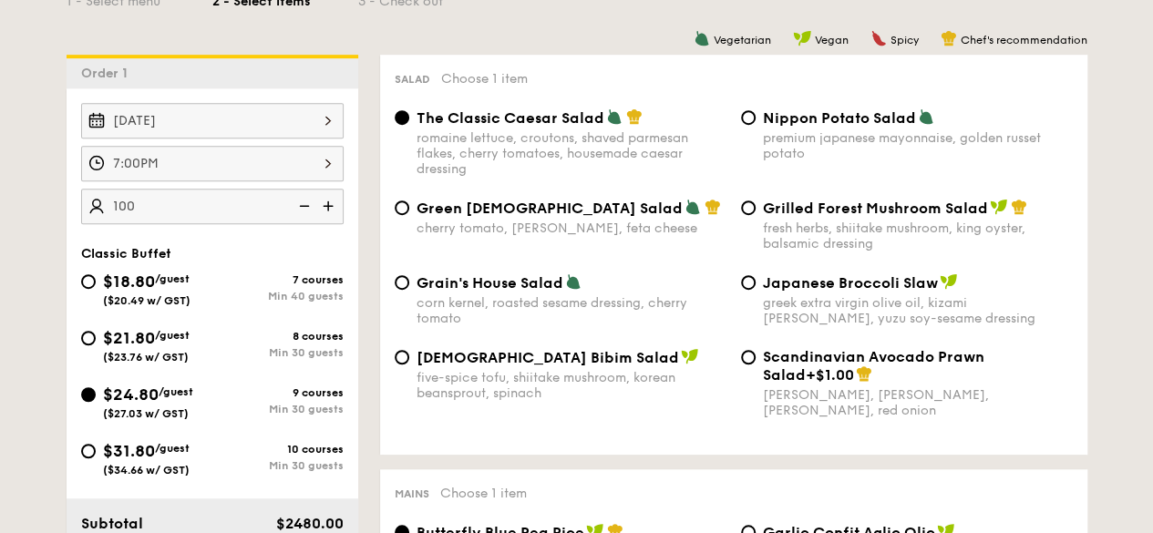
click at [206, 233] on div "[DATE] 7:00PM 100 guests Classic Buffet $18.80 /guest ($20.49 w/ GST) 7 courses…" at bounding box center [213, 351] width 292 height 527
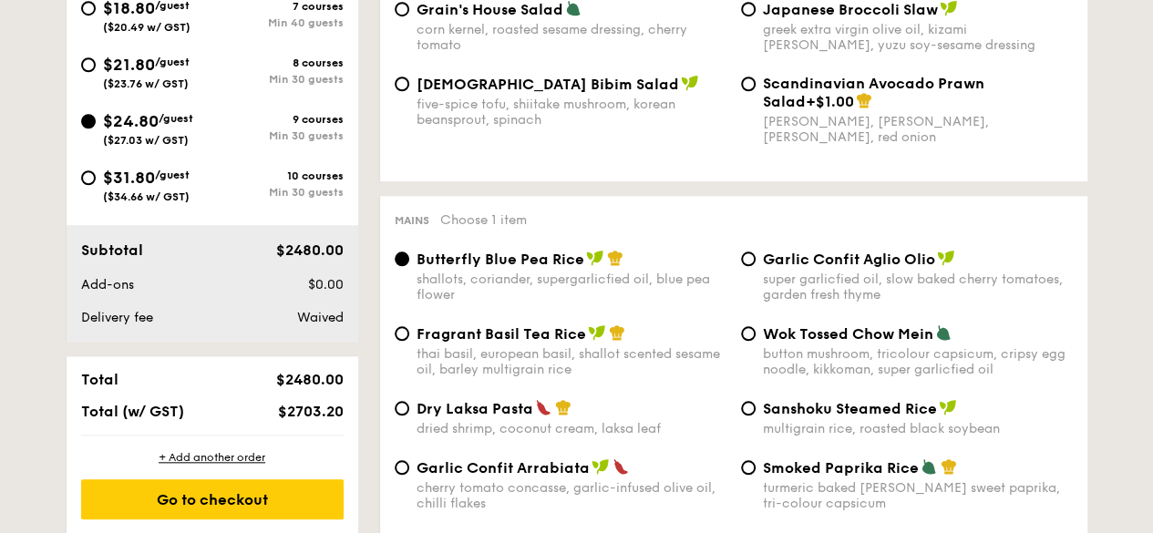
scroll to position [641, 0]
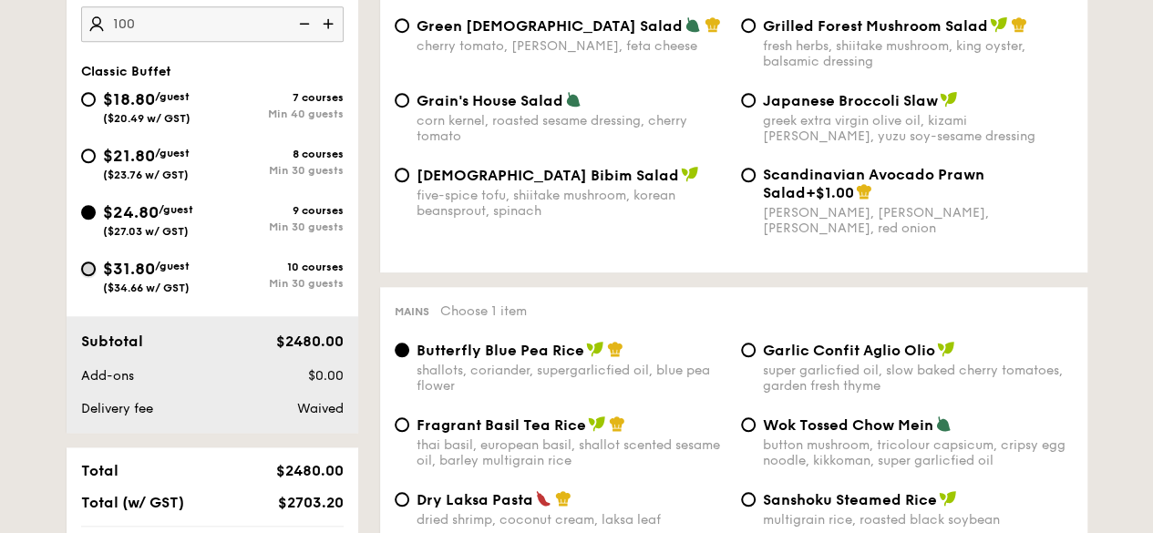
click at [90, 269] on input "$31.80 /guest ($34.66 w/ GST) 10 courses Min 30 guests" at bounding box center [88, 268] width 15 height 15
click at [84, 155] on input "$21.80 /guest ($23.76 w/ GST) 8 courses Min 30 guests" at bounding box center [88, 156] width 15 height 15
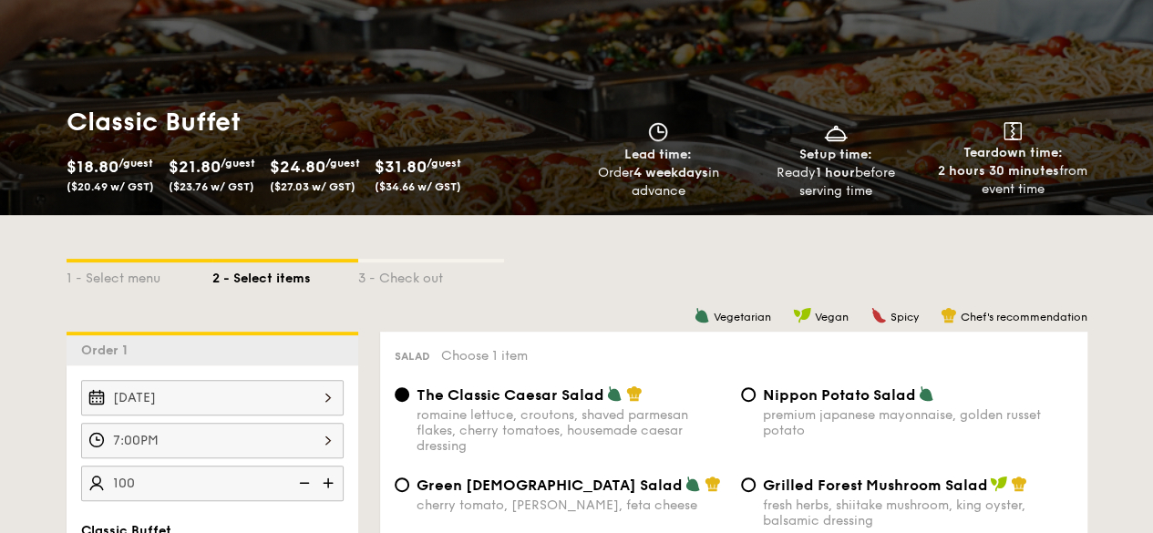
scroll to position [91, 0]
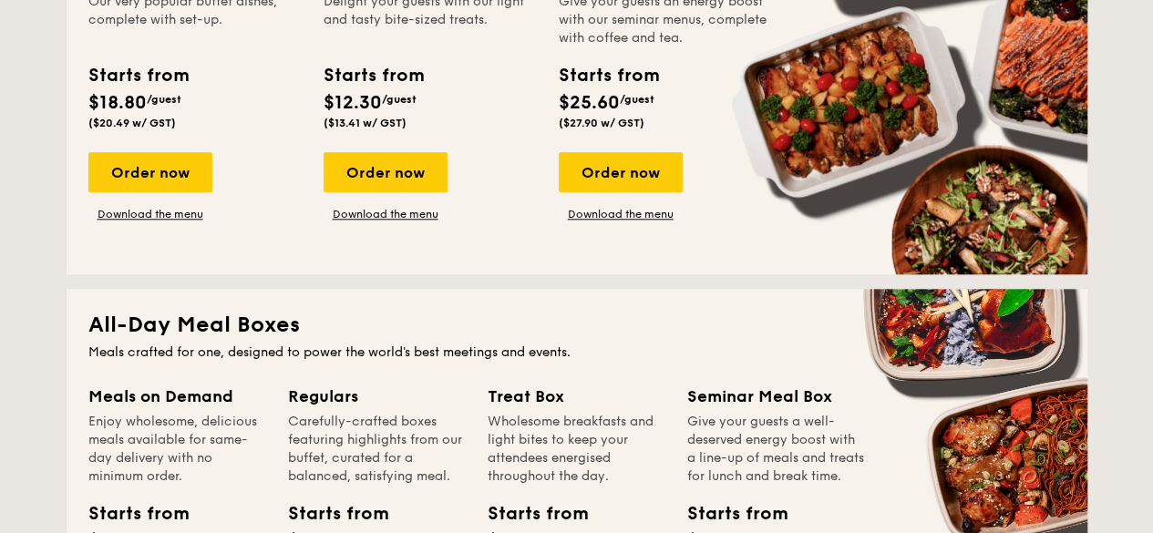
scroll to position [911, 0]
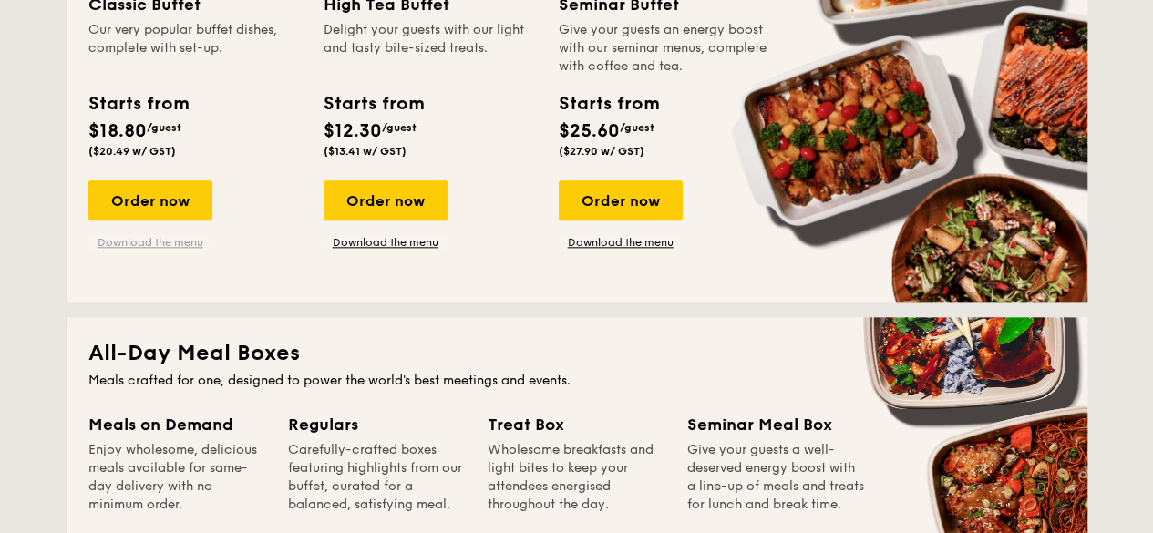
click at [157, 243] on link "Download the menu" at bounding box center [150, 242] width 124 height 15
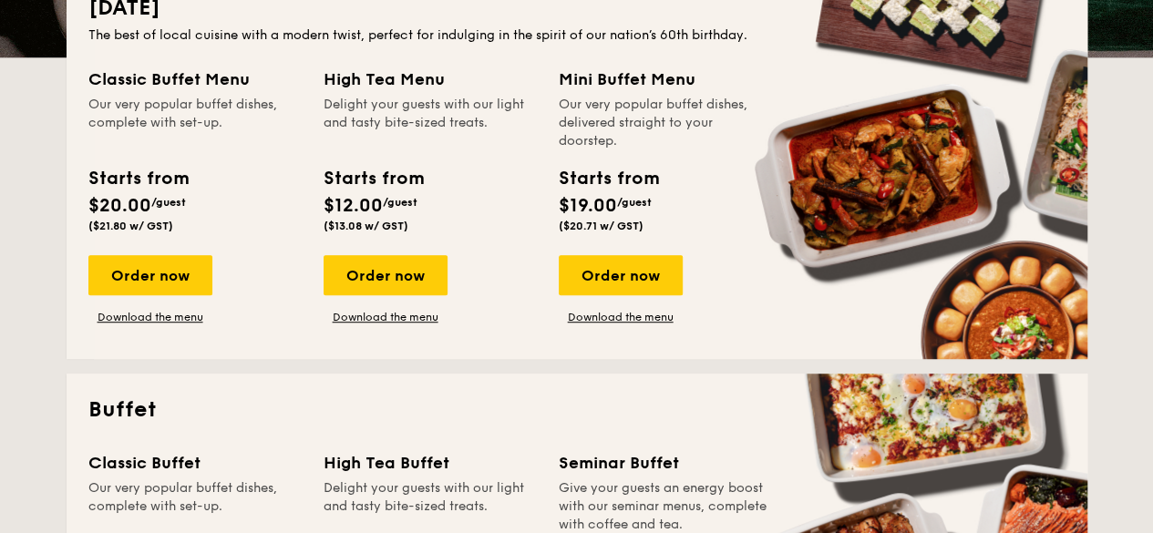
scroll to position [456, 0]
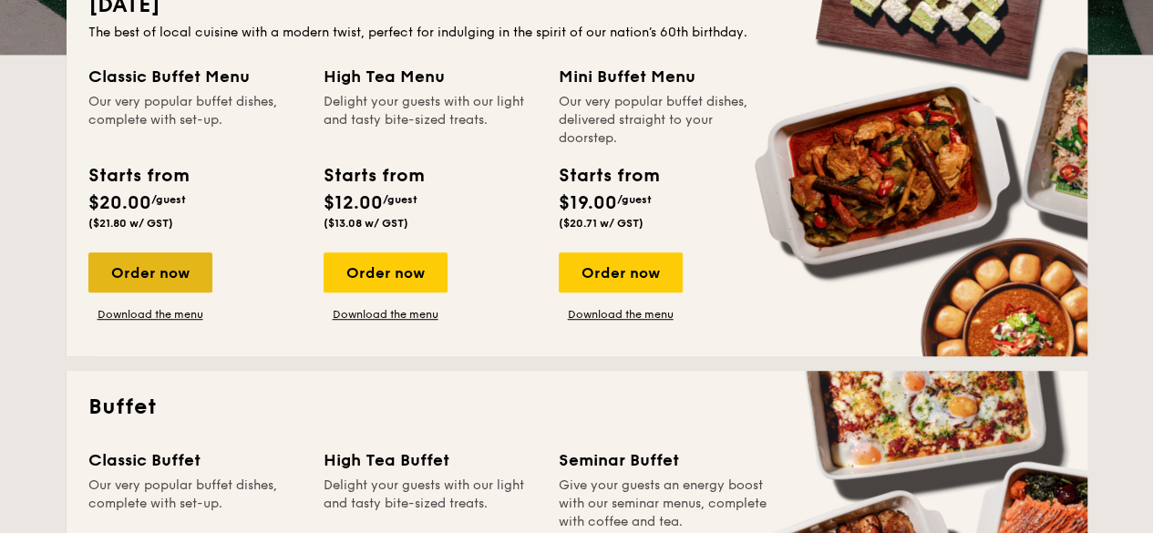
click at [149, 267] on div "Order now" at bounding box center [150, 272] width 124 height 40
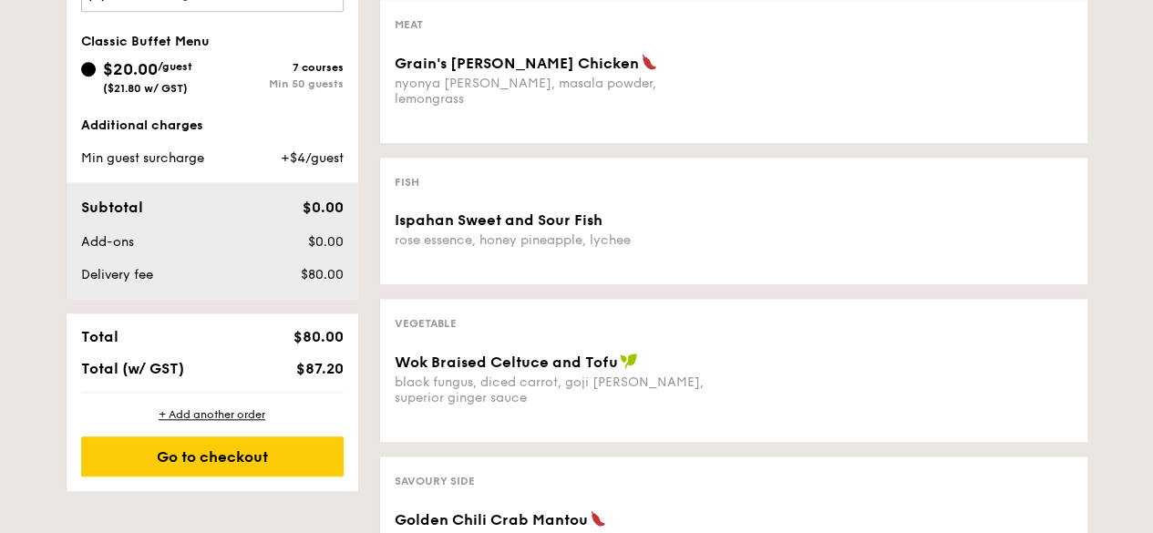
scroll to position [820, 0]
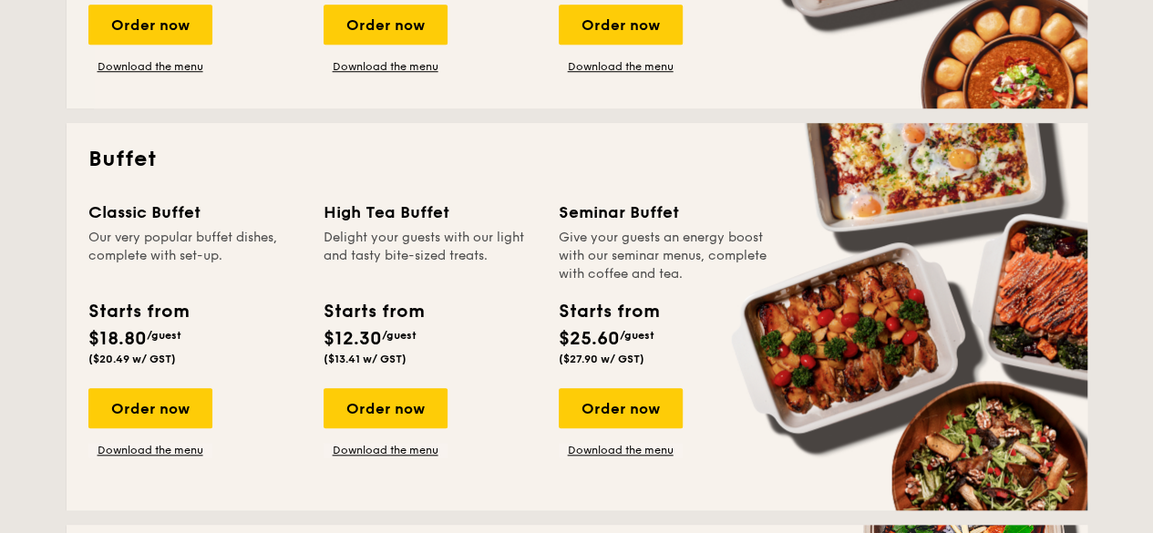
scroll to position [729, 0]
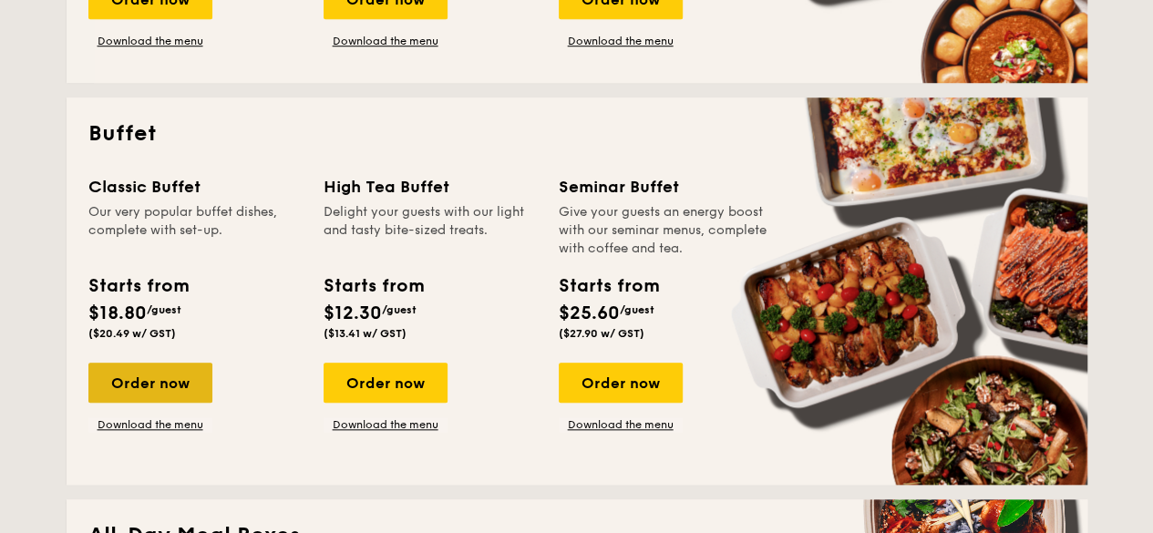
click at [164, 378] on div "Order now" at bounding box center [150, 383] width 124 height 40
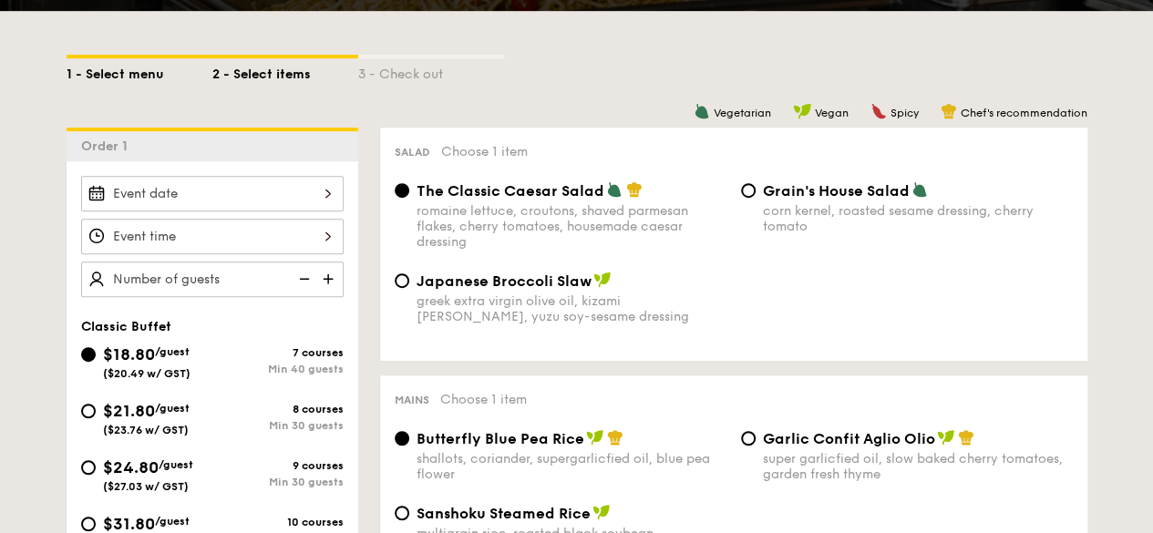
scroll to position [547, 0]
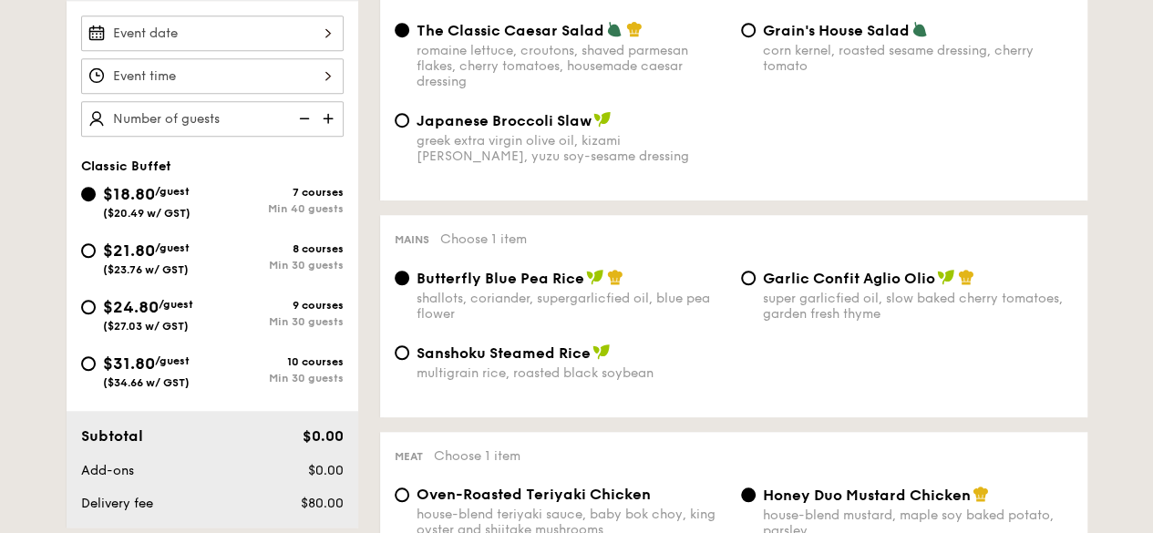
click at [127, 308] on span "$24.80" at bounding box center [131, 307] width 56 height 20
click at [96, 308] on input "$24.80 /guest ($27.03 w/ GST) 9 courses Min 30 guests" at bounding box center [88, 307] width 15 height 15
radio input "true"
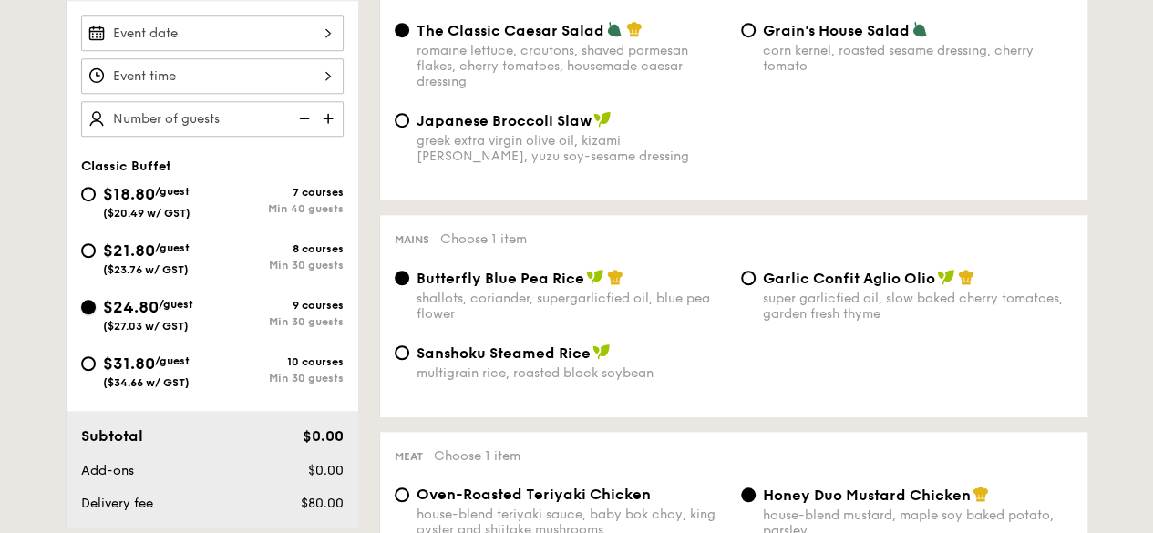
radio input "true"
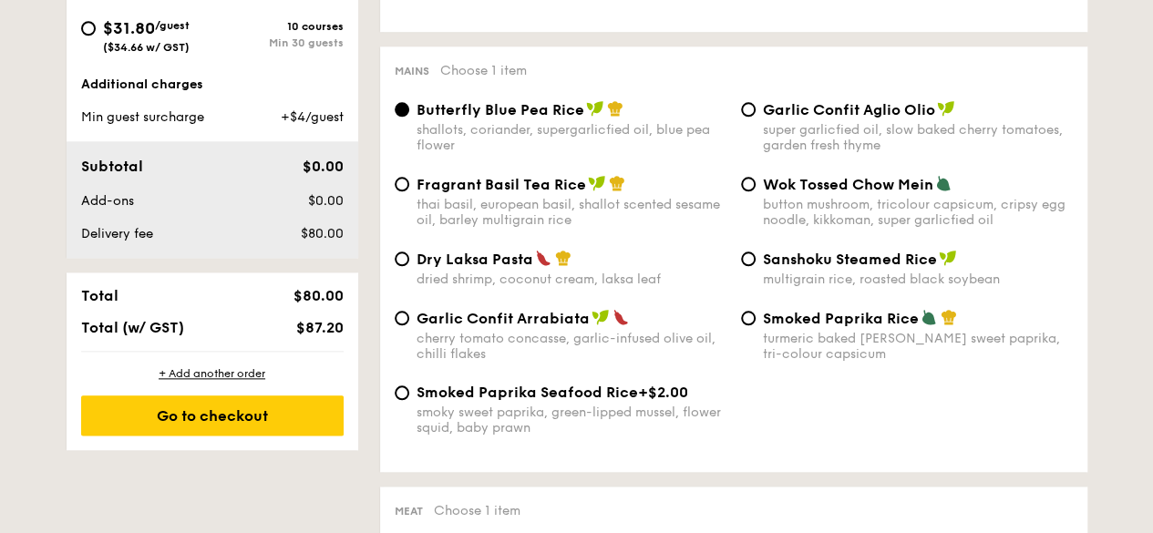
scroll to position [911, 0]
